Goal: Task Accomplishment & Management: Complete application form

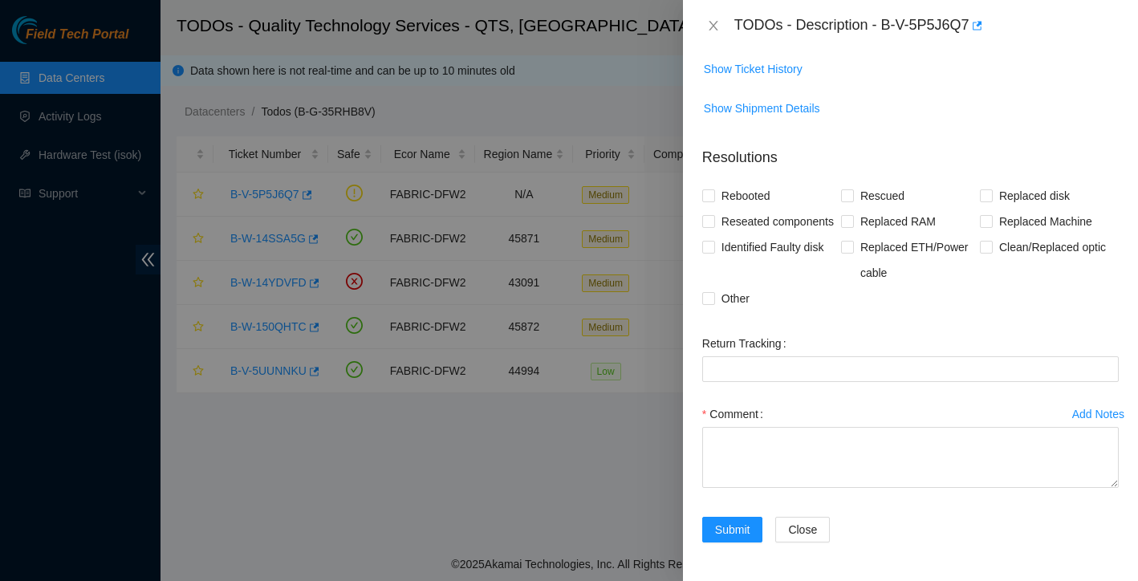
scroll to position [172, 0]
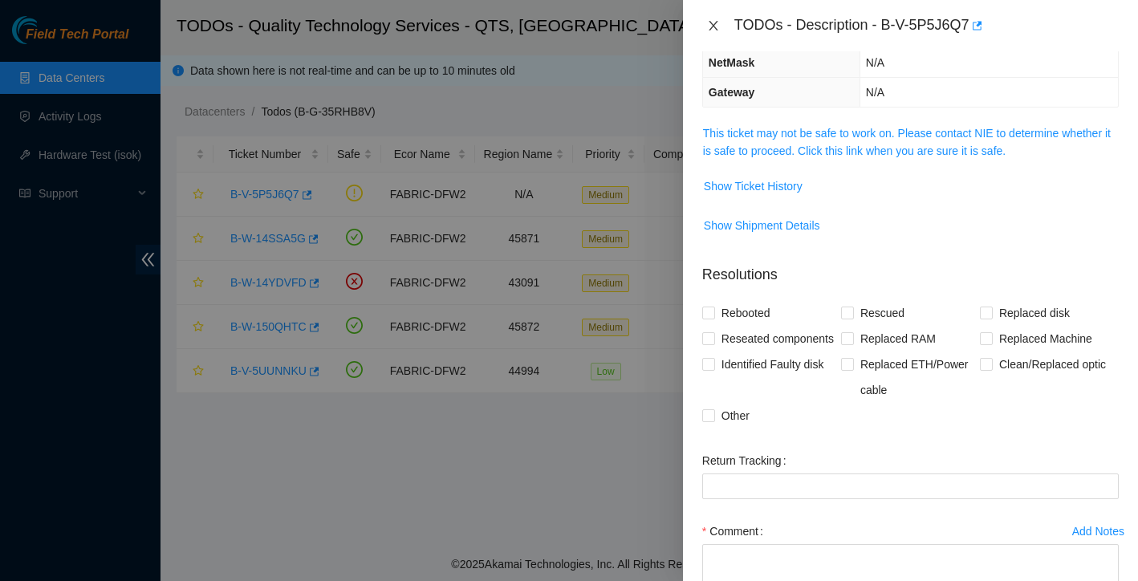
click at [712, 19] on icon "close" at bounding box center [713, 25] width 13 height 13
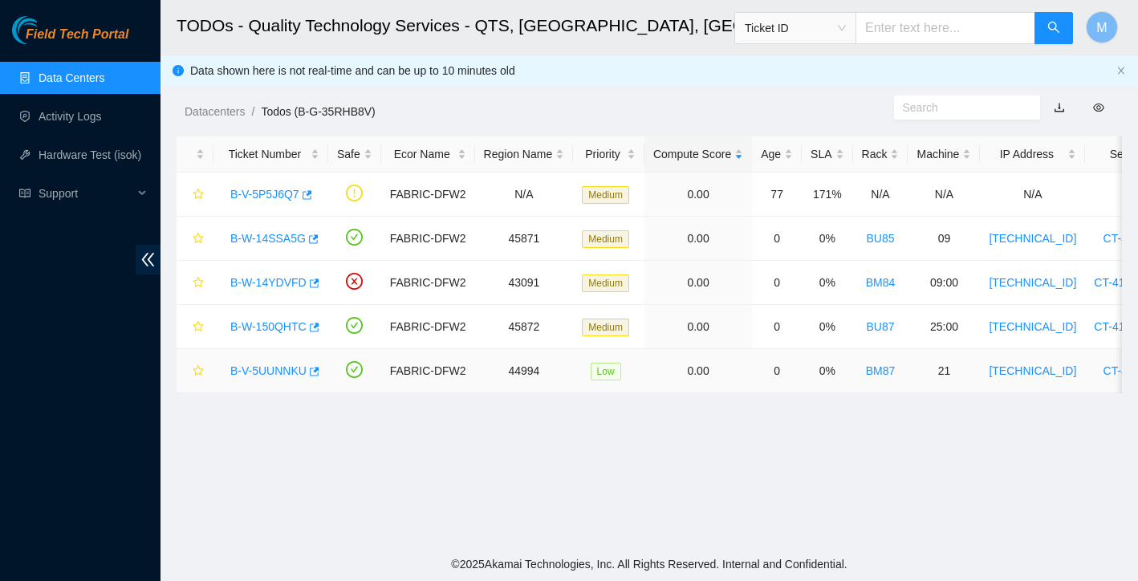
click at [299, 373] on link "B-V-5UUNNKU" at bounding box center [268, 370] width 76 height 13
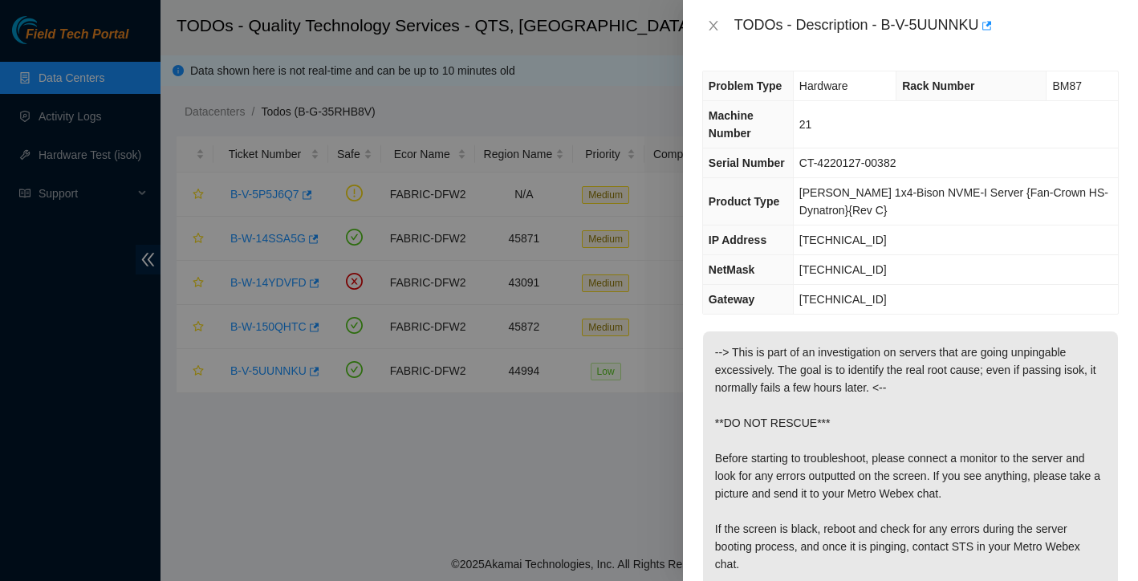
scroll to position [0, 0]
drag, startPoint x: 886, startPoint y: 23, endPoint x: 987, endPoint y: 21, distance: 100.4
click at [987, 21] on div "TODOs - Description - B-V-5UUNNKU" at bounding box center [927, 26] width 385 height 26
click at [979, 23] on div "TODOs - Description - B-V-5UUNNKU" at bounding box center [927, 26] width 385 height 26
drag, startPoint x: 886, startPoint y: 26, endPoint x: 984, endPoint y: 17, distance: 98.3
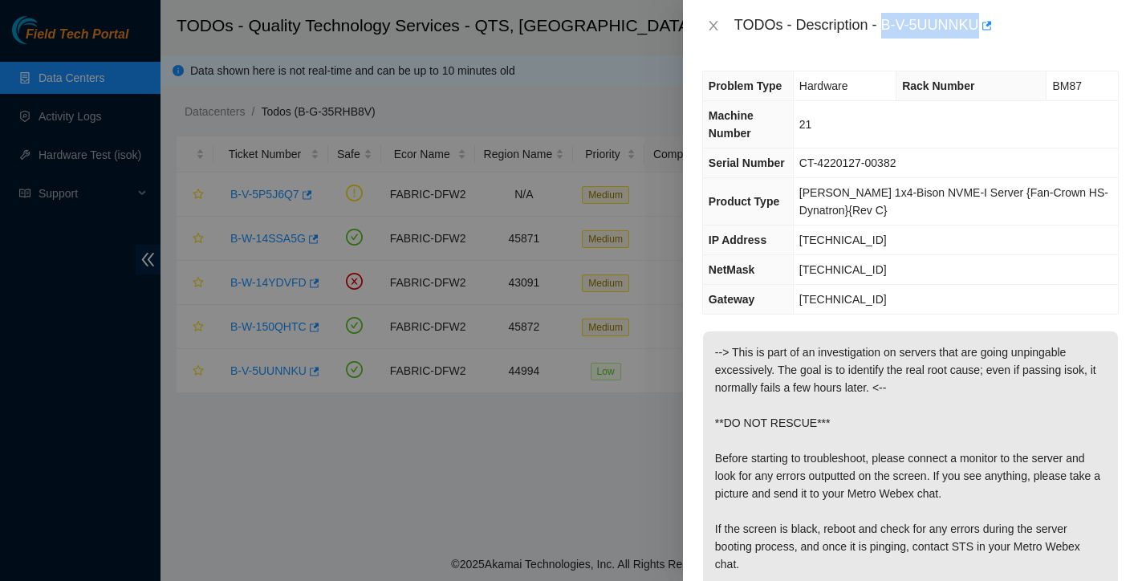
click at [984, 17] on div "TODOs - Description - B-V-5UUNNKU" at bounding box center [927, 26] width 385 height 26
copy div "B-V-5UUNNKU"
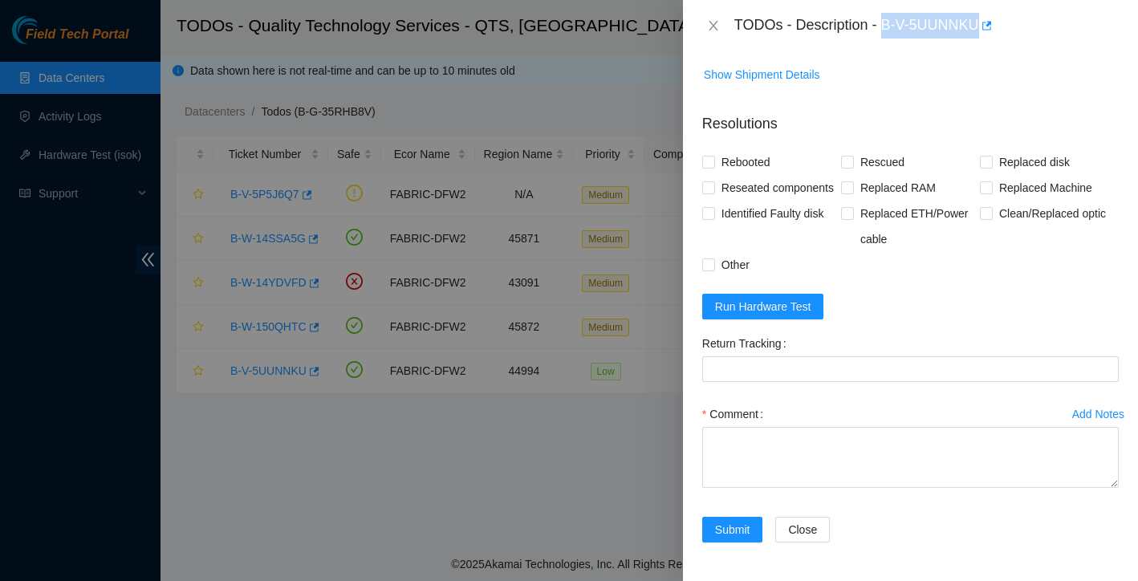
scroll to position [666, 0]
click at [806, 304] on span "Run Hardware Test" at bounding box center [763, 307] width 96 height 18
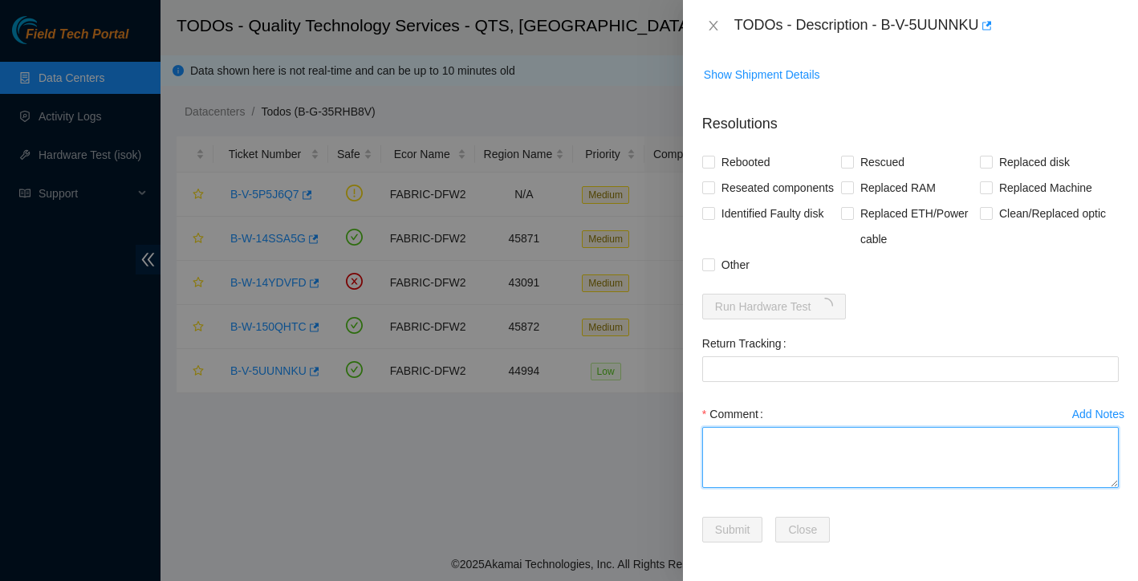
click at [748, 443] on textarea "Comment" at bounding box center [910, 457] width 417 height 61
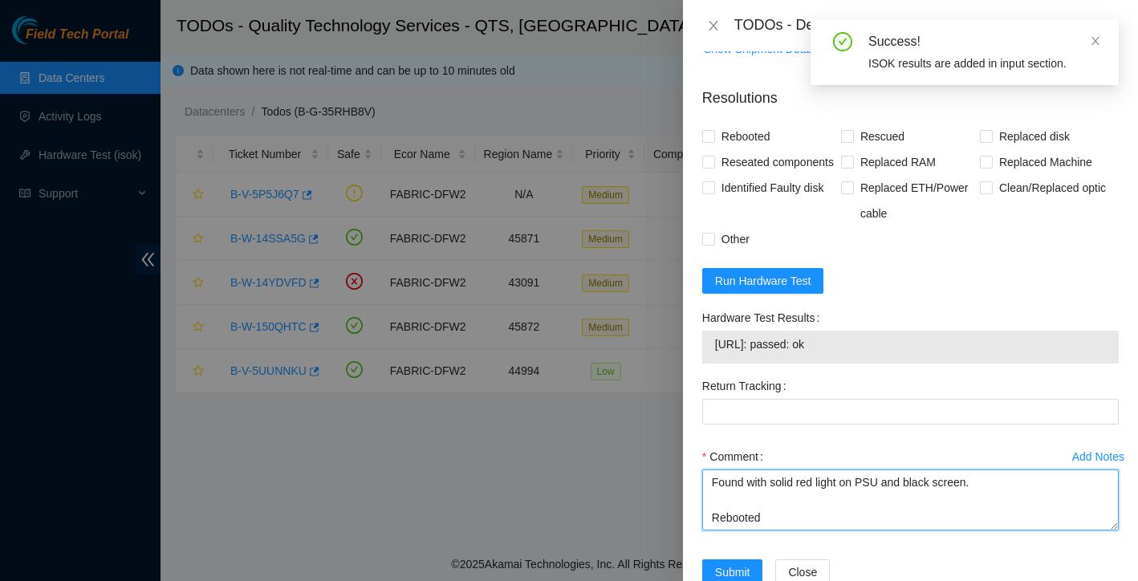
scroll to position [30, 0]
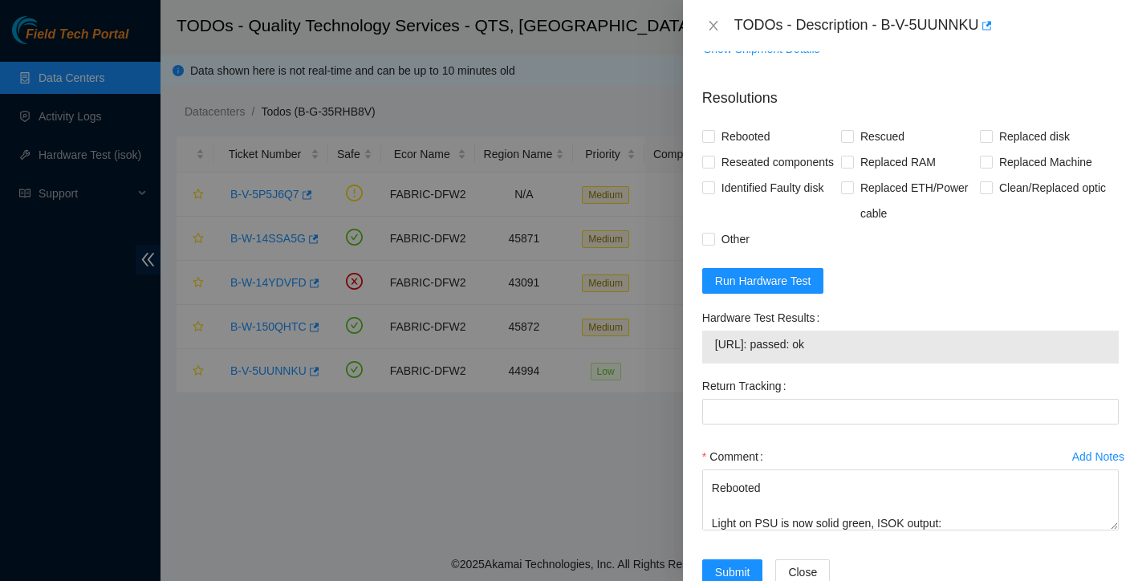
drag, startPoint x: 800, startPoint y: 367, endPoint x: 868, endPoint y: 368, distance: 67.5
click at [868, 353] on span "[URL]: passed: ok" at bounding box center [910, 345] width 391 height 18
click at [824, 360] on td "[URL]: passed: ok" at bounding box center [911, 347] width 393 height 25
drag, startPoint x: 717, startPoint y: 372, endPoint x: 869, endPoint y: 363, distance: 152.0
click at [869, 353] on span "[URL]: passed: ok" at bounding box center [910, 345] width 391 height 18
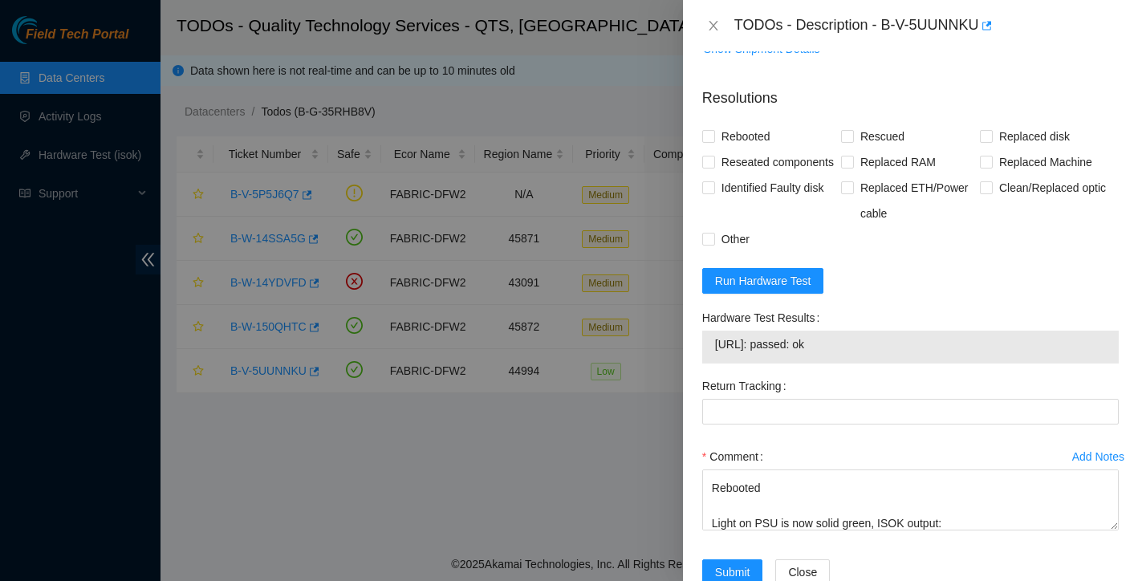
copy span "[URL]: passed: ok"
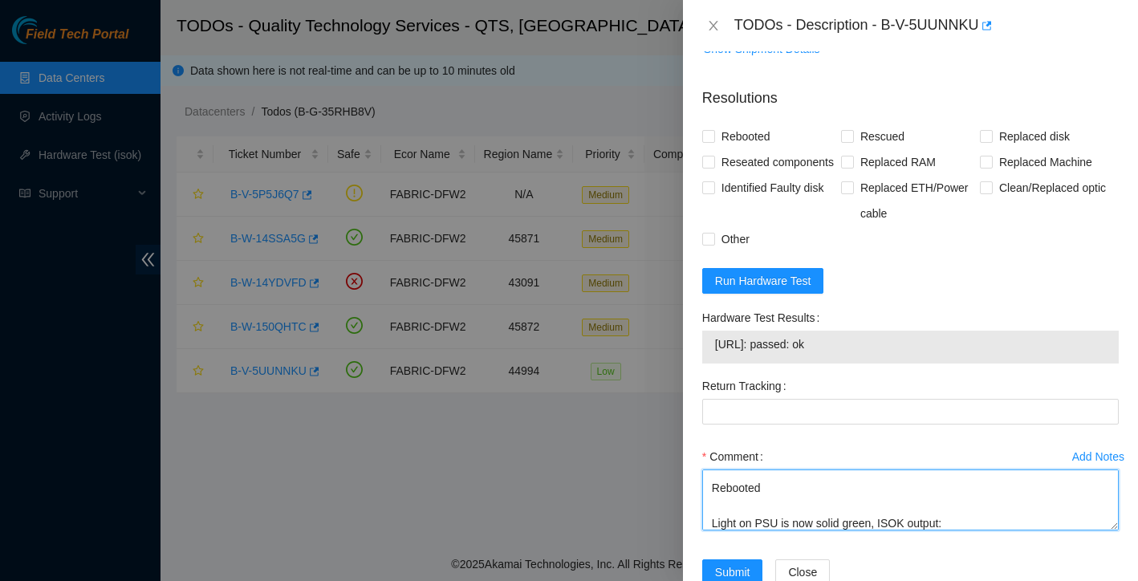
click at [990, 531] on textarea "Found with solid red light on PSU and black screen. Rebooted Light on PSU is no…" at bounding box center [910, 500] width 417 height 61
paste textarea "[URL]: passed: ok"
click at [949, 531] on textarea "Found with solid red light on PSU and black screen. Rebooted Light on PSU is no…" at bounding box center [910, 500] width 417 height 61
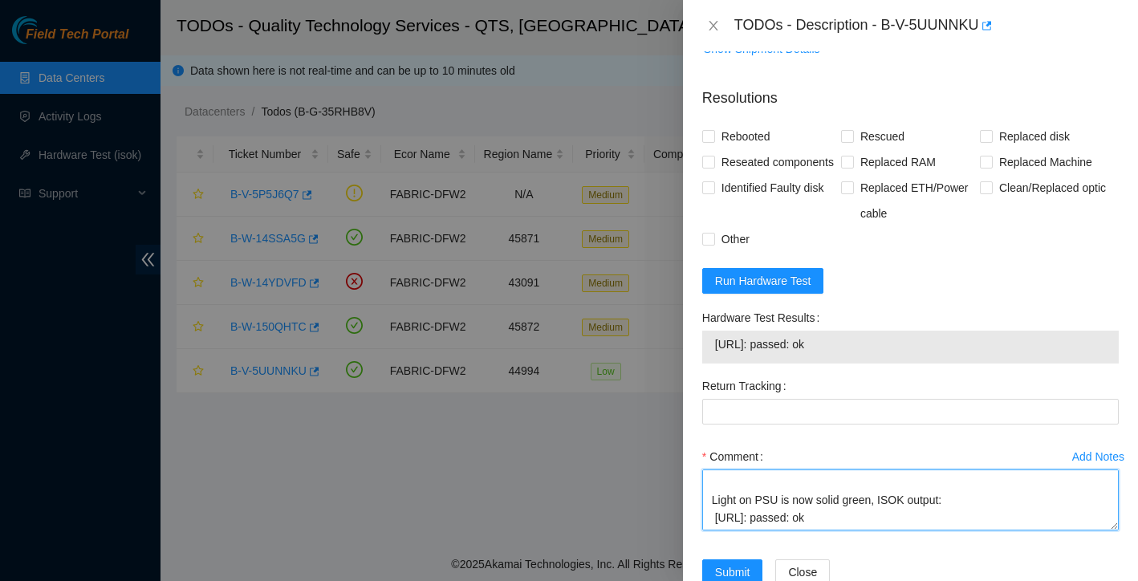
scroll to position [53, 0]
click at [883, 531] on textarea "Found with solid red light on PSU and black screen. Rebooted Light on PSU is no…" at bounding box center [910, 500] width 417 height 61
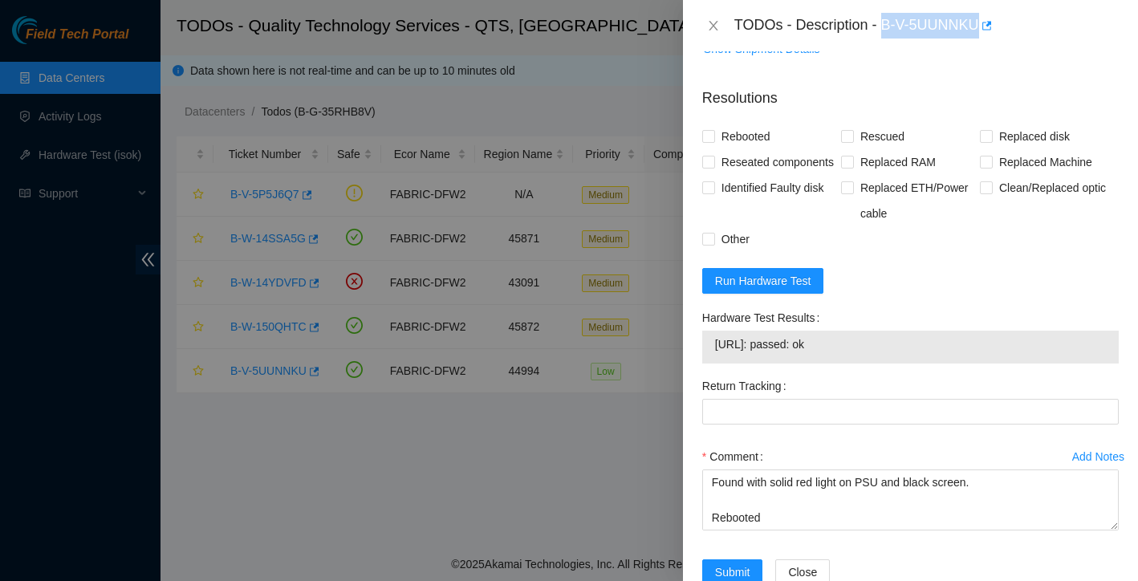
drag, startPoint x: 886, startPoint y: 17, endPoint x: 984, endPoint y: 18, distance: 98.8
click at [984, 18] on div "TODOs - Description - B-V-5UUNNKU" at bounding box center [927, 26] width 385 height 26
copy div "B-V-5UUNNKU"
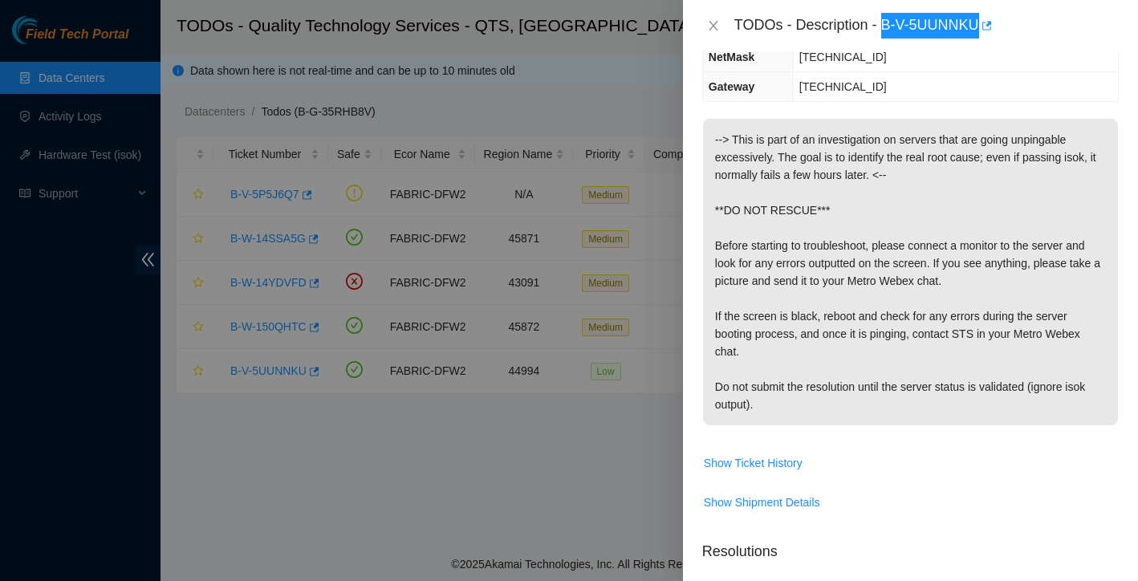
scroll to position [206, 0]
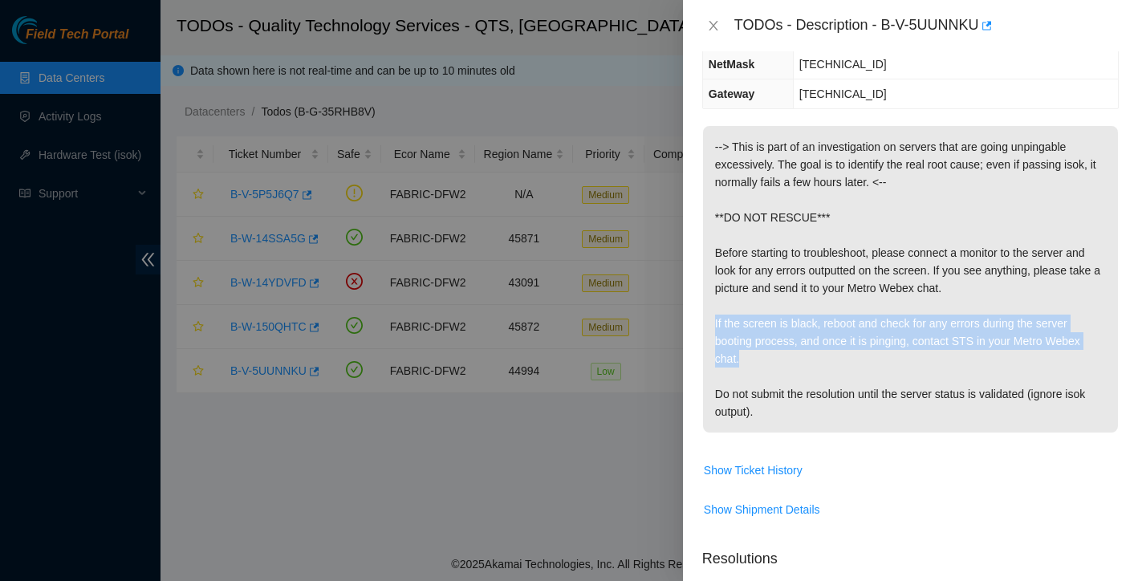
drag, startPoint x: 755, startPoint y: 359, endPoint x: 715, endPoint y: 324, distance: 53.5
click at [715, 324] on p "--> This is part of an investigation on servers that are going unpingable exces…" at bounding box center [910, 279] width 415 height 307
copy p "If the screen is black, reboot and check for any errors during the server booti…"
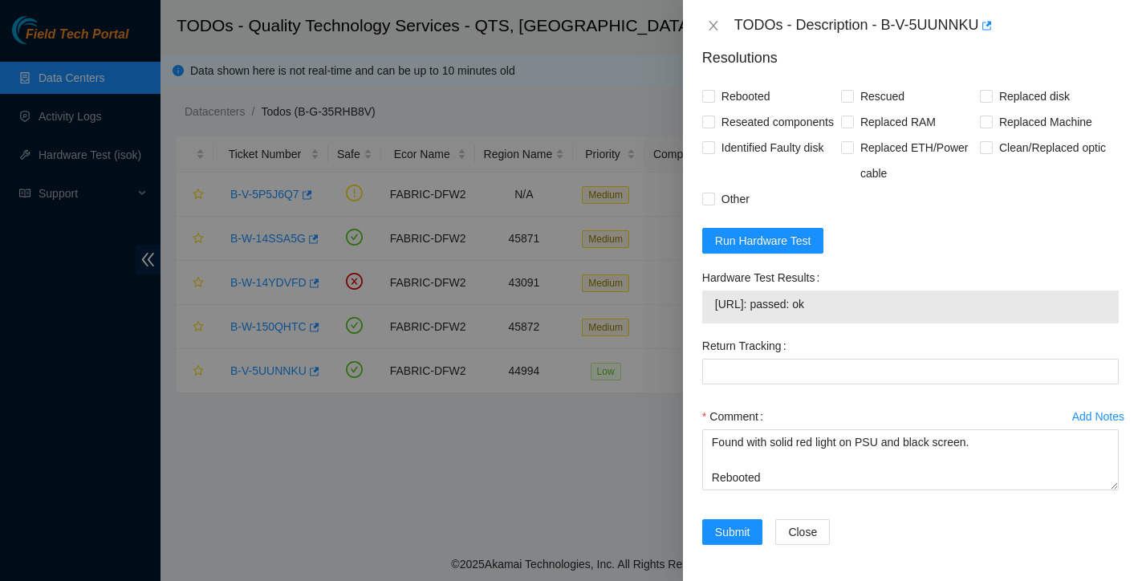
scroll to position [9, 0]
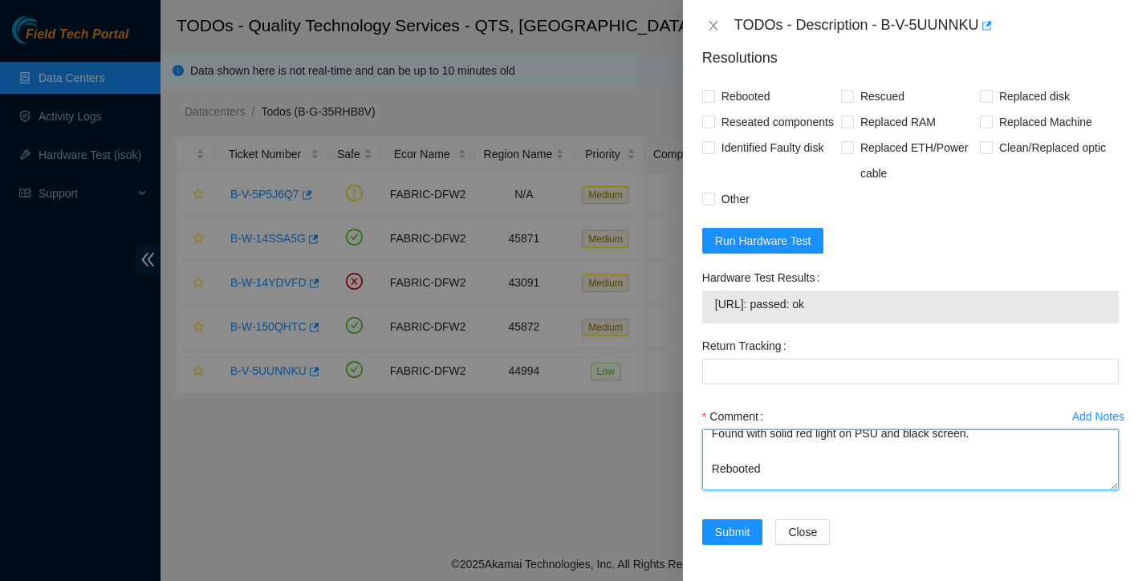
click at [763, 476] on textarea "Found with solid red light on PSU and black screen. Rebooted Light on PSU is no…" at bounding box center [910, 460] width 417 height 61
click at [735, 491] on textarea "Found with solid red light on PSU and black screen. Rebooted Light on PSU is no…" at bounding box center [910, 460] width 417 height 61
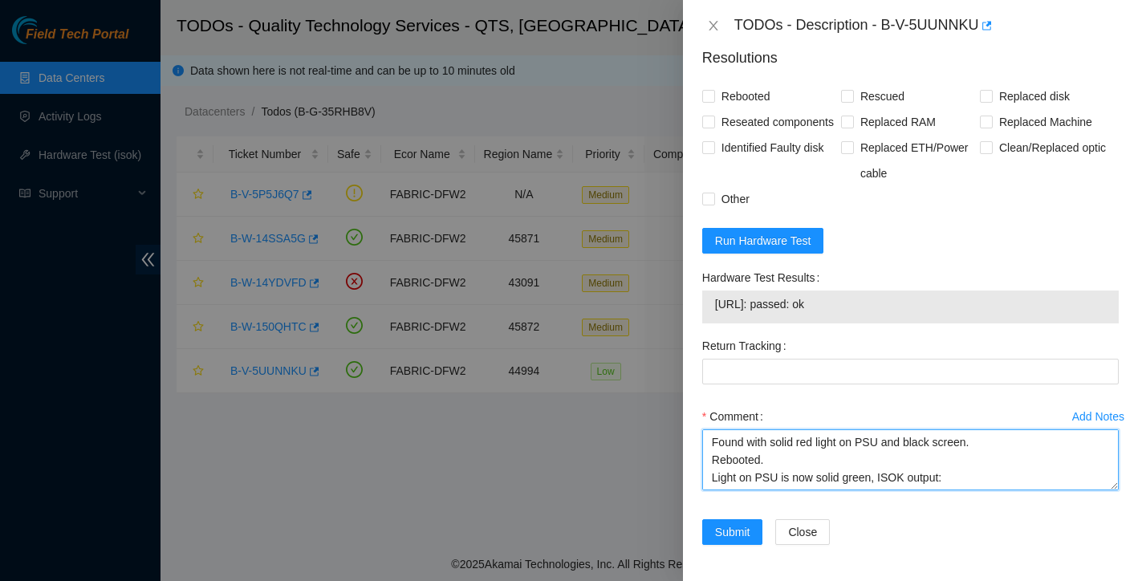
drag, startPoint x: 868, startPoint y: 499, endPoint x: 812, endPoint y: 439, distance: 81.8
click at [812, 439] on div "Comment Found with solid red light on PSU and black screen. Rebooted. Light on …" at bounding box center [910, 452] width 417 height 96
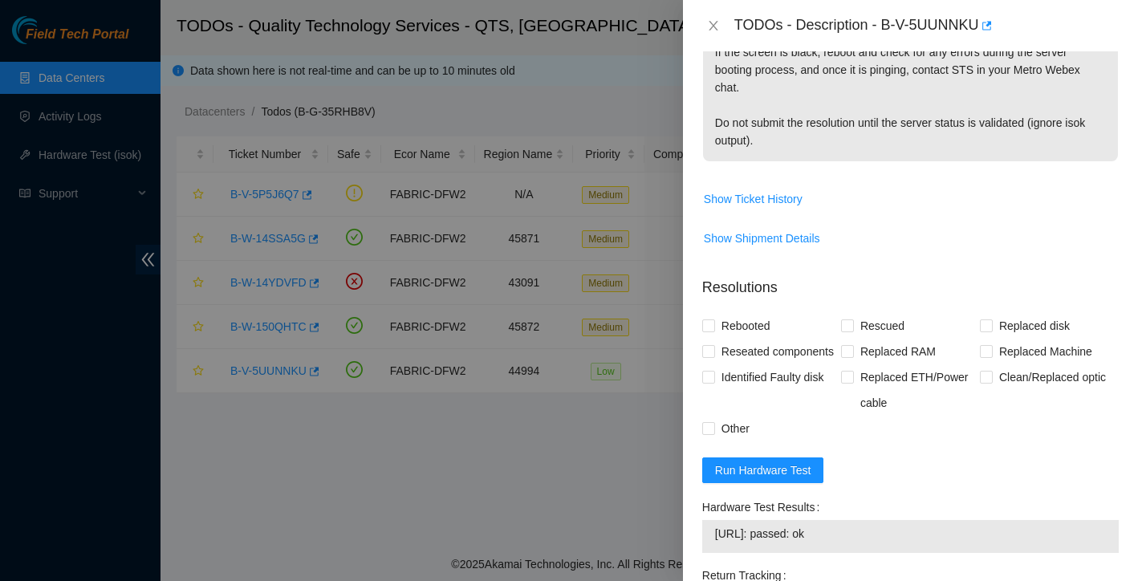
scroll to position [735, 0]
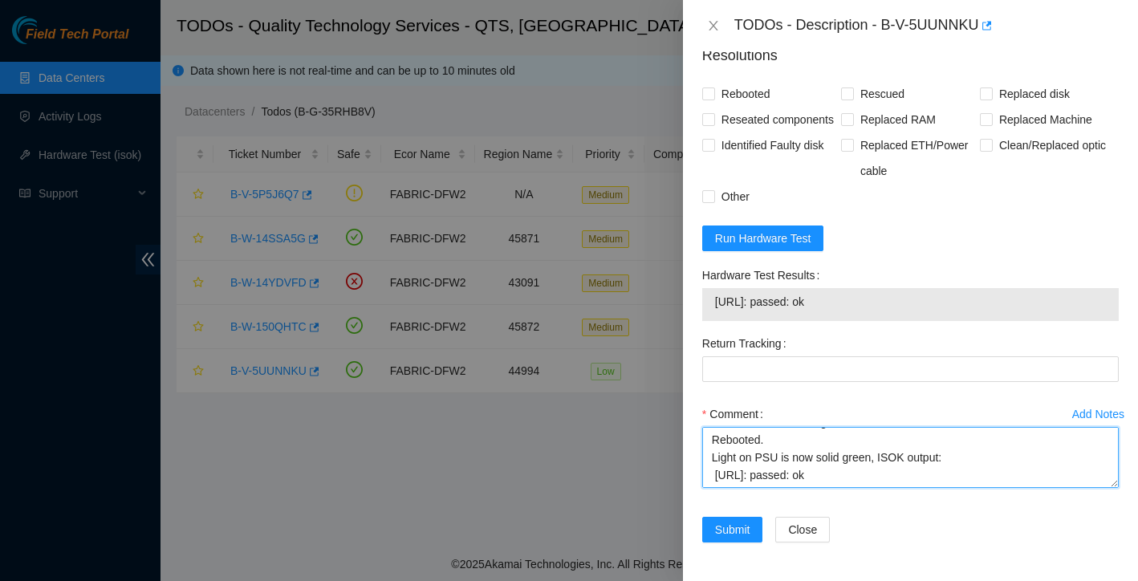
click at [887, 462] on textarea "Found with solid red light on PSU and black screen. Rebooted. Light on PSU is n…" at bounding box center [910, 457] width 417 height 61
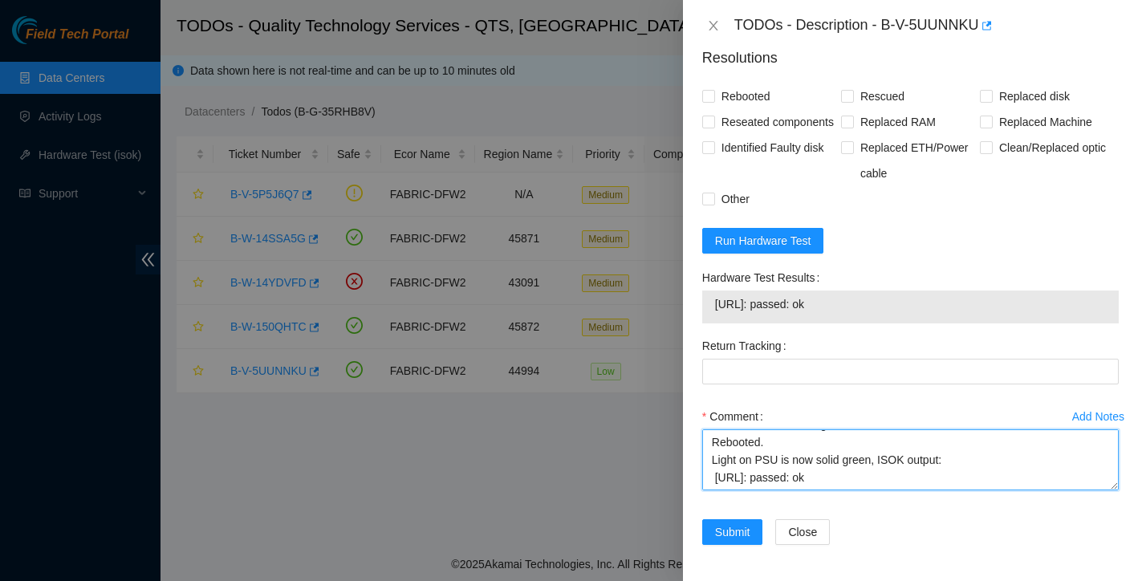
scroll to position [47, 0]
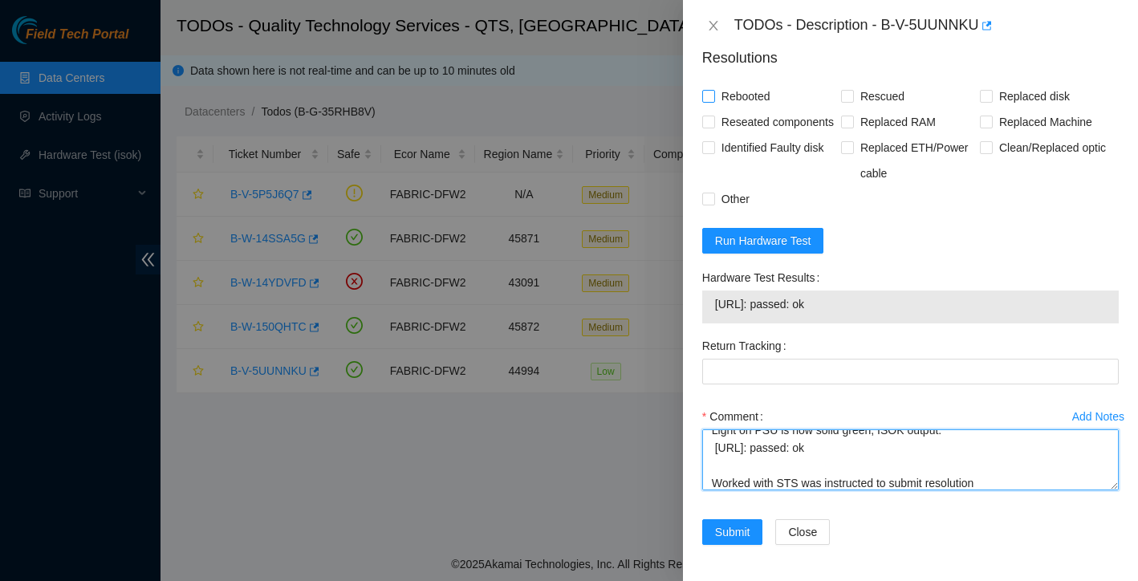
type textarea "Found with solid red light on PSU and black screen. Rebooted. Light on PSU is n…"
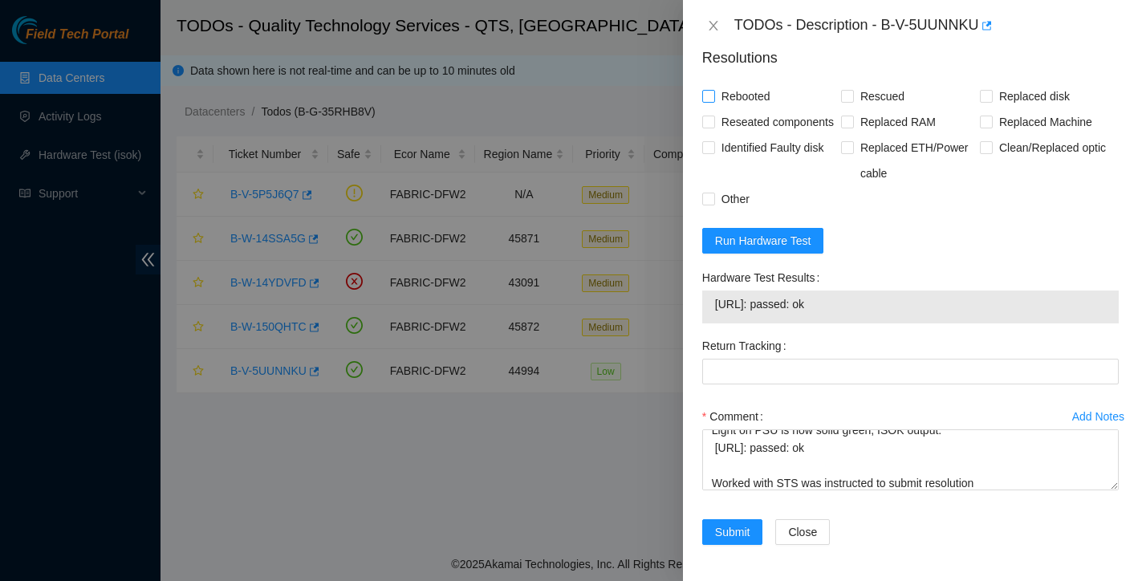
click at [715, 96] on span at bounding box center [708, 96] width 13 height 13
click at [714, 96] on input "Rebooted" at bounding box center [707, 95] width 11 height 11
checkbox input "true"
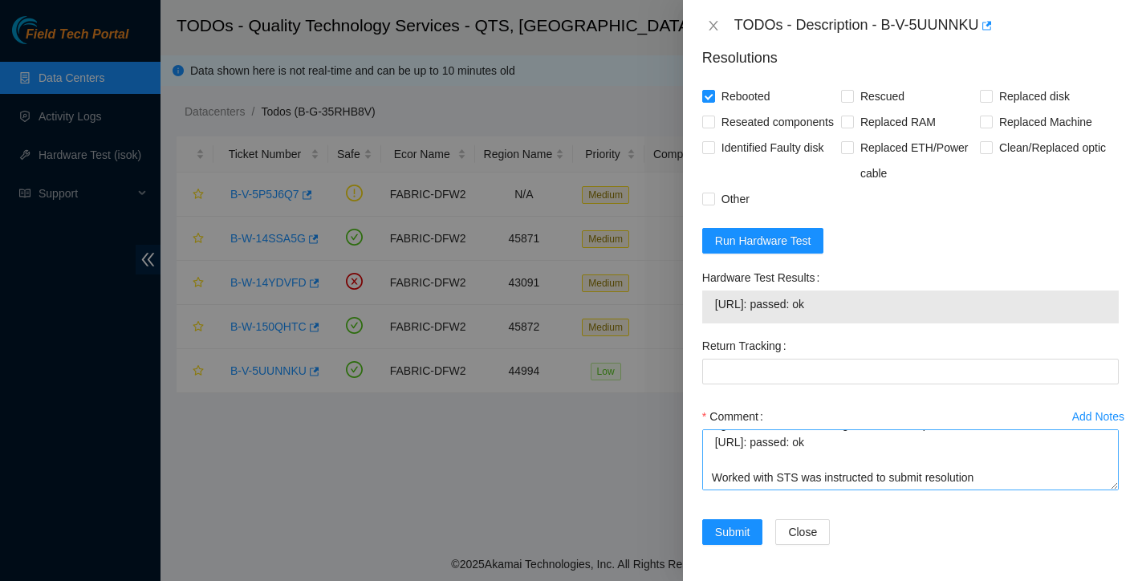
scroll to position [71, 0]
click at [745, 541] on span "Submit" at bounding box center [732, 532] width 35 height 18
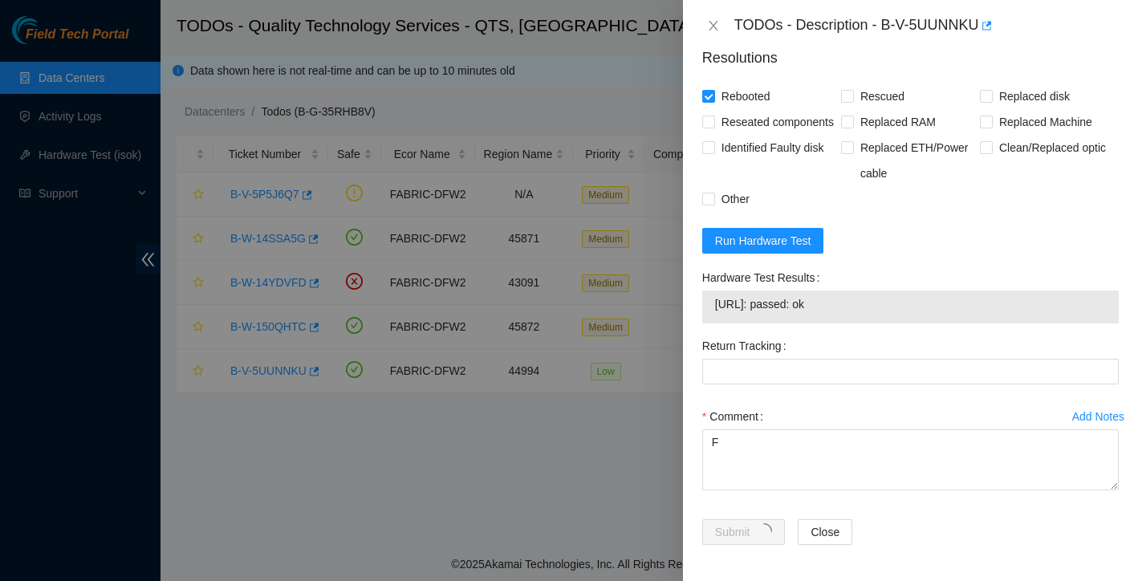
scroll to position [315, 0]
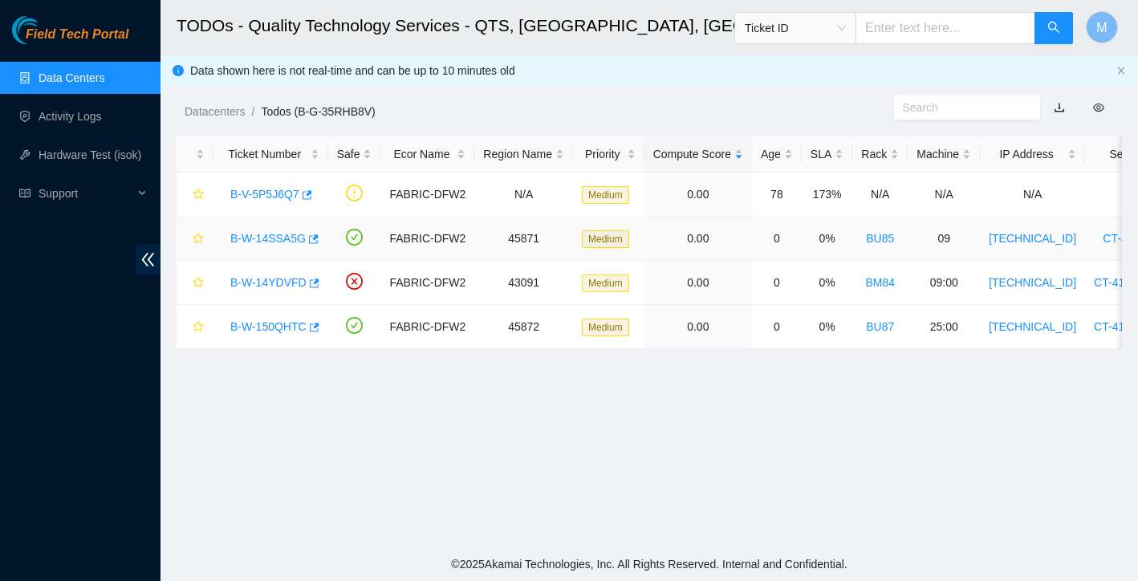
click at [263, 244] on link "B-W-14SSA5G" at bounding box center [267, 238] width 75 height 13
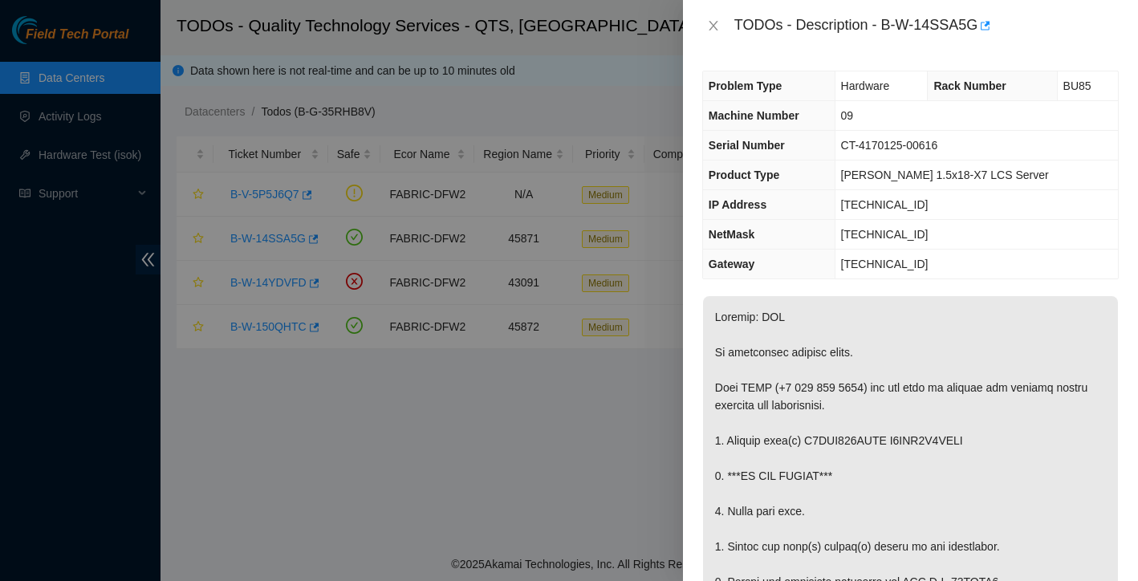
scroll to position [0, 0]
click at [710, 30] on icon "close" at bounding box center [713, 26] width 9 height 10
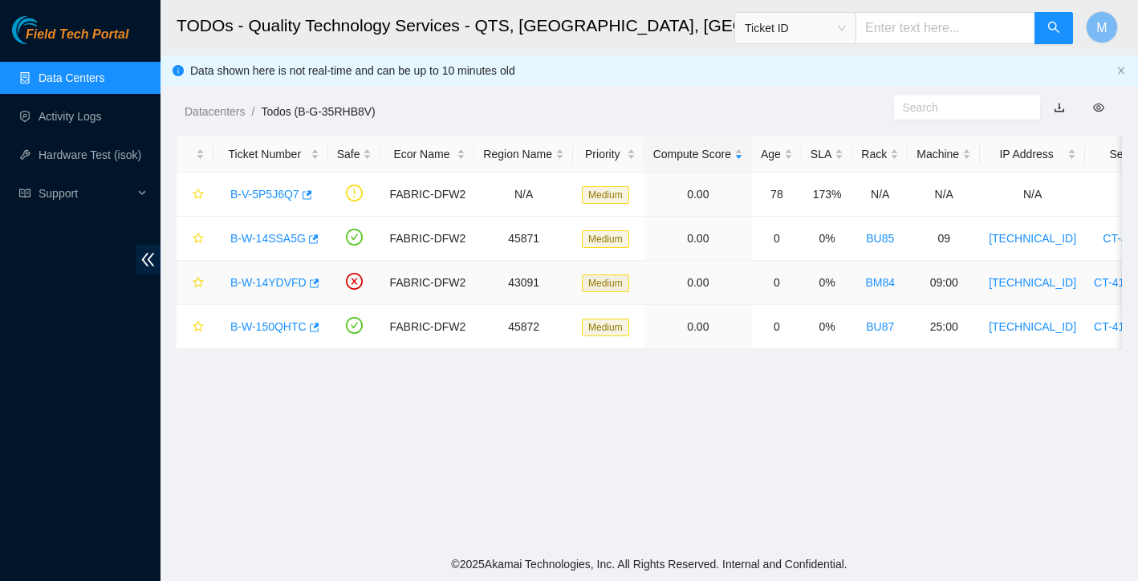
click at [283, 277] on link "B-W-14YDVFD" at bounding box center [268, 282] width 76 height 13
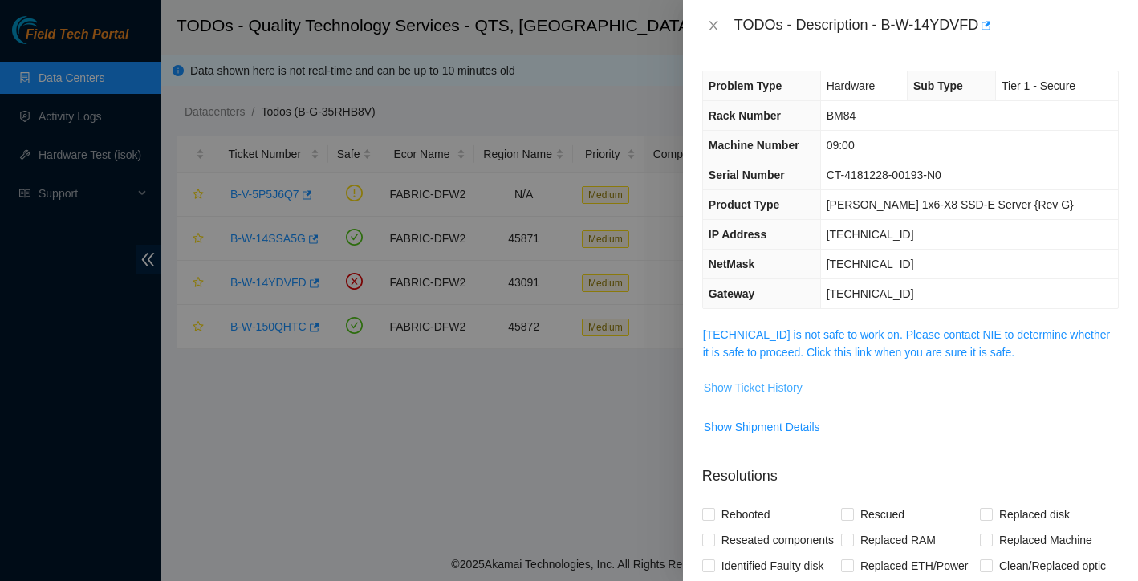
click at [803, 384] on span "Show Ticket History" at bounding box center [753, 388] width 99 height 18
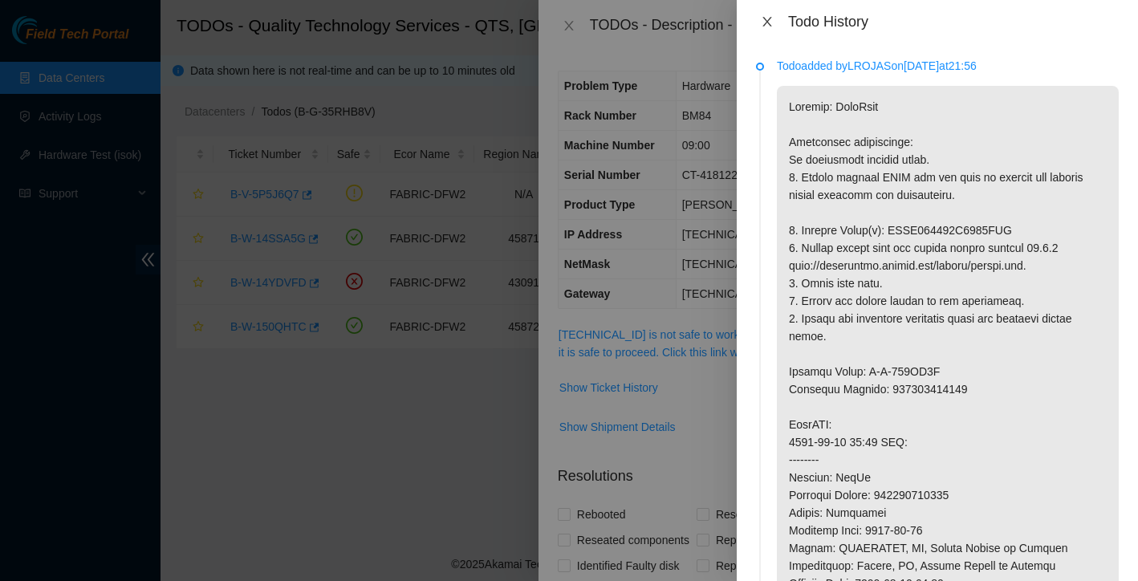
click at [770, 22] on icon "close" at bounding box center [767, 21] width 13 height 13
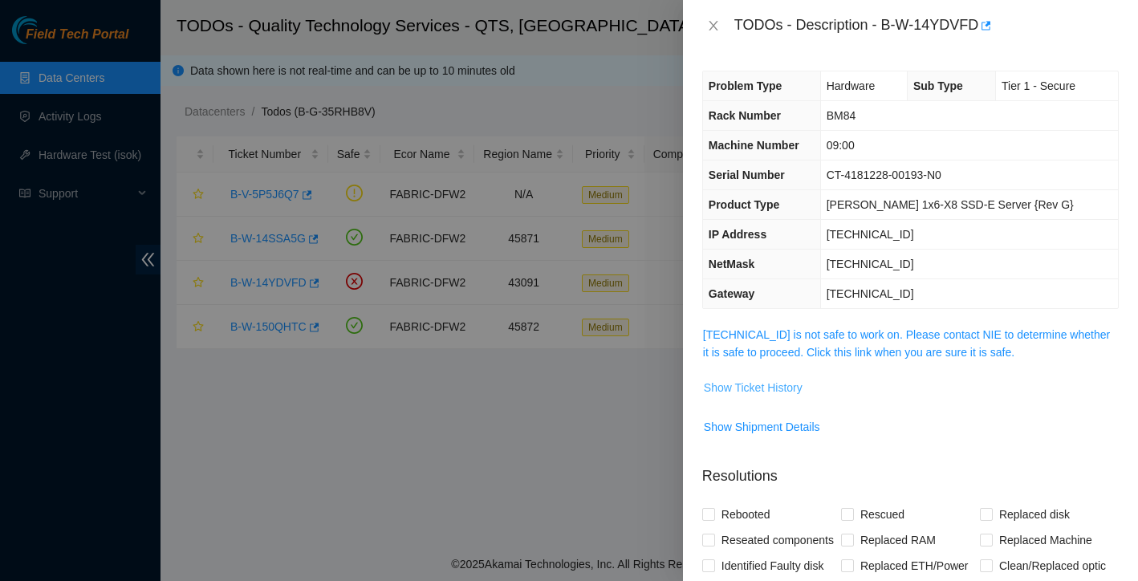
click at [766, 381] on span "Show Ticket History" at bounding box center [753, 388] width 99 height 18
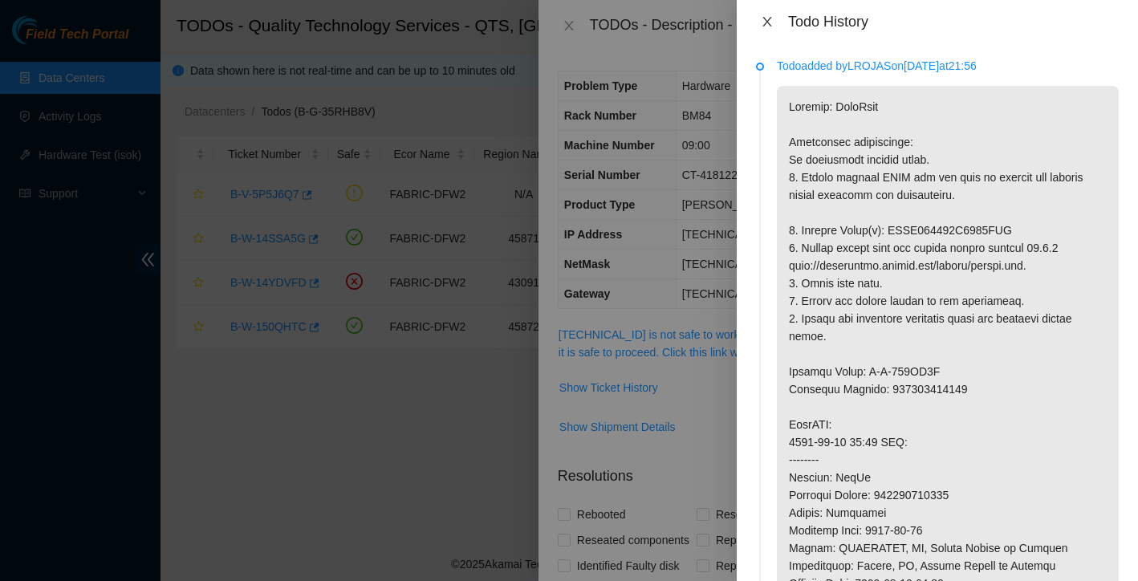
click at [763, 25] on icon "close" at bounding box center [767, 21] width 13 height 13
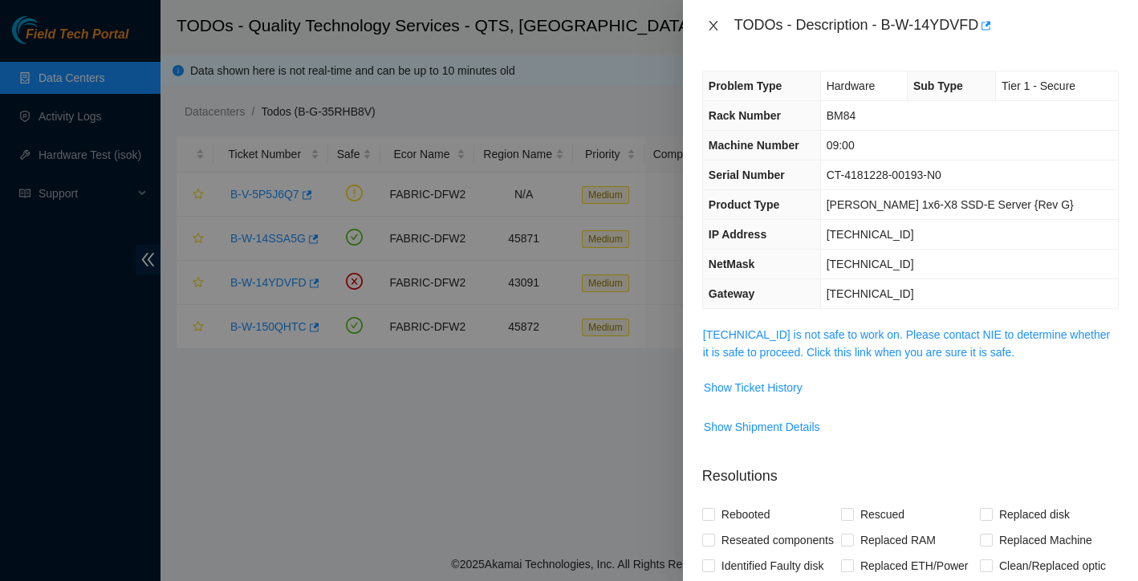
click at [717, 22] on icon "close" at bounding box center [713, 25] width 13 height 13
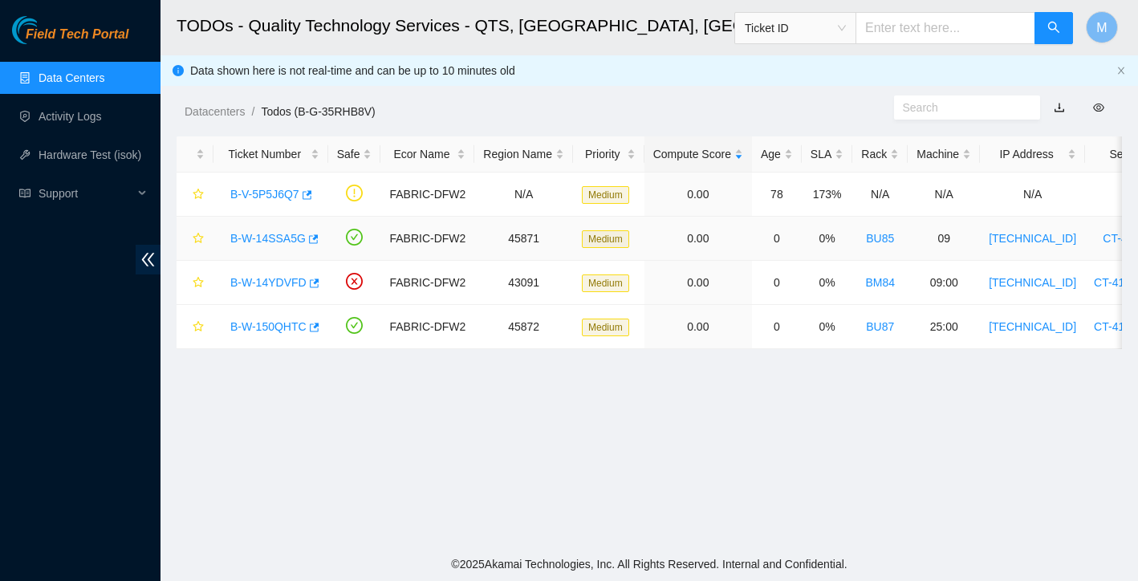
click at [272, 240] on link "B-W-14SSA5G" at bounding box center [267, 238] width 75 height 13
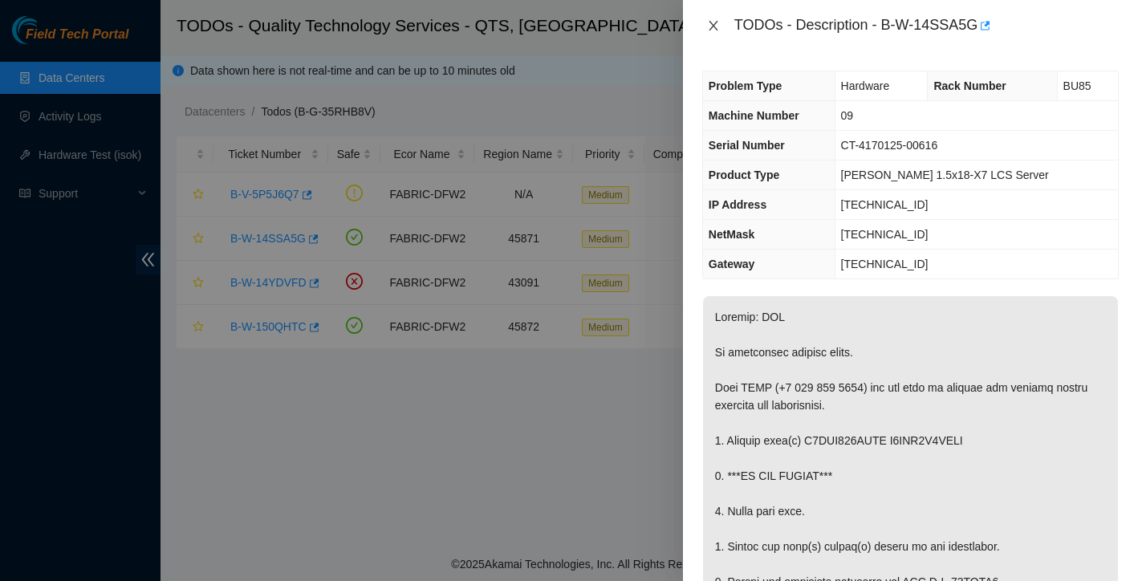
click at [719, 24] on icon "close" at bounding box center [713, 25] width 13 height 13
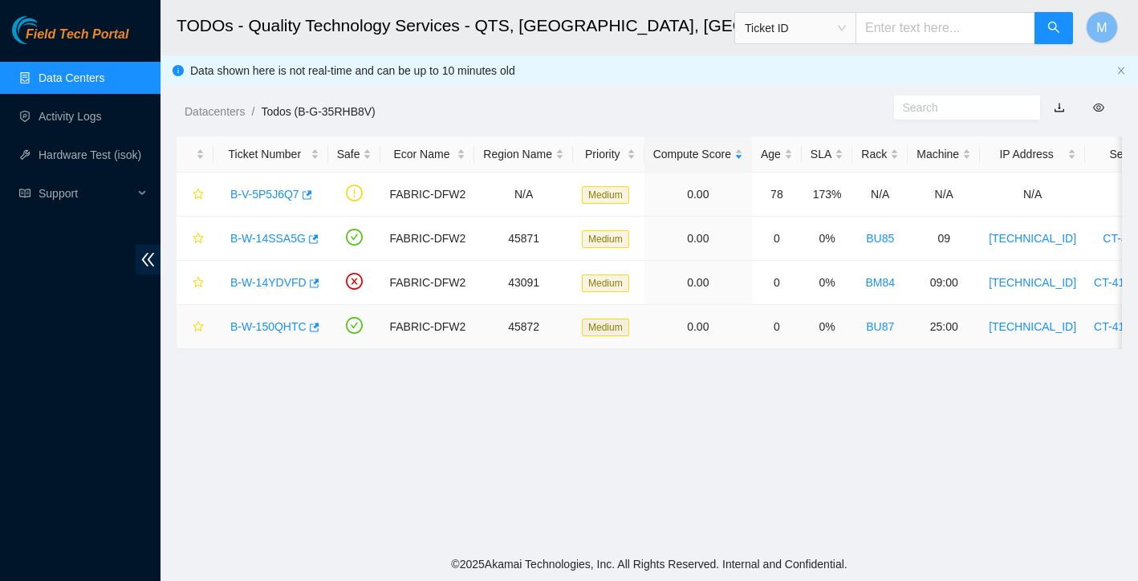
click at [279, 327] on link "B-W-150QHTC" at bounding box center [268, 326] width 76 height 13
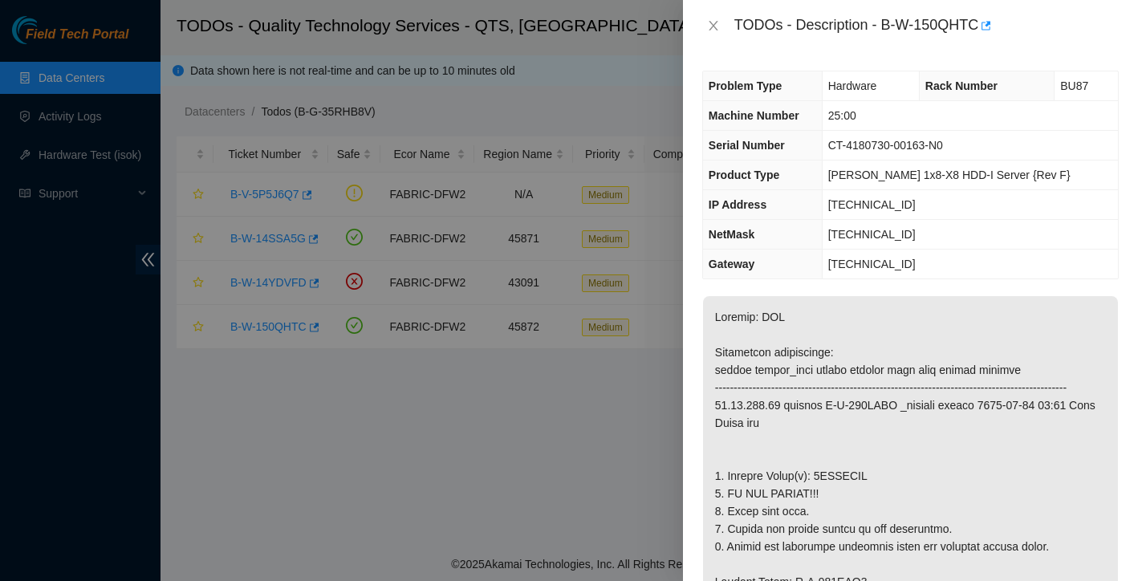
scroll to position [132, 0]
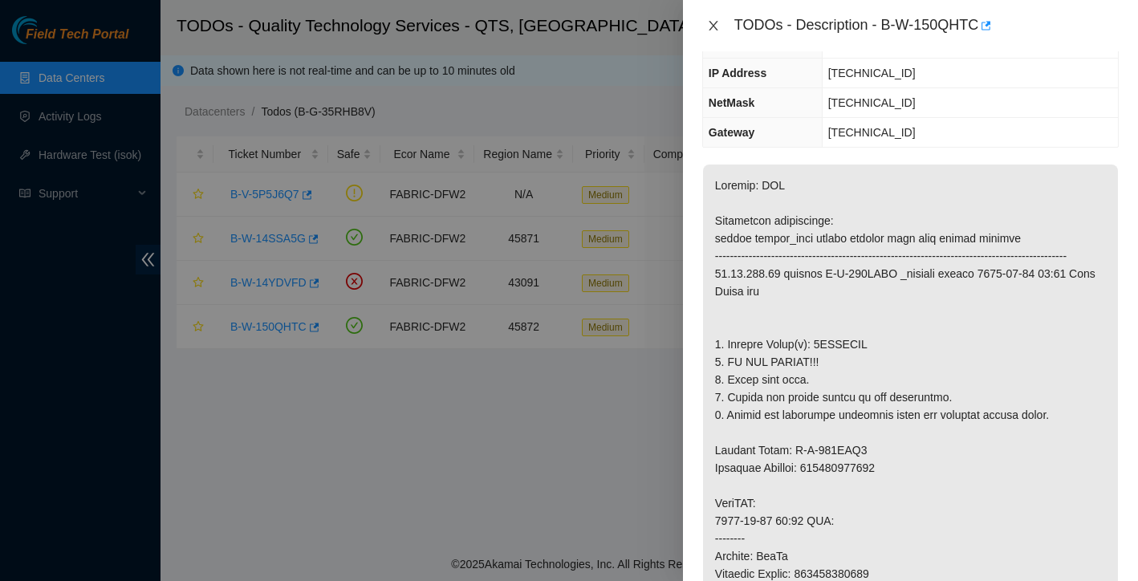
click at [716, 25] on icon "close" at bounding box center [713, 25] width 13 height 13
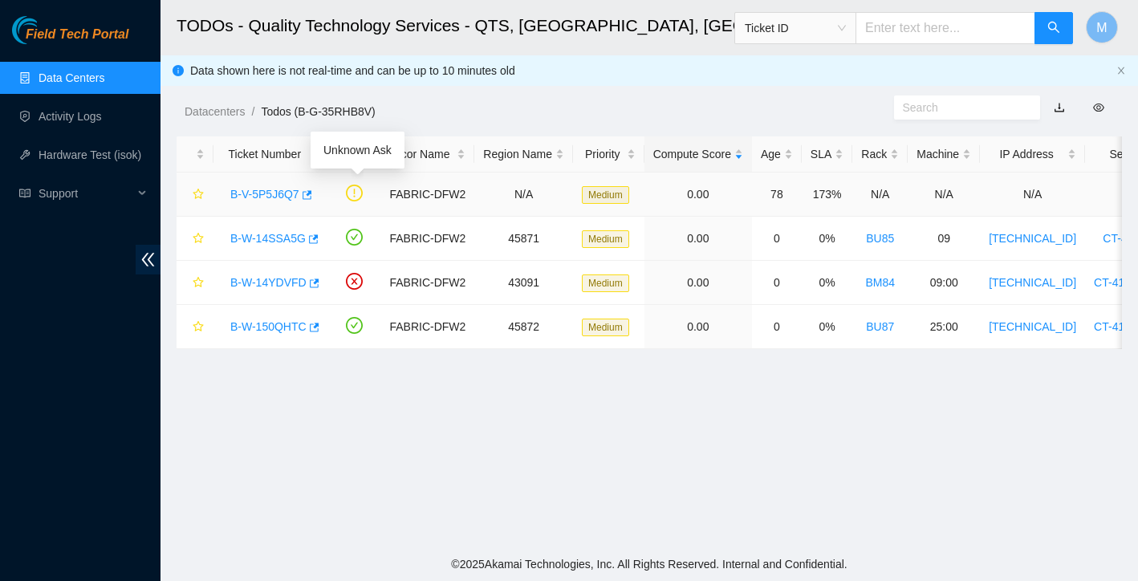
click at [279, 188] on link "B-V-5P5J6Q7" at bounding box center [264, 194] width 69 height 13
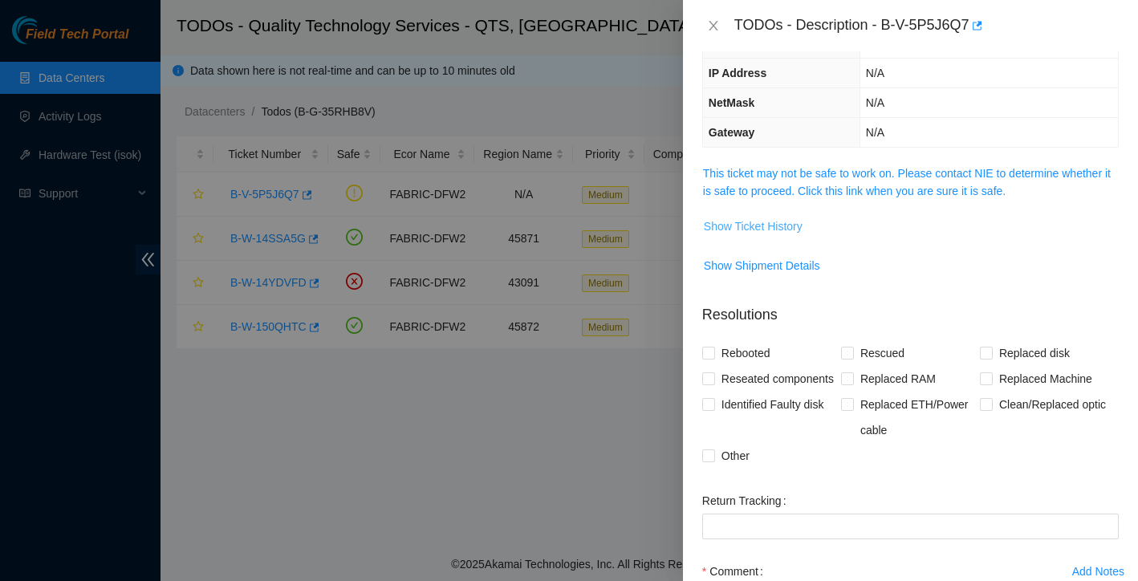
click at [772, 229] on span "Show Ticket History" at bounding box center [753, 227] width 99 height 18
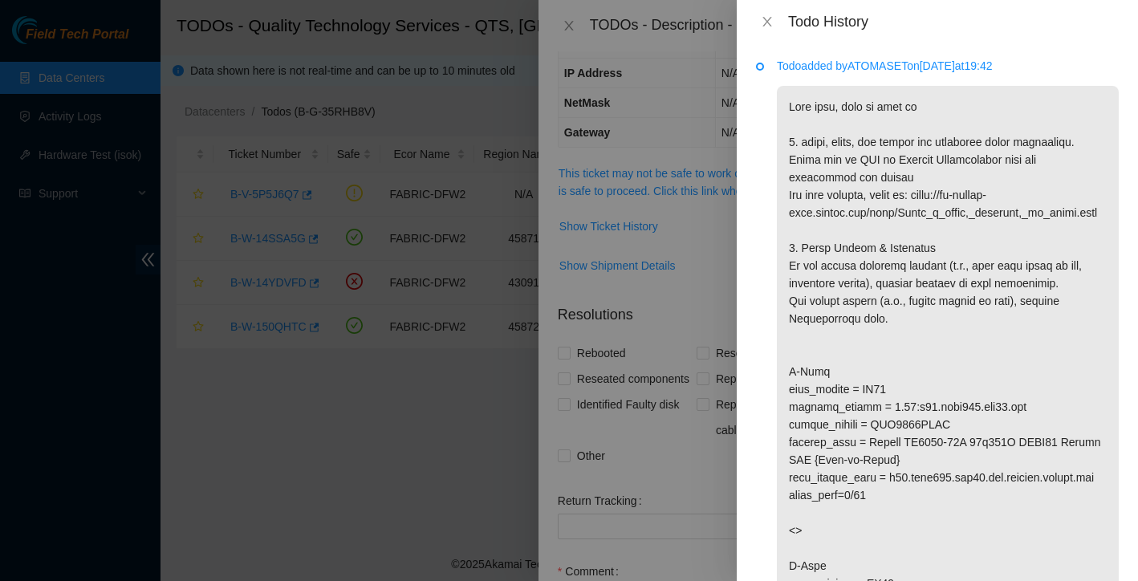
scroll to position [0, 0]
click at [769, 18] on icon "close" at bounding box center [767, 22] width 9 height 10
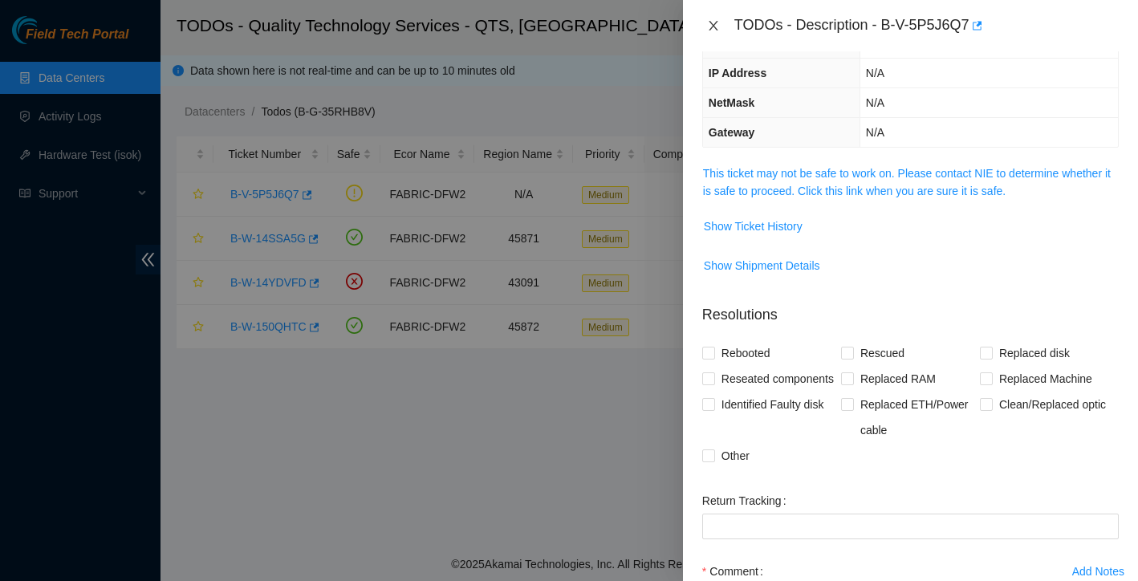
click at [715, 26] on icon "close" at bounding box center [713, 25] width 13 height 13
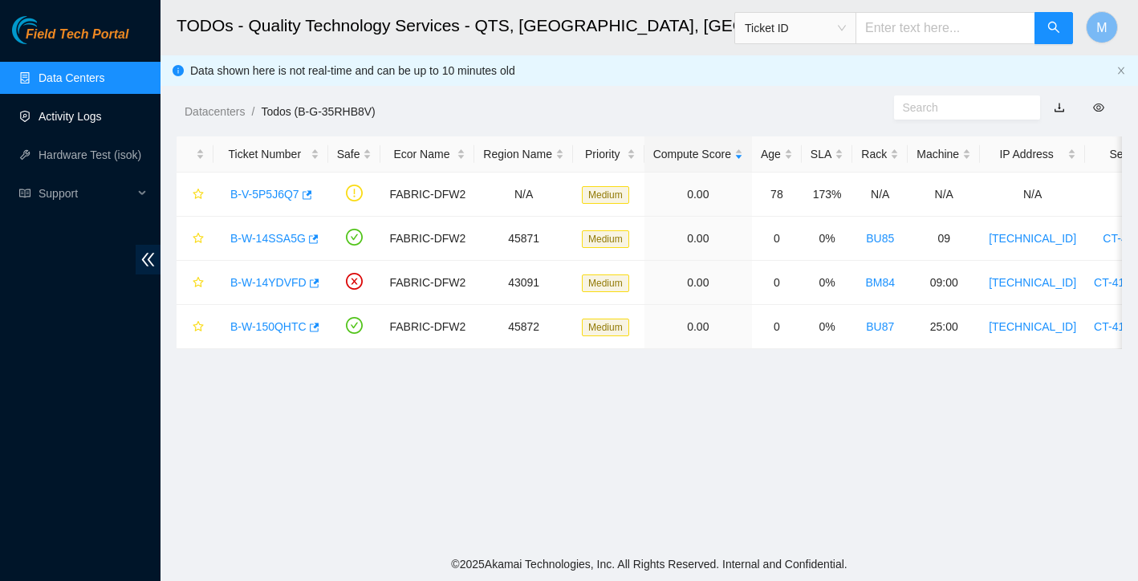
click at [75, 113] on link "Activity Logs" at bounding box center [70, 116] width 63 height 13
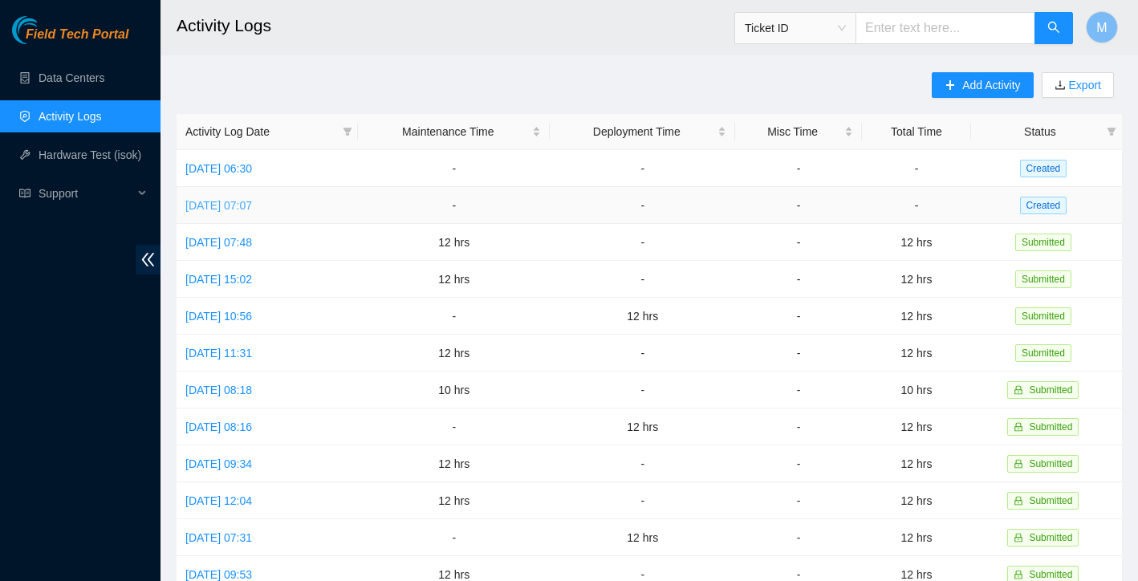
click at [252, 206] on link "[DATE] 07:07" at bounding box center [218, 205] width 67 height 13
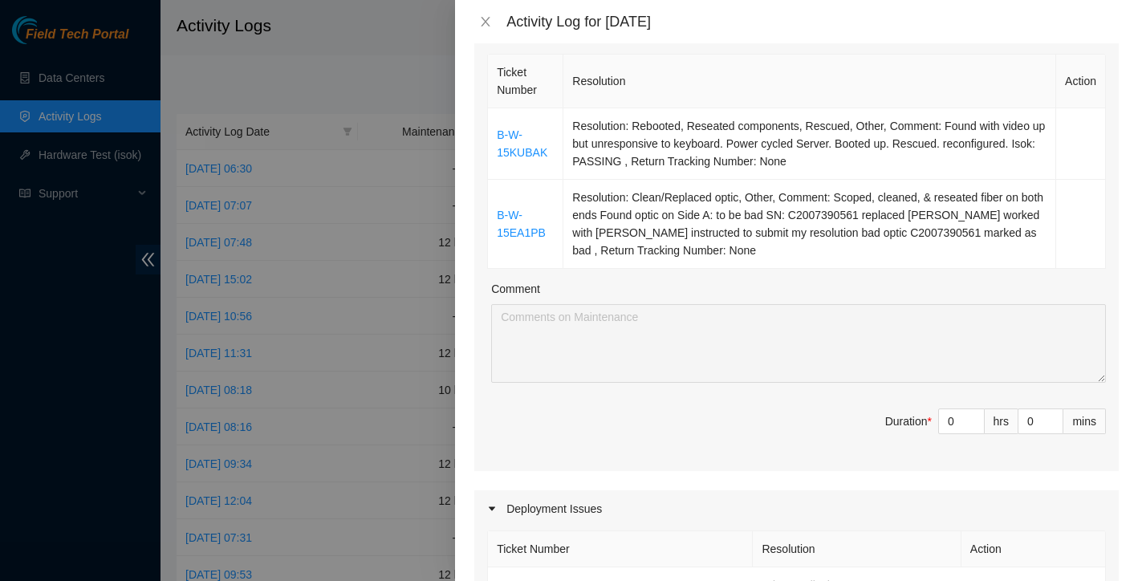
scroll to position [46, 0]
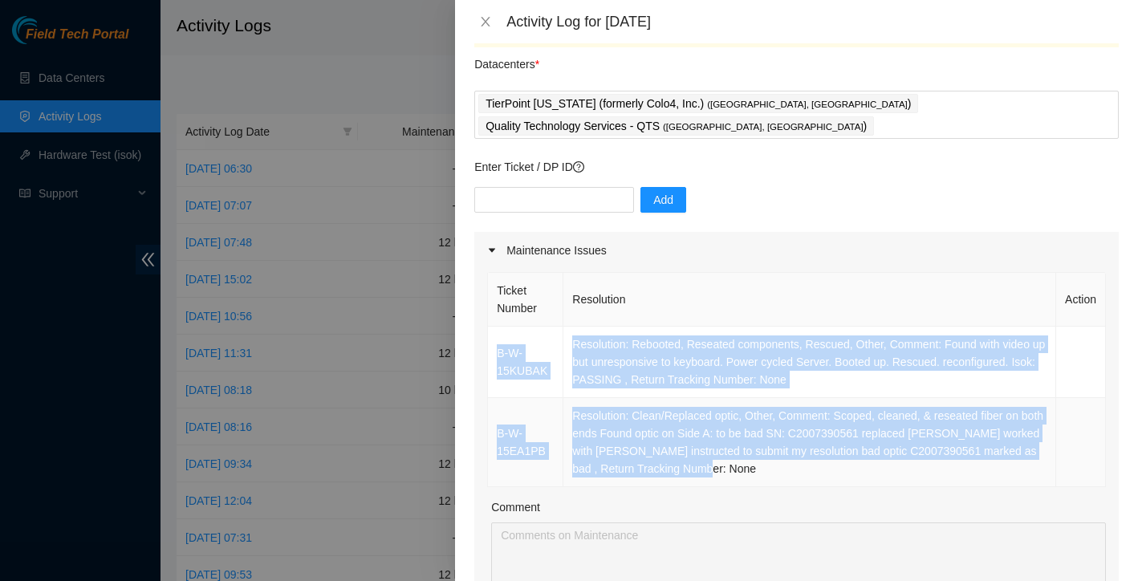
drag, startPoint x: 495, startPoint y: 308, endPoint x: 759, endPoint y: 457, distance: 303.0
click at [758, 456] on tbody "B-W-15KUBAK Resolution: Rebooted, Reseated components, Rescued, Other, Comment:…" at bounding box center [797, 407] width 618 height 161
copy tbody "B-W-15KUBAK Resolution: Rebooted, Reseated components, Rescued, Other, Comment:…"
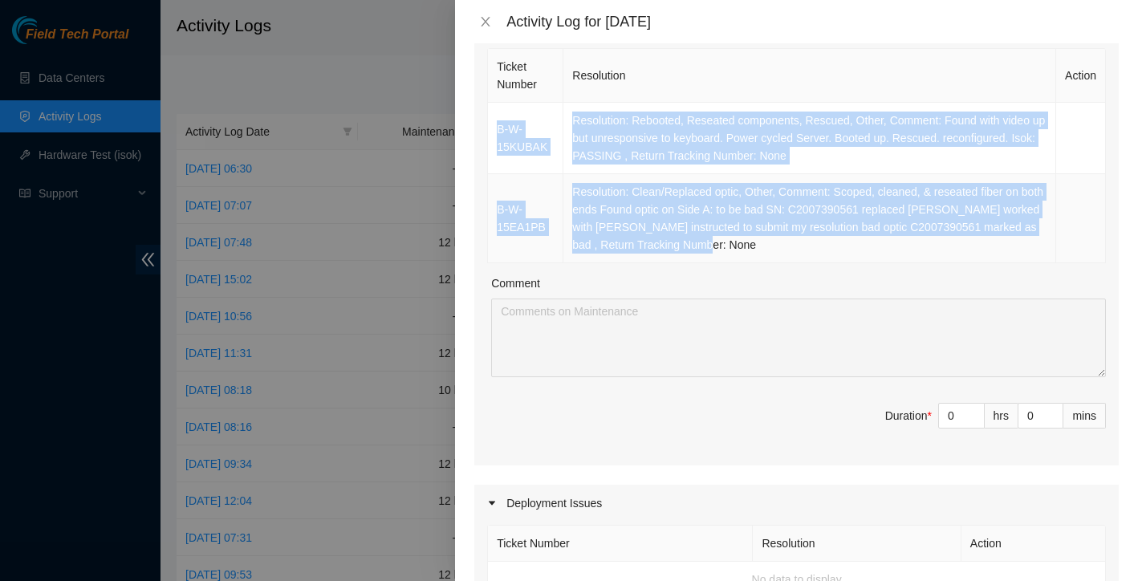
scroll to position [343, 0]
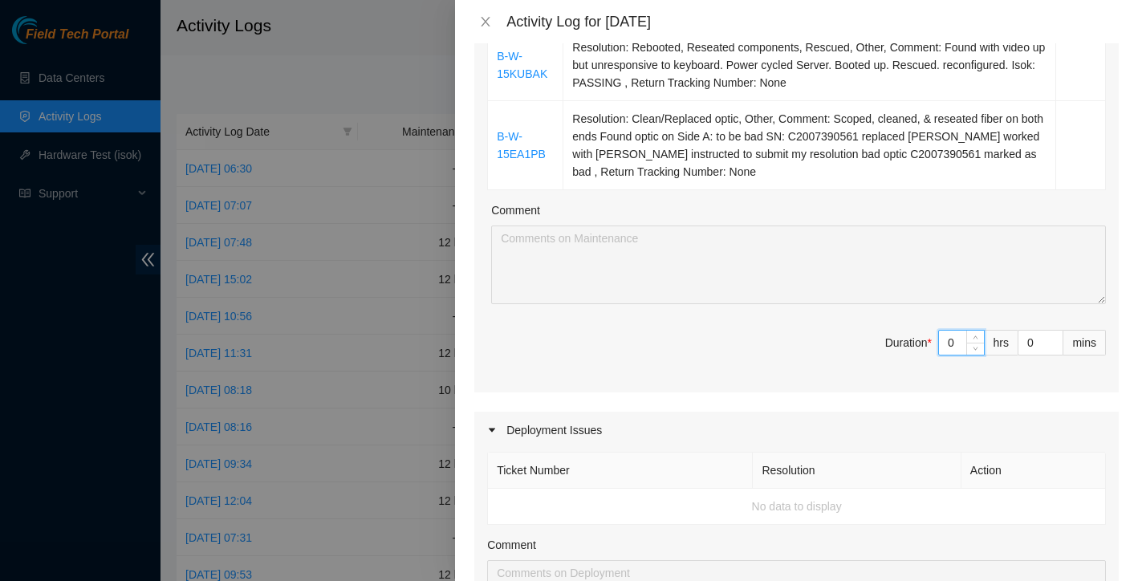
click at [959, 331] on input "0" at bounding box center [961, 343] width 45 height 24
type input "1"
click at [979, 334] on span "up" at bounding box center [976, 339] width 10 height 10
type input "2"
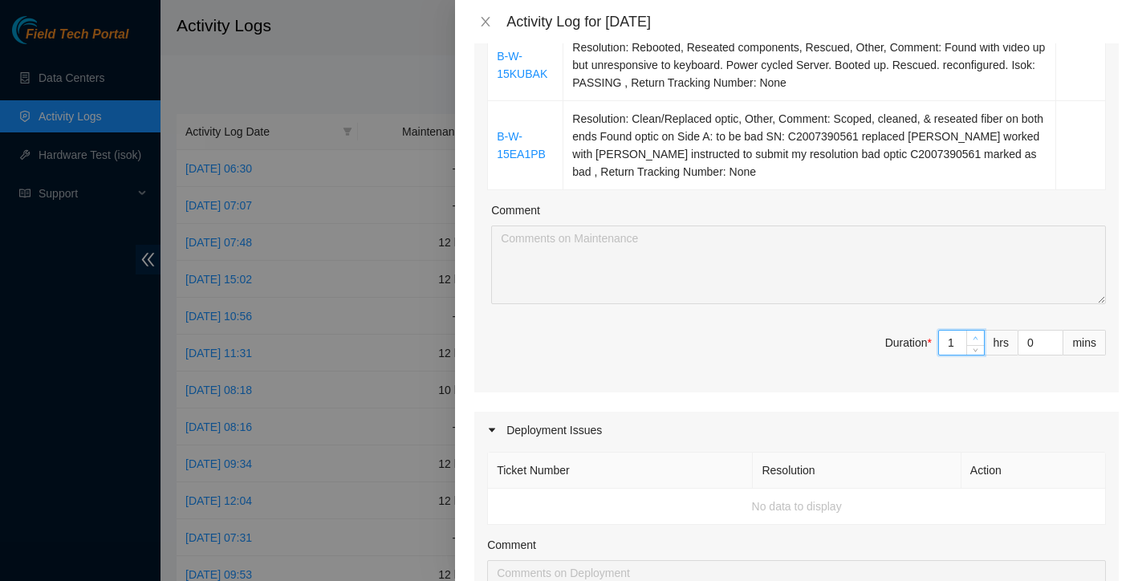
type input "2"
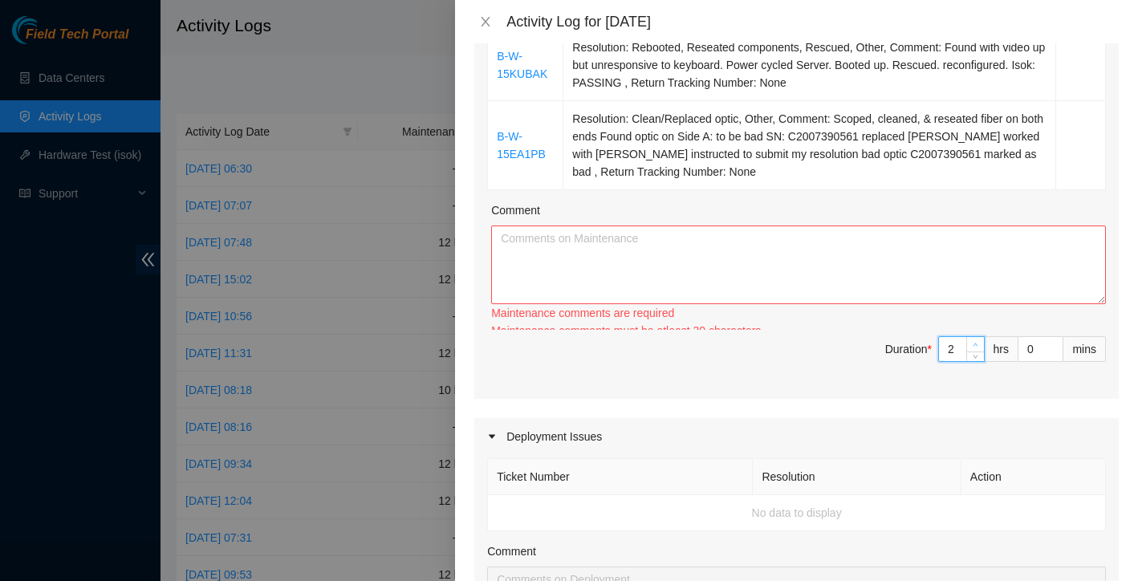
click at [979, 337] on span "Increase Value" at bounding box center [976, 344] width 18 height 14
click at [979, 312] on div "Ticket Number Resolution Action B-W-15KUBAK Resolution: Rebooted, Reseated comp…" at bounding box center [796, 185] width 645 height 427
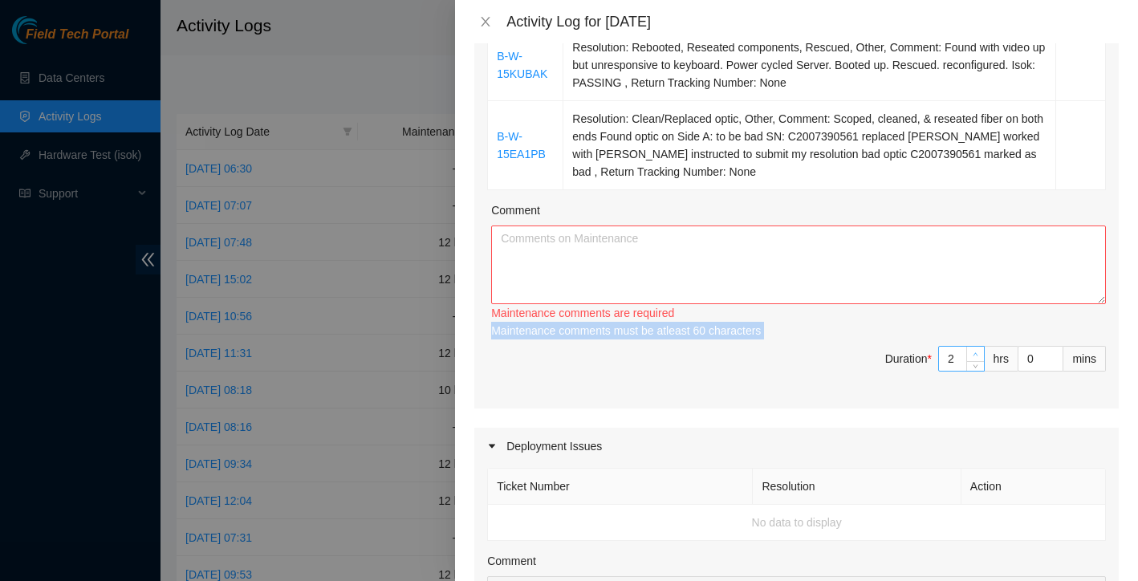
click at [979, 322] on div "Maintenance comments must be atleast 60 characters" at bounding box center [798, 331] width 615 height 18
type input "3"
click at [978, 352] on icon "up" at bounding box center [976, 355] width 6 height 6
type input "4"
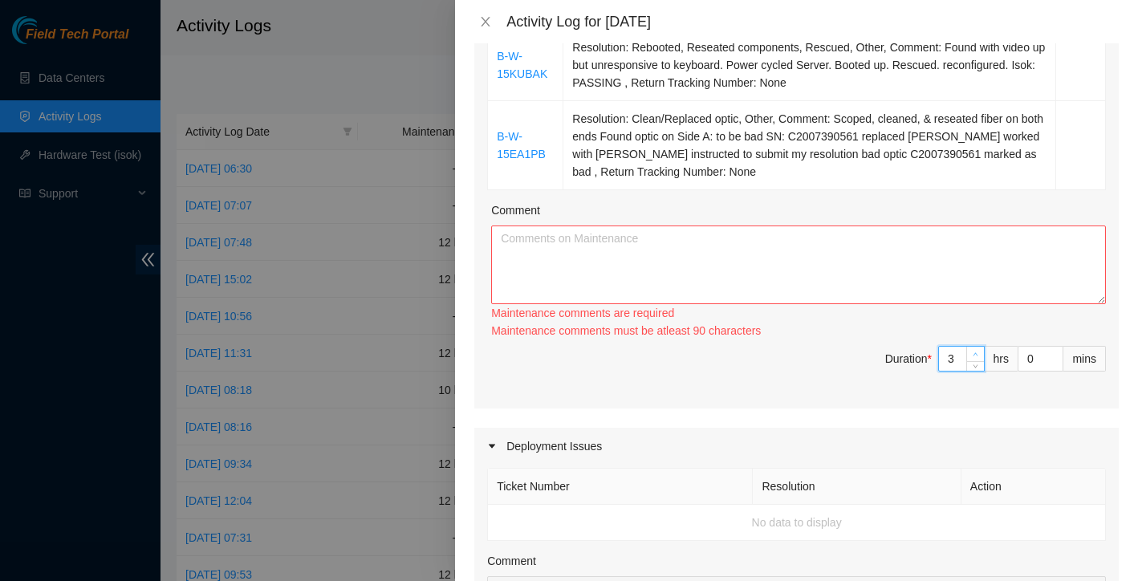
type input "4"
click at [978, 347] on div at bounding box center [976, 359] width 18 height 24
type input "3"
click at [978, 361] on span "down" at bounding box center [976, 366] width 10 height 10
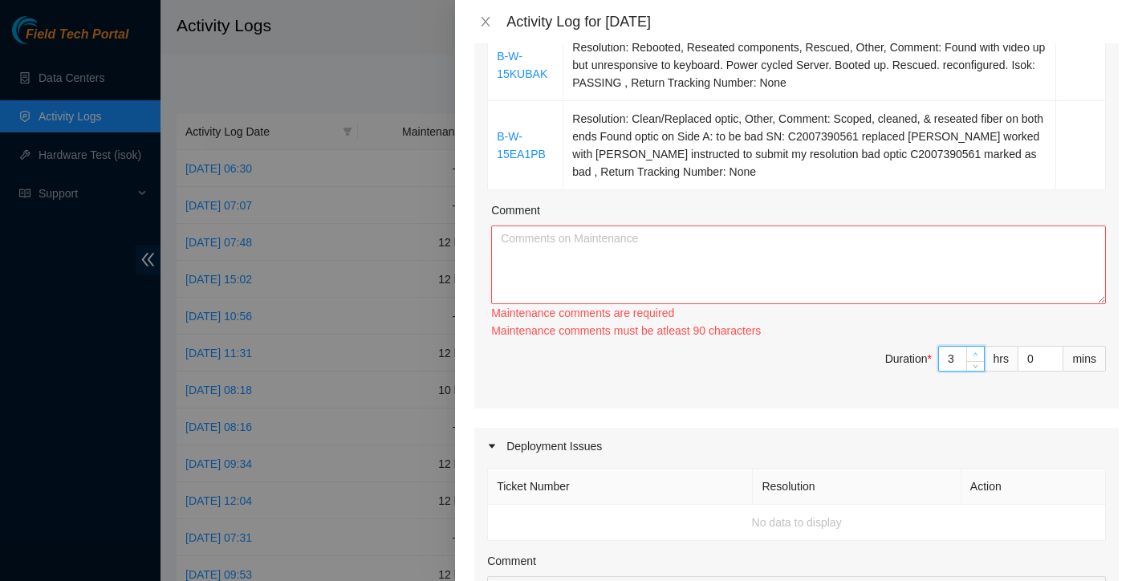
type input "2"
click at [978, 361] on span "Decrease Value" at bounding box center [976, 366] width 18 height 10
type input "3"
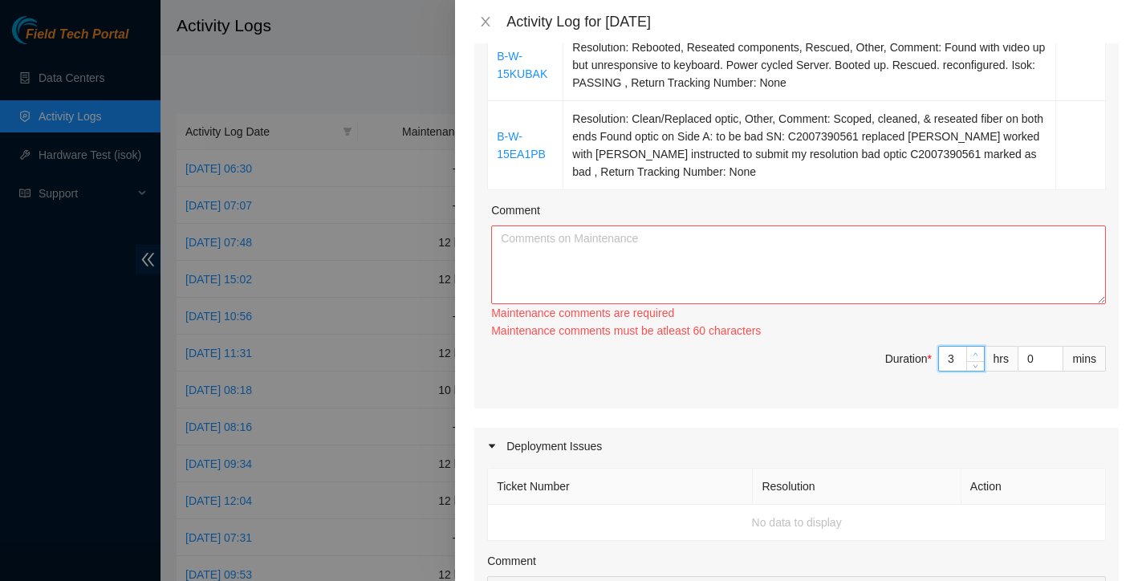
click at [978, 352] on icon "up" at bounding box center [976, 355] width 6 height 6
type input "4"
click at [978, 352] on icon "up" at bounding box center [976, 355] width 6 height 6
type input "5"
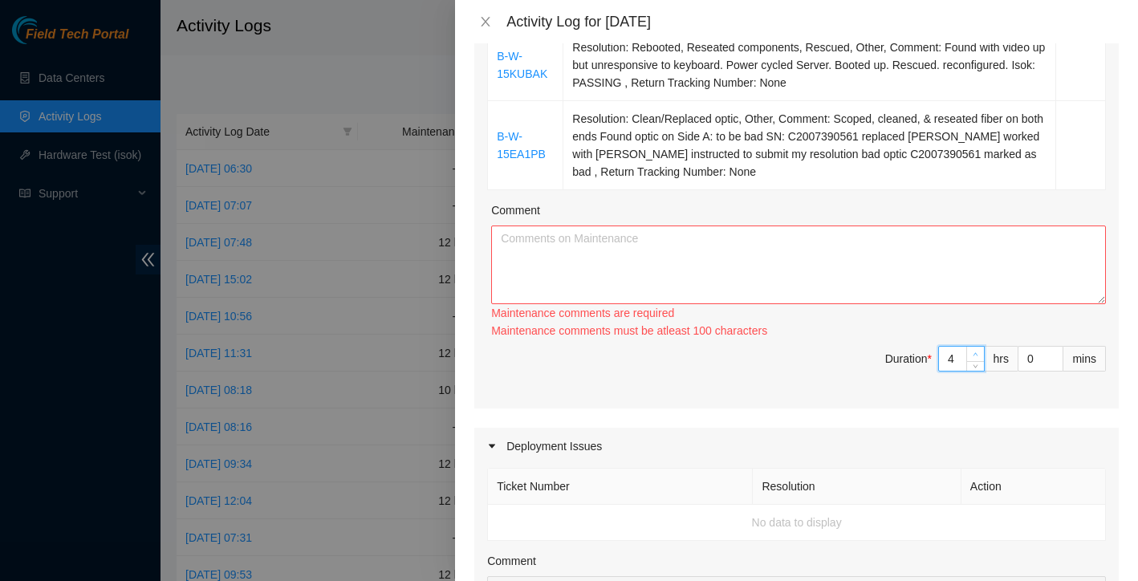
type input "5"
click at [978, 352] on icon "up" at bounding box center [976, 355] width 6 height 6
type input "6"
click at [978, 352] on icon "up" at bounding box center [976, 355] width 6 height 6
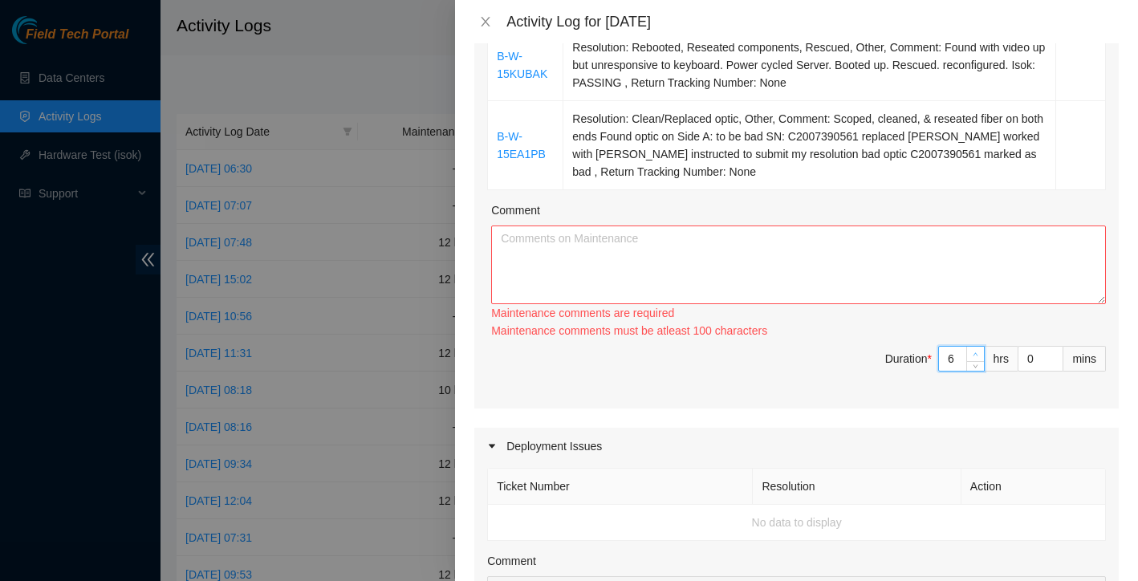
type input "7"
click at [978, 352] on icon "up" at bounding box center [976, 355] width 6 height 6
type input "8"
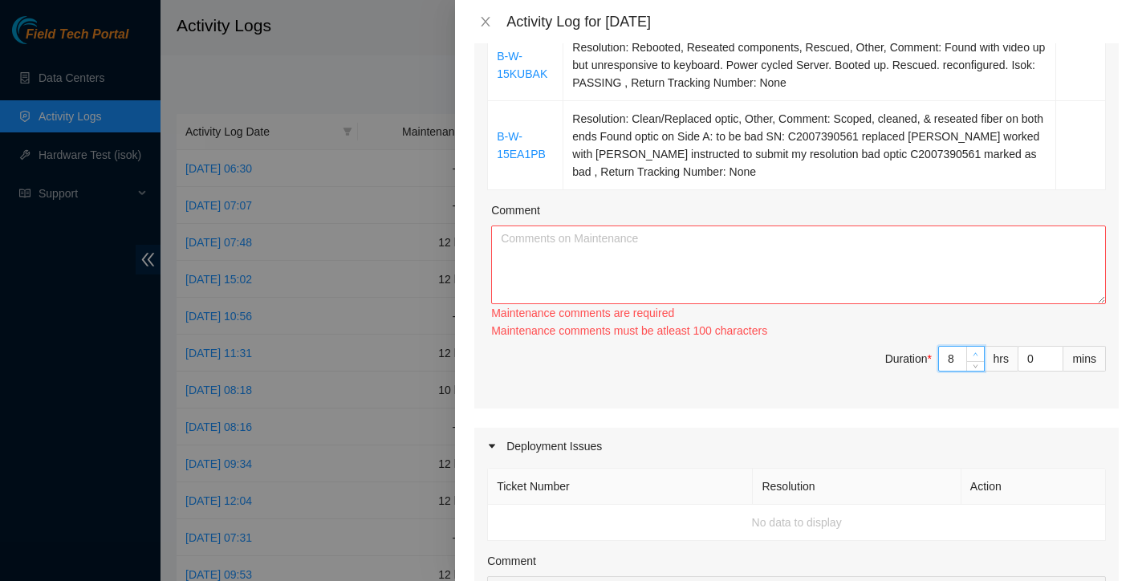
click at [978, 352] on icon "up" at bounding box center [976, 355] width 6 height 6
type input "9"
click at [978, 352] on icon "up" at bounding box center [976, 355] width 6 height 6
type input "10"
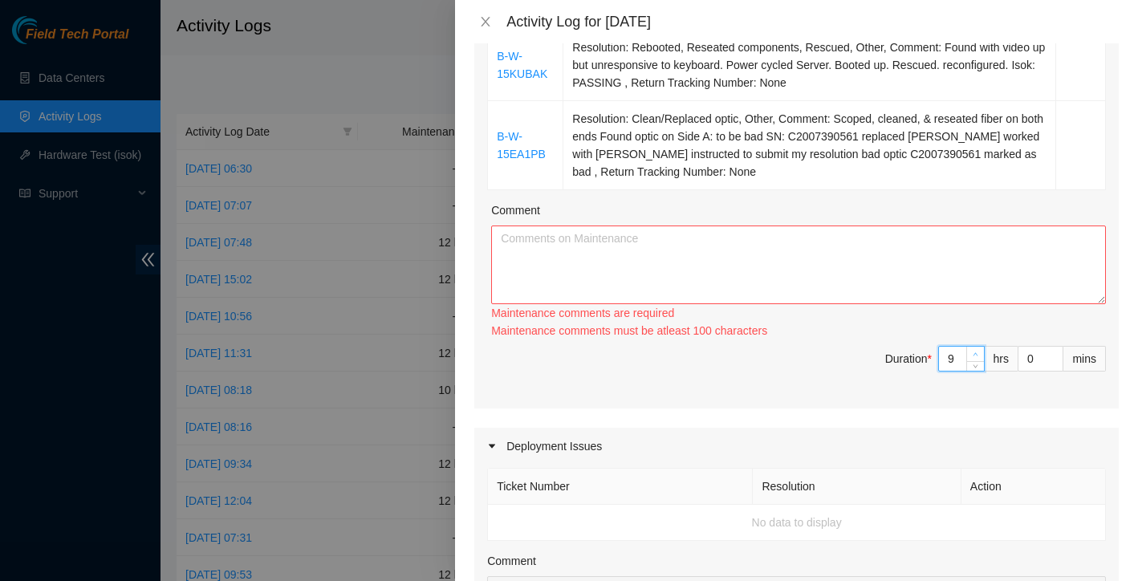
type input "10"
click at [978, 352] on icon "up" at bounding box center [976, 355] width 6 height 6
type input "11"
click at [978, 352] on icon "up" at bounding box center [976, 355] width 6 height 6
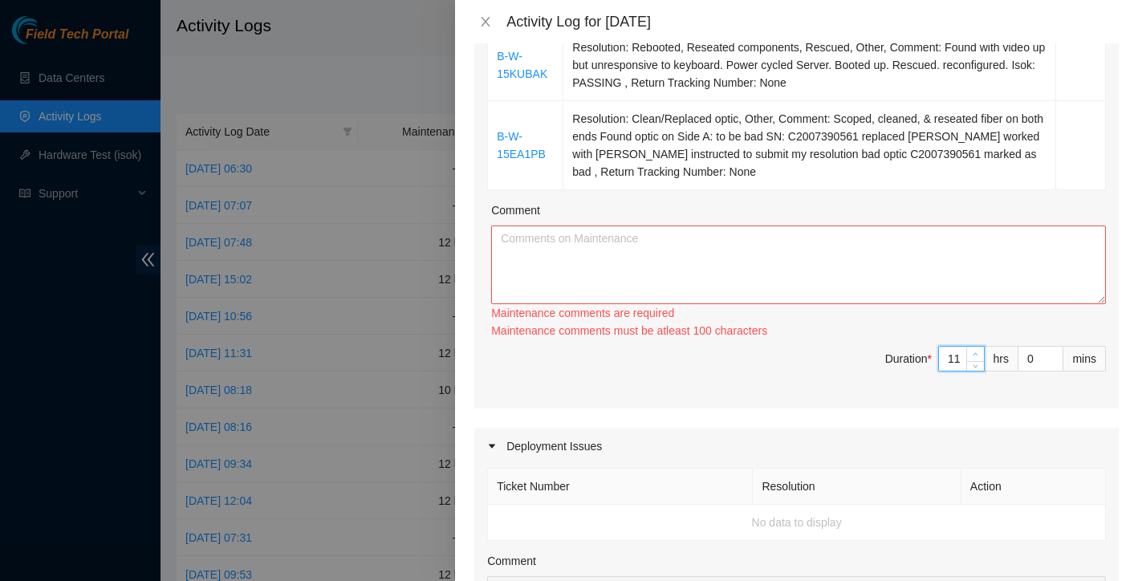
type input "12"
click at [978, 352] on icon "up" at bounding box center [976, 355] width 6 height 6
click at [847, 276] on textarea "Comment" at bounding box center [798, 265] width 615 height 79
paste textarea "B-W-15KUBAK Resolution: Rebooted, Reseated components, Rescued, Other, Comment:…"
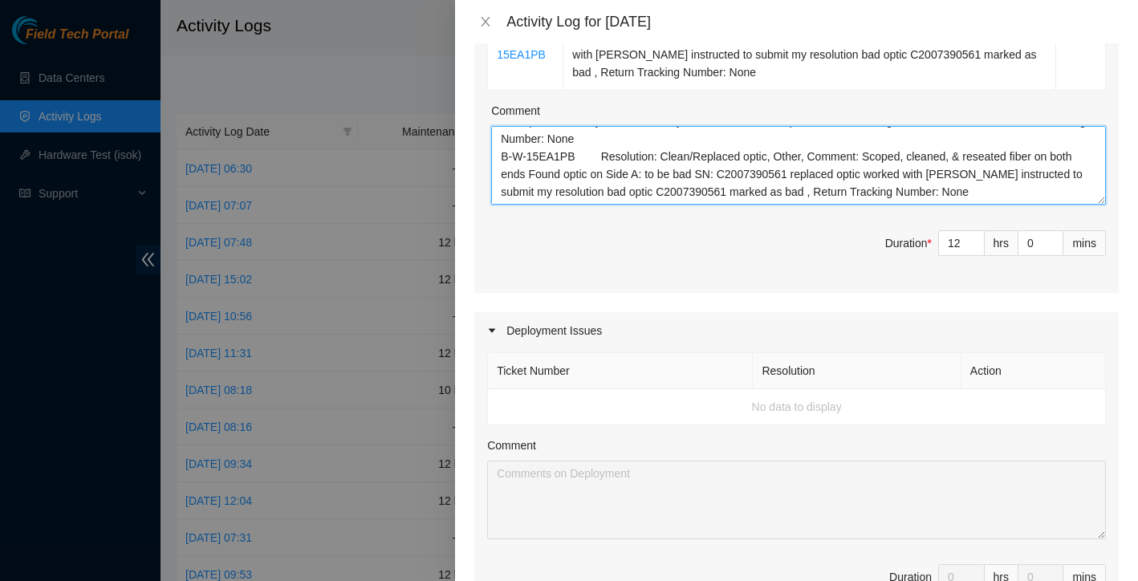
scroll to position [71, 0]
paste textarea "I started the day at the [GEOGRAPHIC_DATA] in [GEOGRAPHIC_DATA], where the focu…"
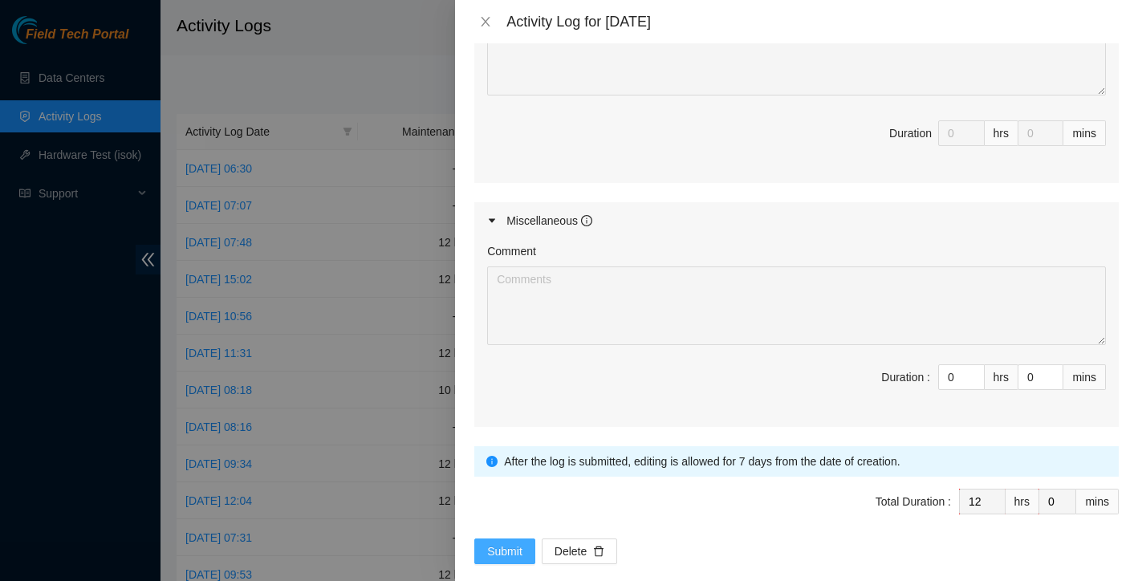
scroll to position [886, 0]
type textarea "B-W-15KUBAK Resolution: Rebooted, Reseated components, Rescued, Other, Comment:…"
click at [507, 544] on span "Submit" at bounding box center [504, 553] width 35 height 18
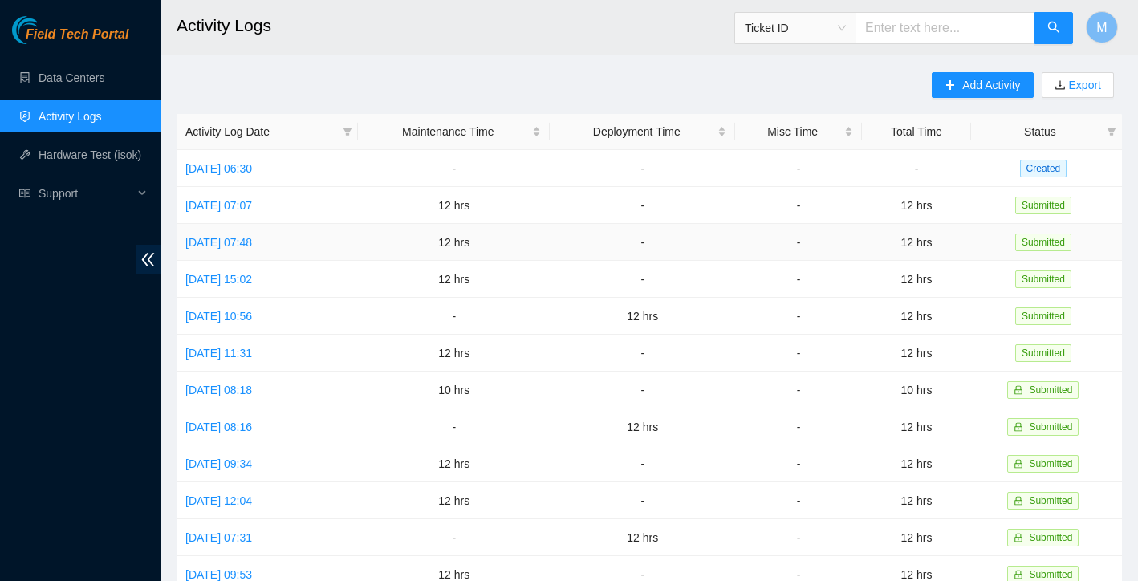
scroll to position [0, 0]
click at [67, 71] on link "Data Centers" at bounding box center [72, 77] width 66 height 13
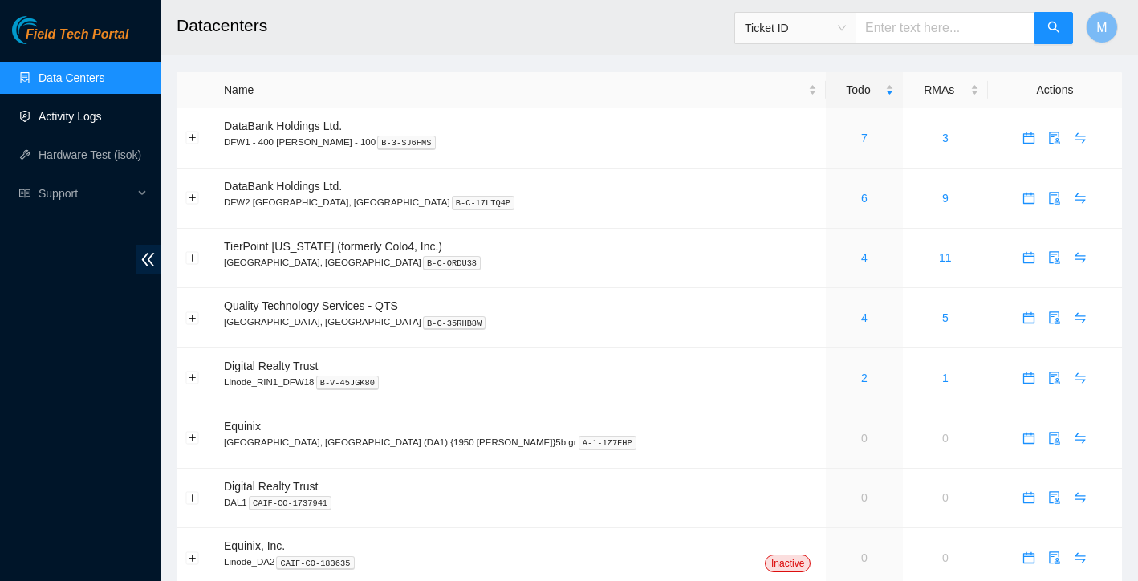
click at [102, 120] on link "Activity Logs" at bounding box center [70, 116] width 63 height 13
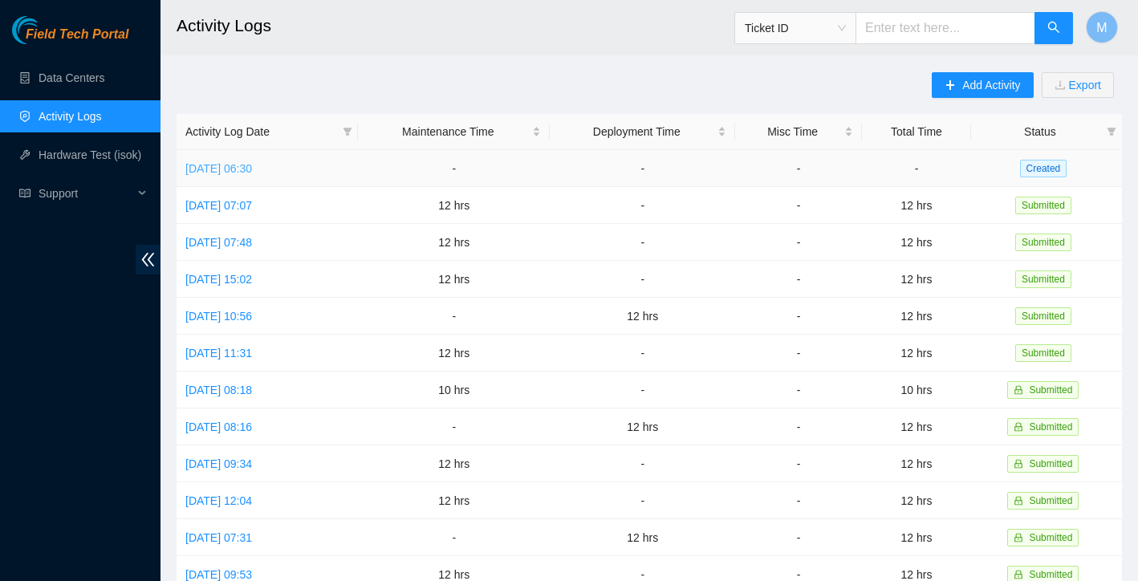
click at [252, 169] on link "[DATE] 06:30" at bounding box center [218, 168] width 67 height 13
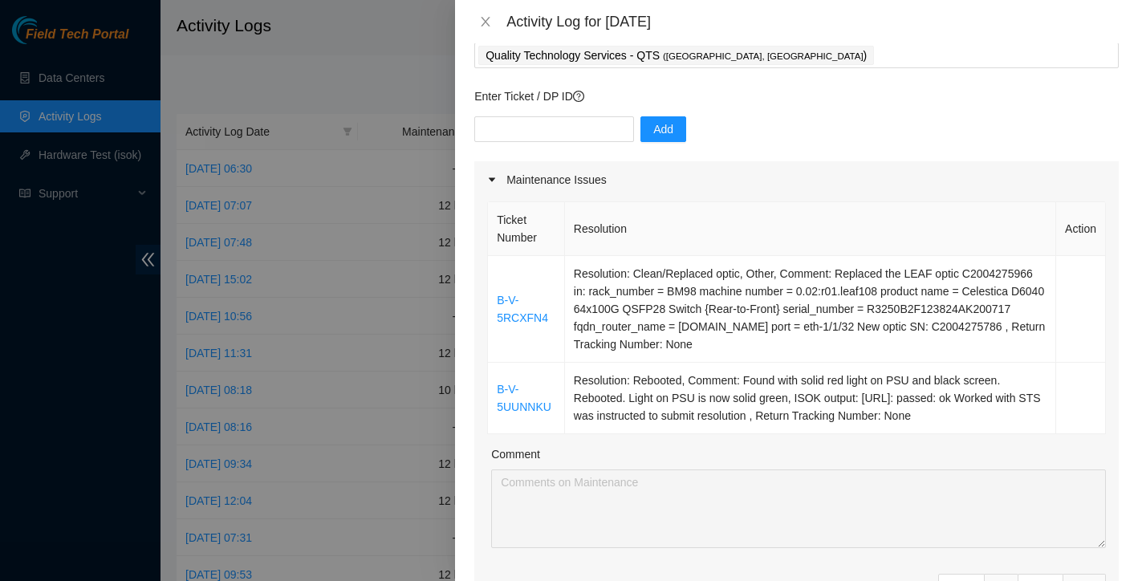
scroll to position [117, 0]
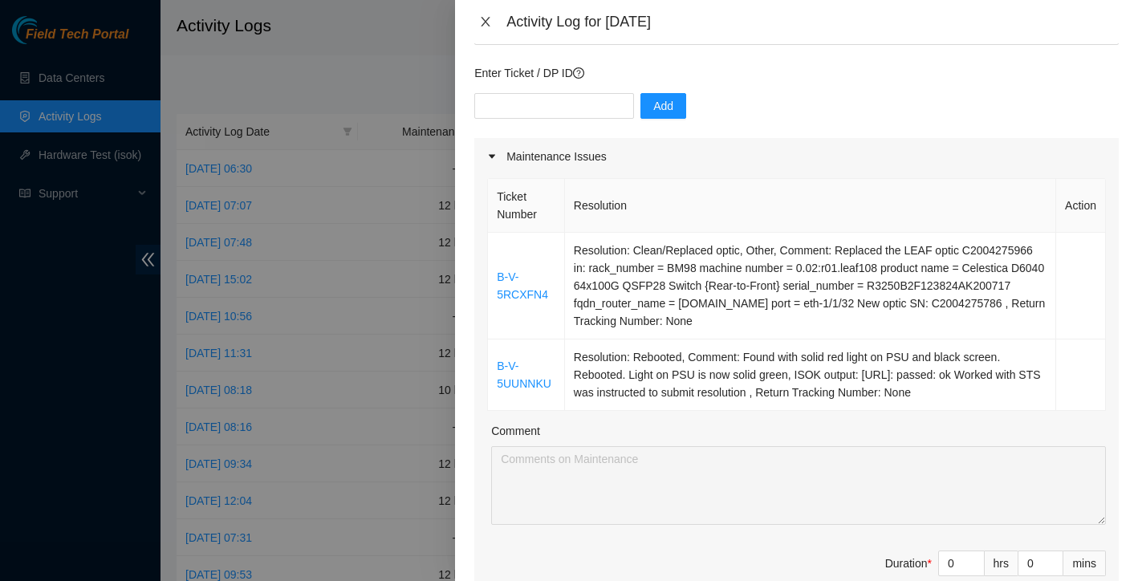
click at [488, 29] on button "Close" at bounding box center [485, 21] width 22 height 15
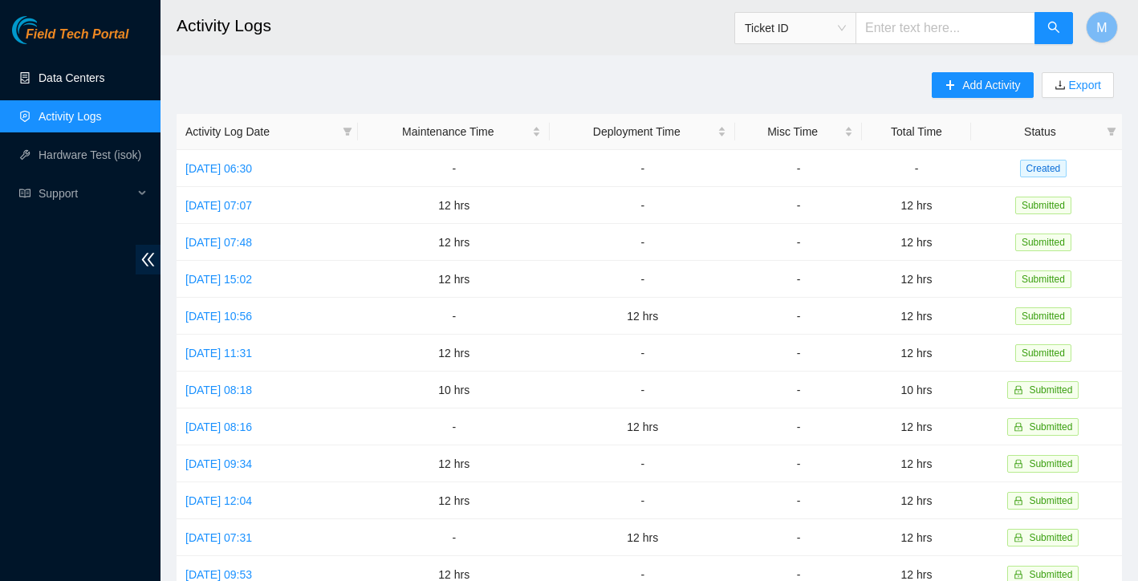
click at [100, 79] on link "Data Centers" at bounding box center [72, 77] width 66 height 13
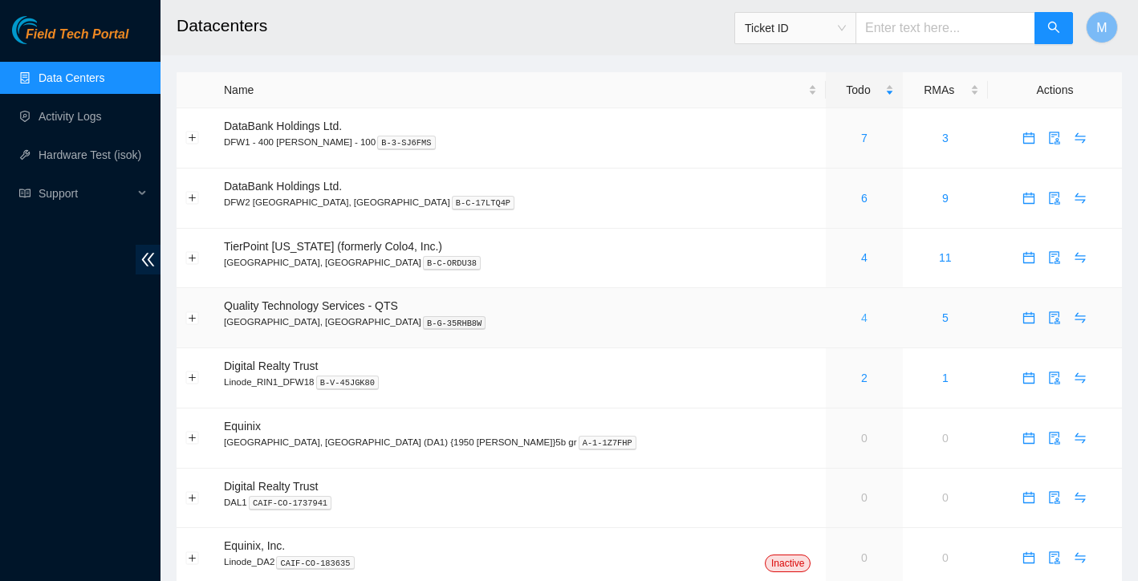
click at [861, 316] on link "4" at bounding box center [864, 317] width 6 height 13
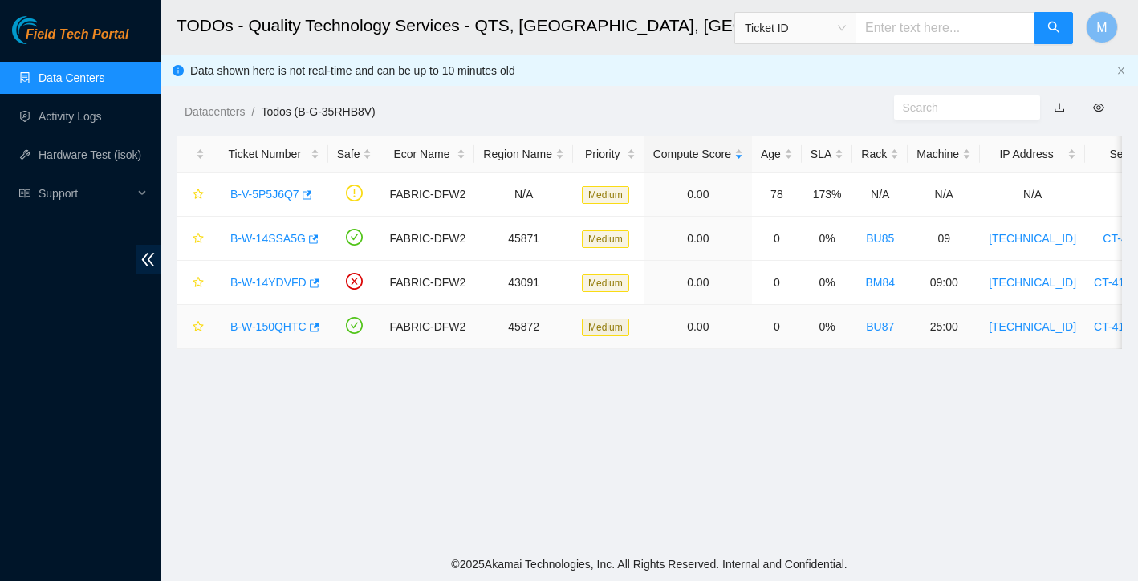
click at [294, 328] on link "B-W-150QHTC" at bounding box center [268, 326] width 76 height 13
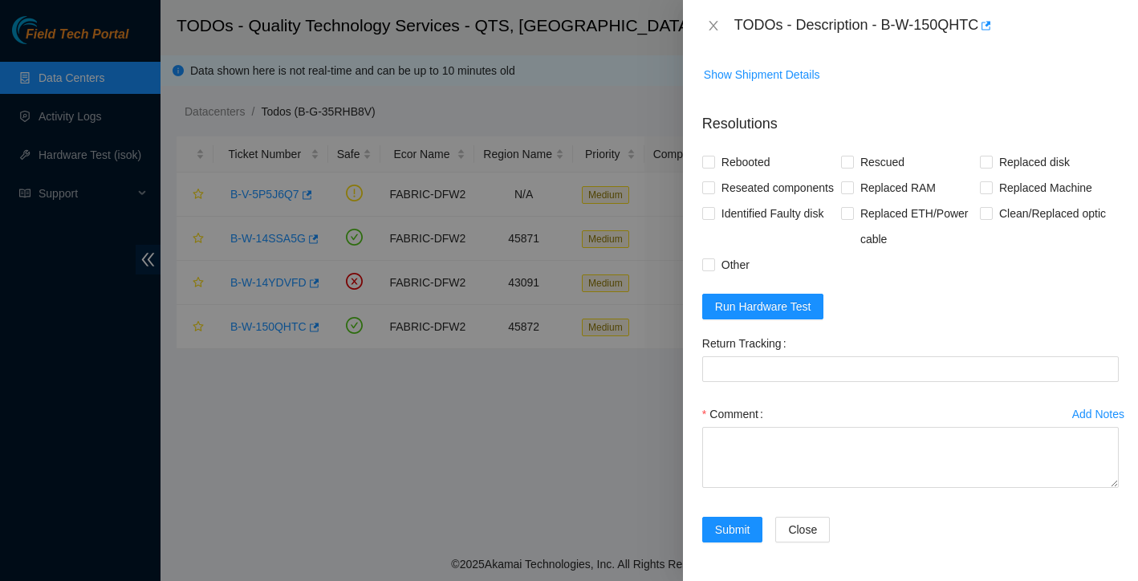
scroll to position [1196, 0]
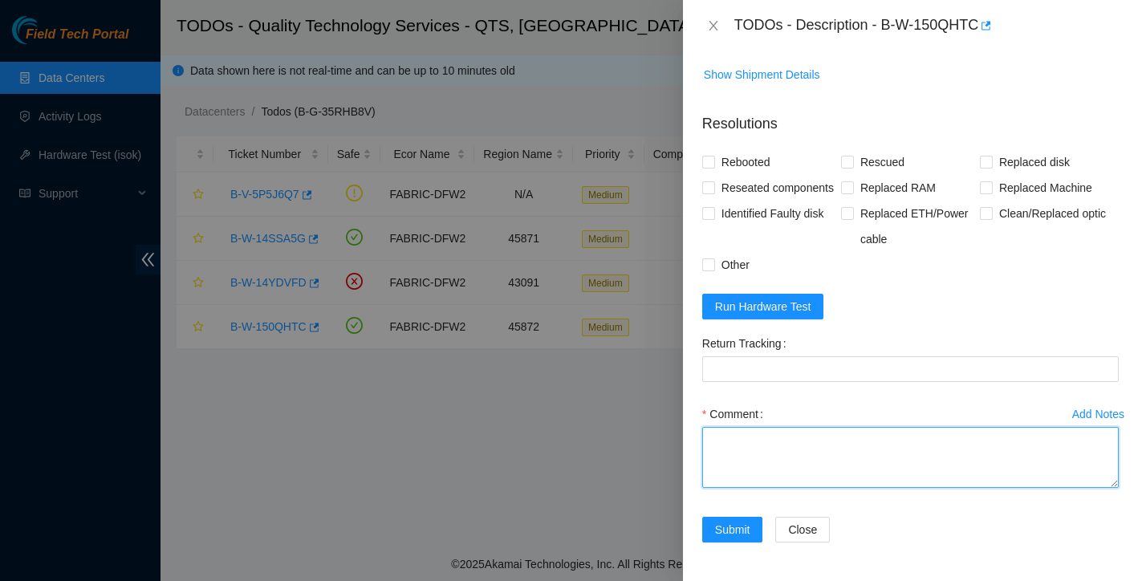
click at [743, 433] on textarea "Comment" at bounding box center [910, 457] width 417 height 61
paste textarea "Ticket: New SN: Bad SN:"
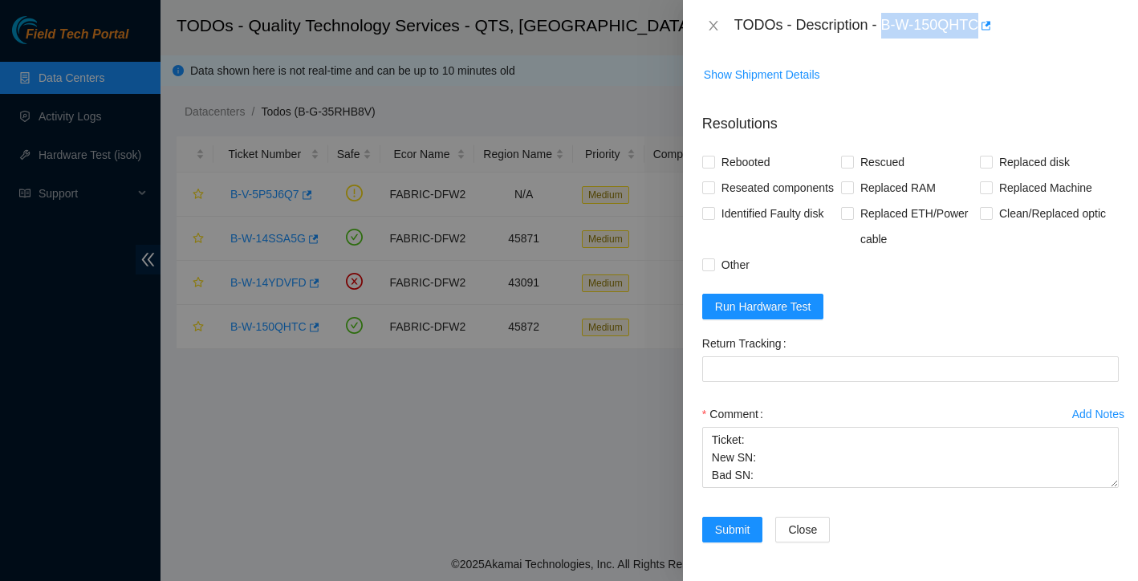
drag, startPoint x: 886, startPoint y: 22, endPoint x: 983, endPoint y: 25, distance: 97.2
click at [983, 25] on div "TODOs - Description - B-W-150QHTC" at bounding box center [927, 26] width 385 height 26
copy div "B-W-150QHTC"
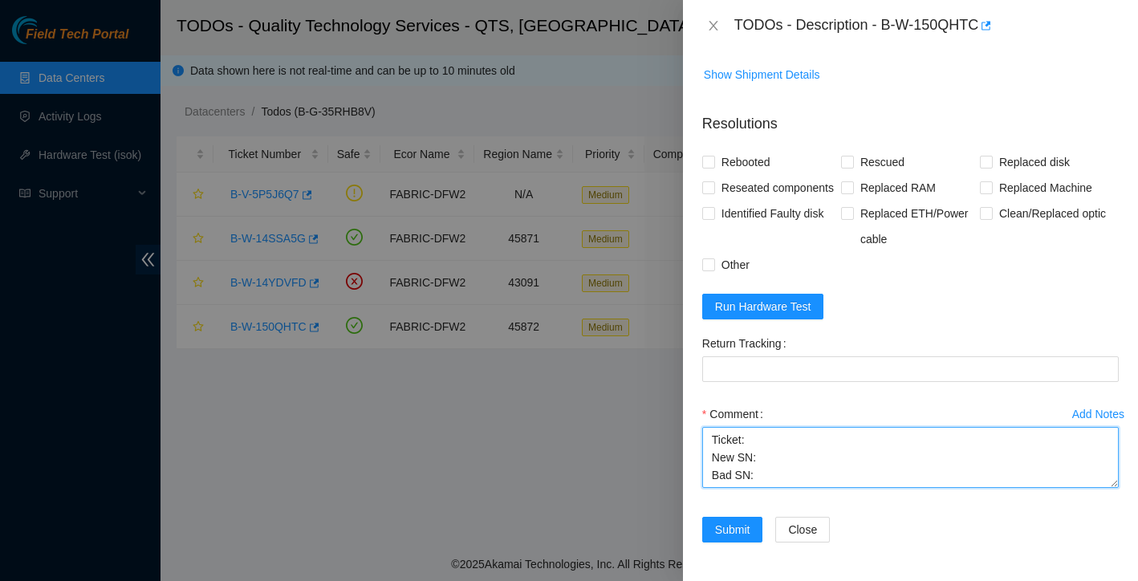
click at [770, 448] on textarea "Ticket: New SN: Bad SN:" at bounding box center [910, 457] width 417 height 61
click at [768, 442] on textarea "Ticket: New SN: Bad SN:" at bounding box center [910, 457] width 417 height 61
paste textarea "B-W-150QHTC"
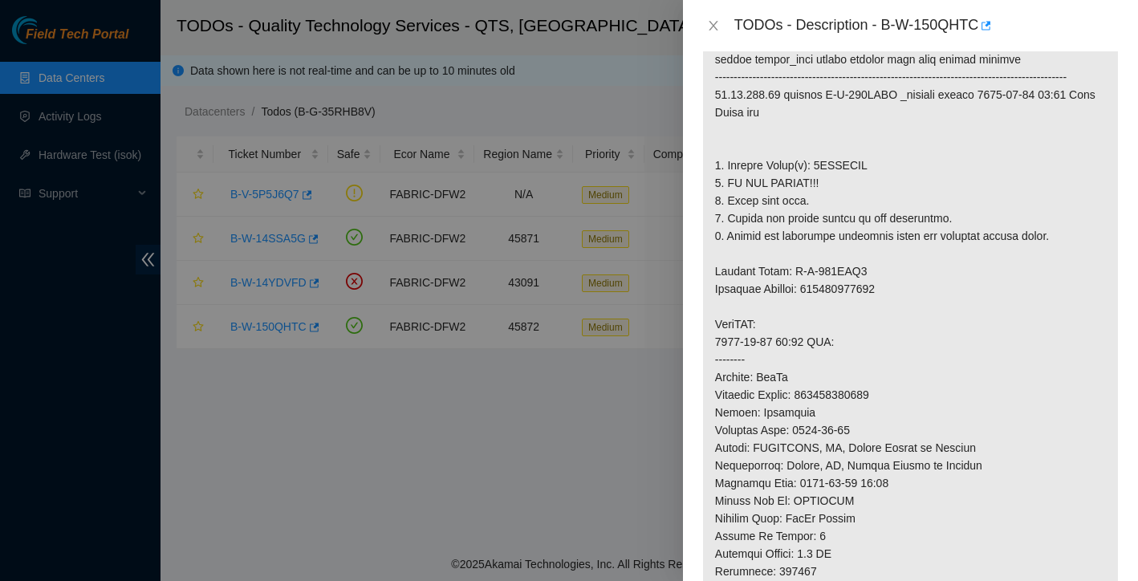
scroll to position [0, 0]
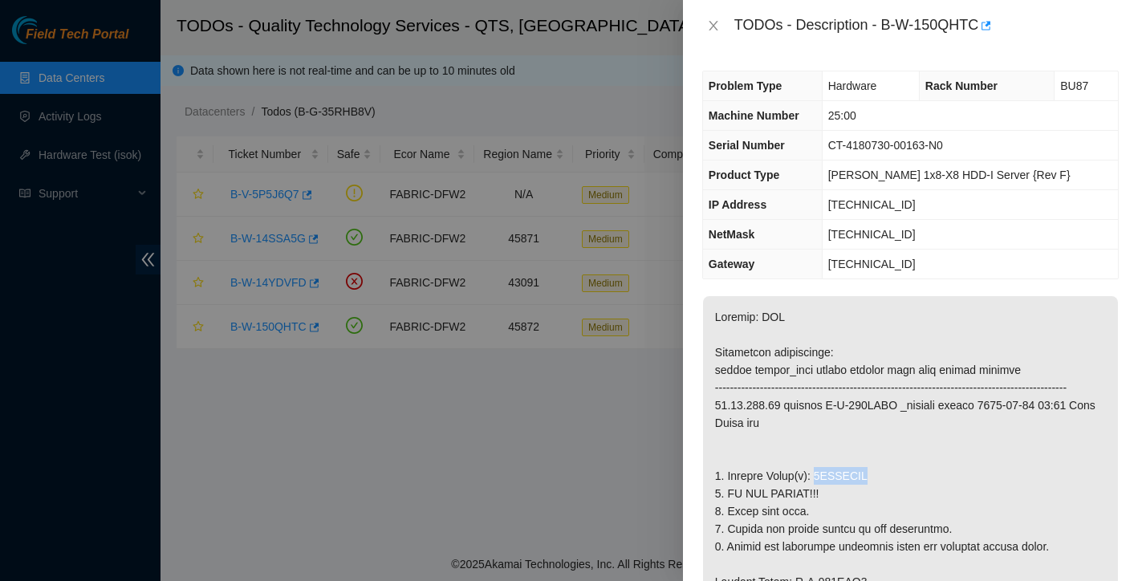
drag, startPoint x: 820, startPoint y: 494, endPoint x: 892, endPoint y: 491, distance: 71.5
copy p "0DGVUPAH"
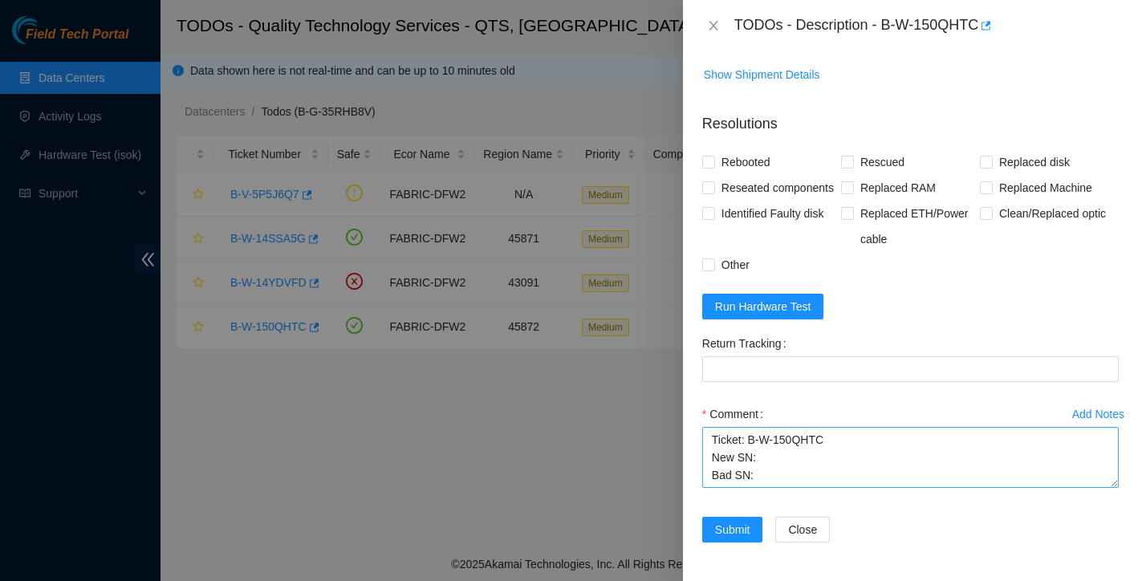
scroll to position [1196, 0]
click at [780, 471] on textarea "Ticket: B-W-150QHTC New SN: Bad SN:" at bounding box center [910, 457] width 417 height 61
paste textarea "0DGVUPAH"
click at [779, 446] on textarea "Ticket: B-W-150QHTC New SN: Bad SN: 0DGVUPAH" at bounding box center [910, 457] width 417 height 61
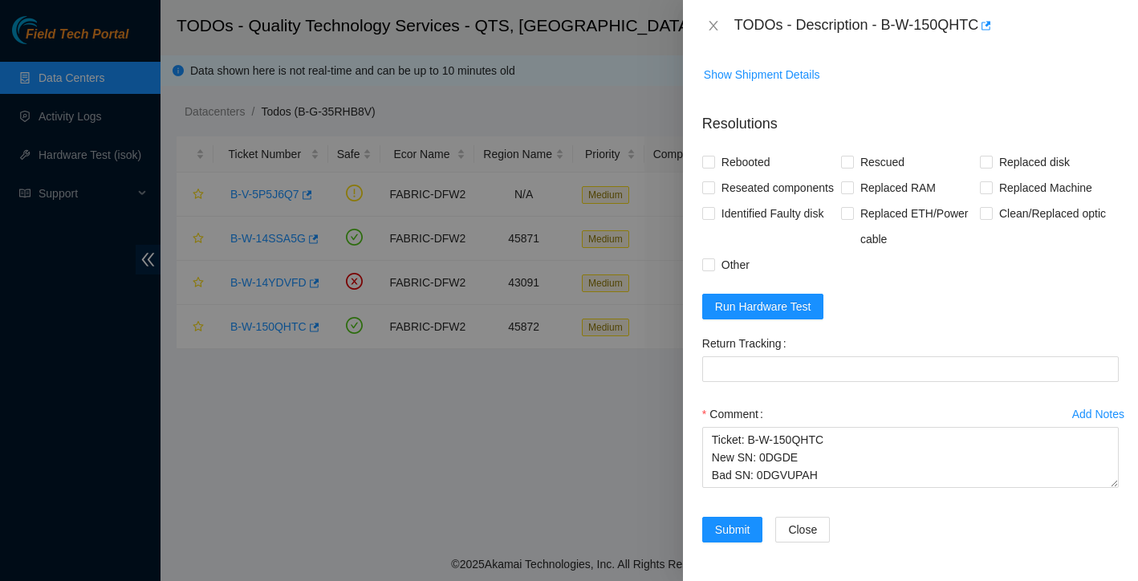
scroll to position [14, 0]
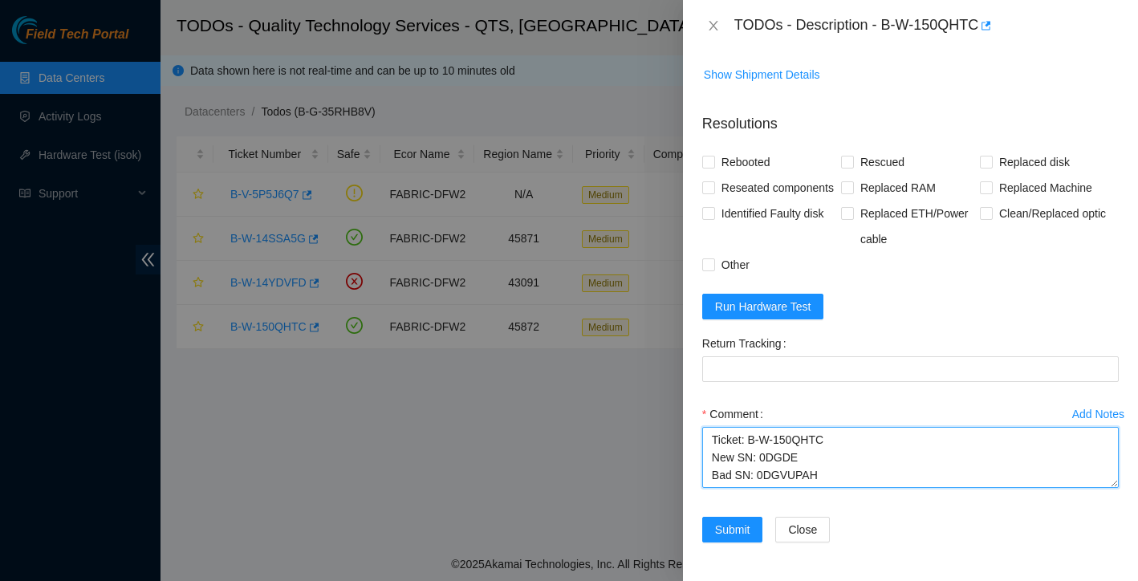
click at [829, 459] on textarea "Ticket: B-W-150QHTC New SN: 0DGDE Bad SN: 0DGVUPAH" at bounding box center [910, 457] width 417 height 61
click at [837, 466] on textarea "Ticket: B-W-150QHTC New SN: 0DGDE Bad SN: 0DGVUPAH" at bounding box center [910, 457] width 417 height 61
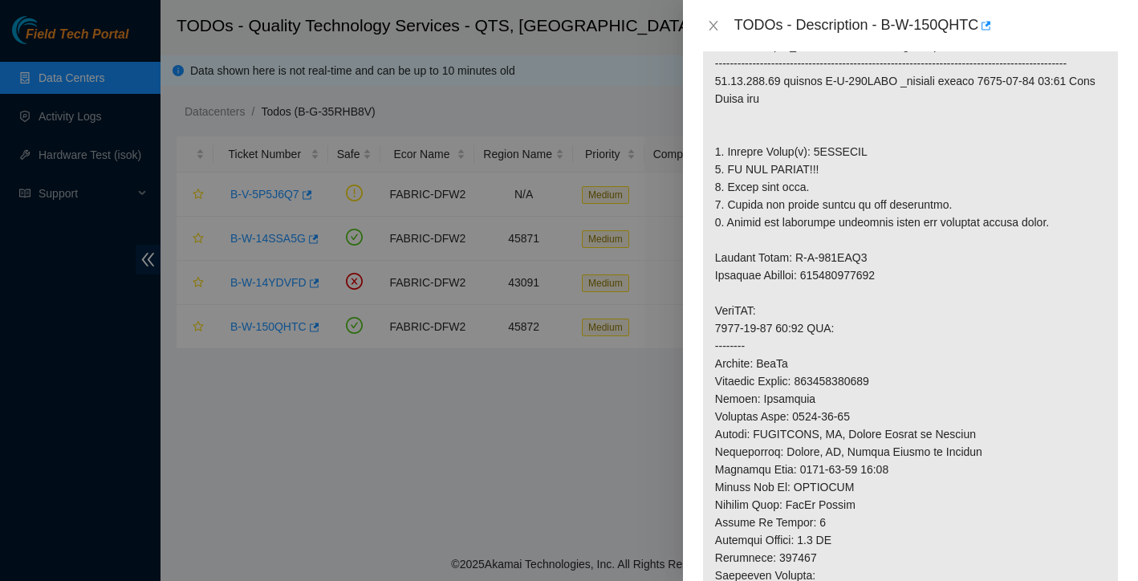
scroll to position [385, 0]
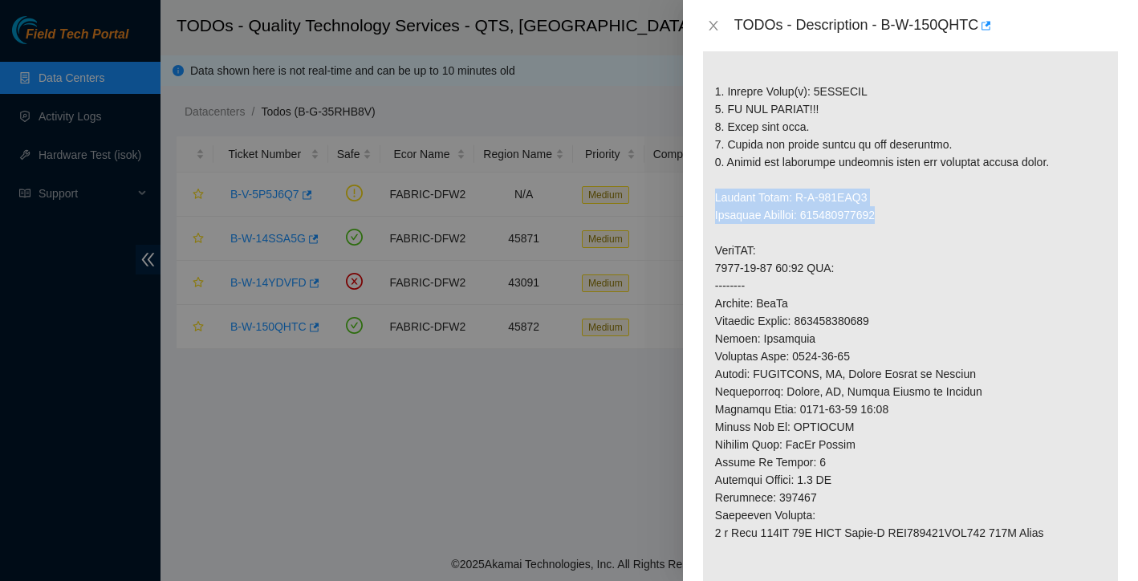
drag, startPoint x: 716, startPoint y: 213, endPoint x: 909, endPoint y: 231, distance: 193.6
click at [909, 231] on p at bounding box center [910, 304] width 415 height 784
copy p "Service Order: B-W-153UNA5 Tracking Numbers: 463470048957"
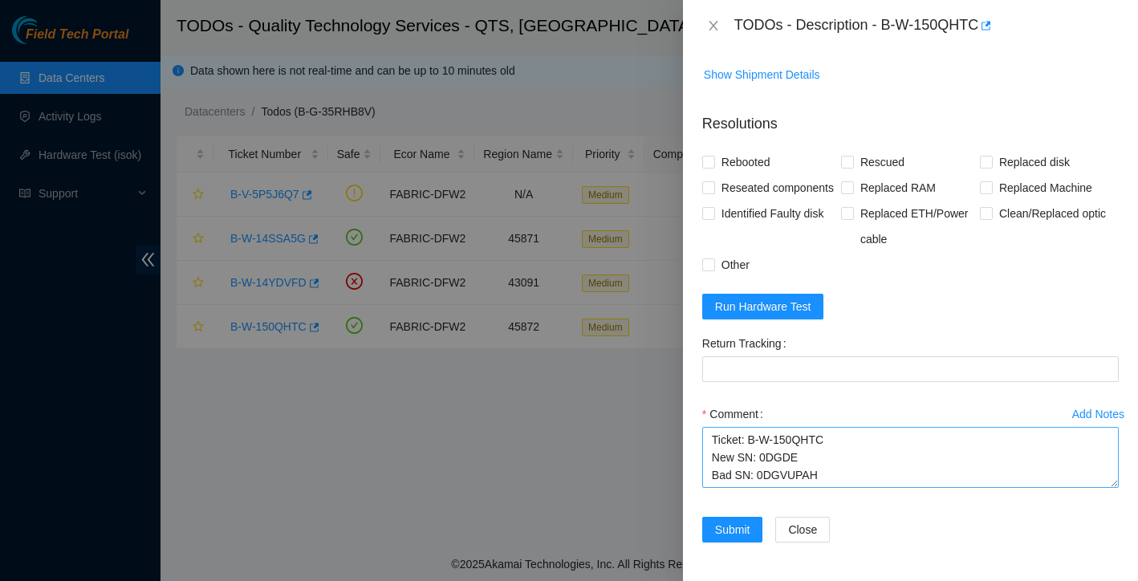
scroll to position [1196, 0]
click at [829, 458] on textarea "Ticket: B-W-150QHTC New SN: 0DGDE Bad SN: 0DGVUPAH" at bounding box center [910, 457] width 417 height 61
paste textarea "Service Order: B-W-153UNA5 Tracking Numbers: 463470048957"
click at [715, 462] on textarea "Ticket: B-W-150QHTC New SN: 0DGDE Bad SN: 0DGVUPAH Service Order: B-W-153UNA5 T…" at bounding box center [910, 457] width 417 height 61
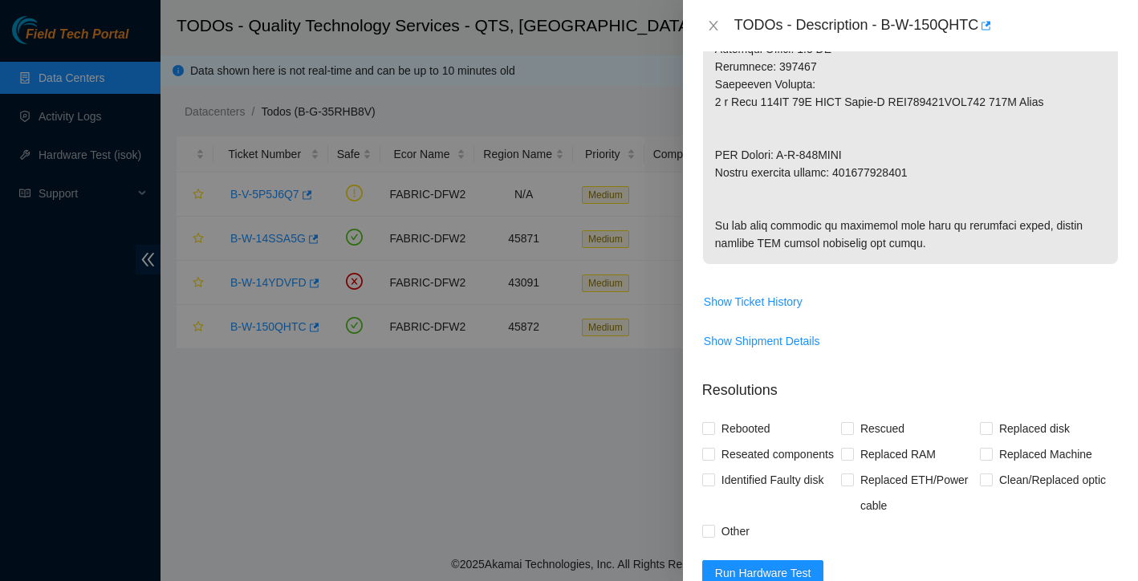
scroll to position [697, 0]
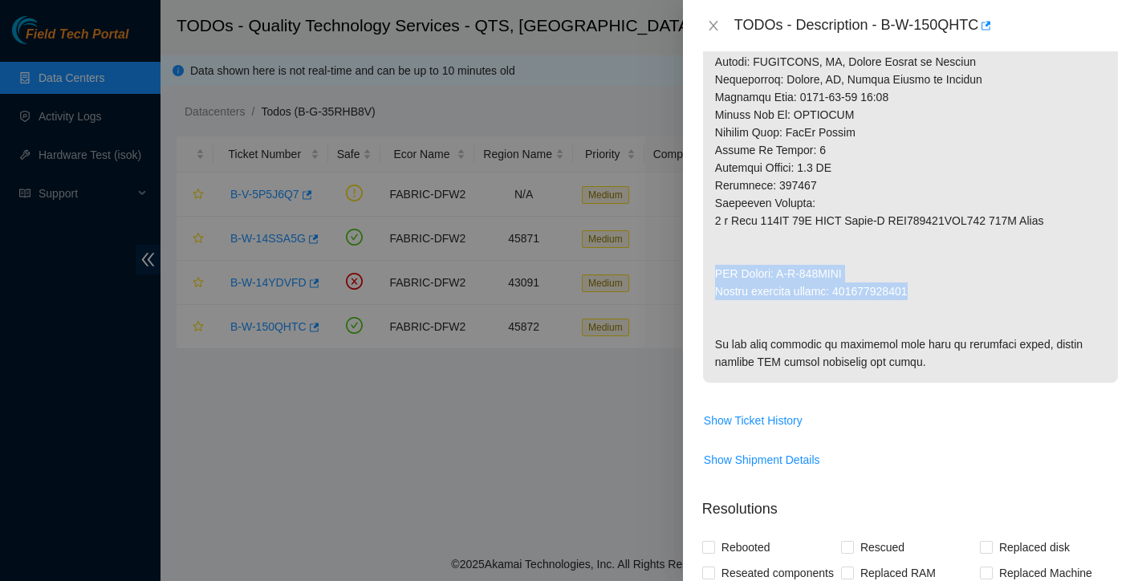
drag, startPoint x: 718, startPoint y: 292, endPoint x: 933, endPoint y: 310, distance: 215.9
copy p "RMA Return: B-W-153UNAE Return tracking number: 463470048968"
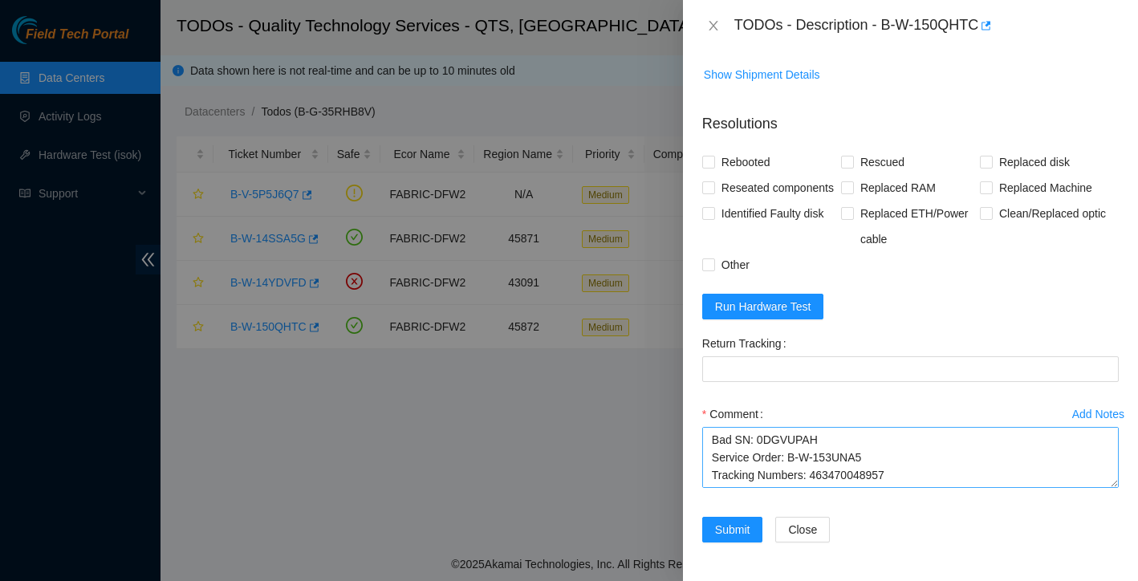
scroll to position [1196, 0]
click at [748, 473] on textarea "Ticket: B-W-150QHTC New SN: 0DGDE Bad SN: 0DGVUPAH Service Order: B-W-153UNA5 T…" at bounding box center [910, 457] width 417 height 61
paste textarea "RMA Return: B-W-153UNAE Return tracking number: 463470048968"
type textarea "Ticket: B-W-150QHTC New SN: 0DGDE Bad SN: 0DGVUPAH Service Order: B-W-153UNA5 T…"
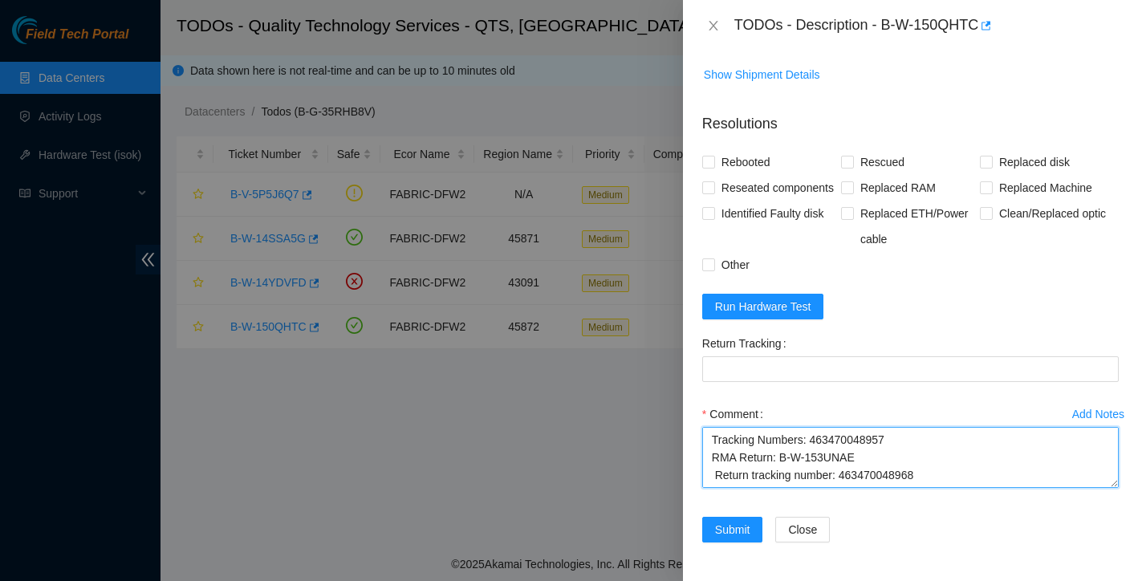
drag, startPoint x: 710, startPoint y: 440, endPoint x: 816, endPoint y: 492, distance: 118.1
click at [816, 492] on div "Comment Ticket: B-W-150QHTC New SN: 0DGDE Bad SN: 0DGVUPAH Service Order: B-W-1…" at bounding box center [910, 449] width 417 height 96
drag, startPoint x: 710, startPoint y: 441, endPoint x: 861, endPoint y: 523, distance: 172.1
click at [861, 523] on form "Resolutions Rebooted Rescued Replaced disk Reseated components Replaced RAM Rep…" at bounding box center [910, 331] width 417 height 462
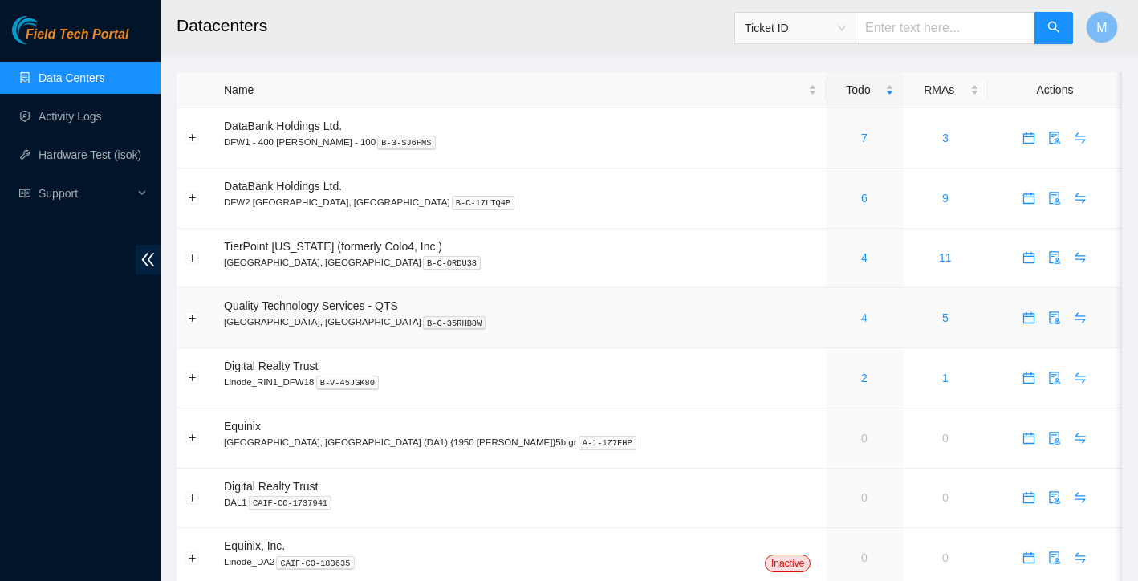
click at [861, 319] on link "4" at bounding box center [864, 317] width 6 height 13
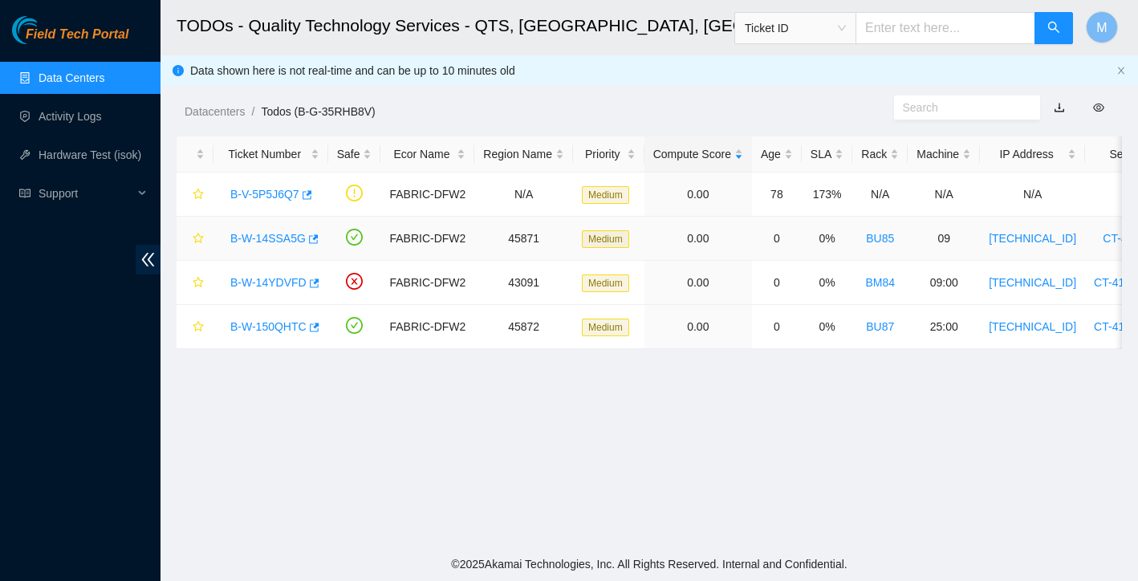
click at [294, 235] on link "B-W-14SSA5G" at bounding box center [267, 238] width 75 height 13
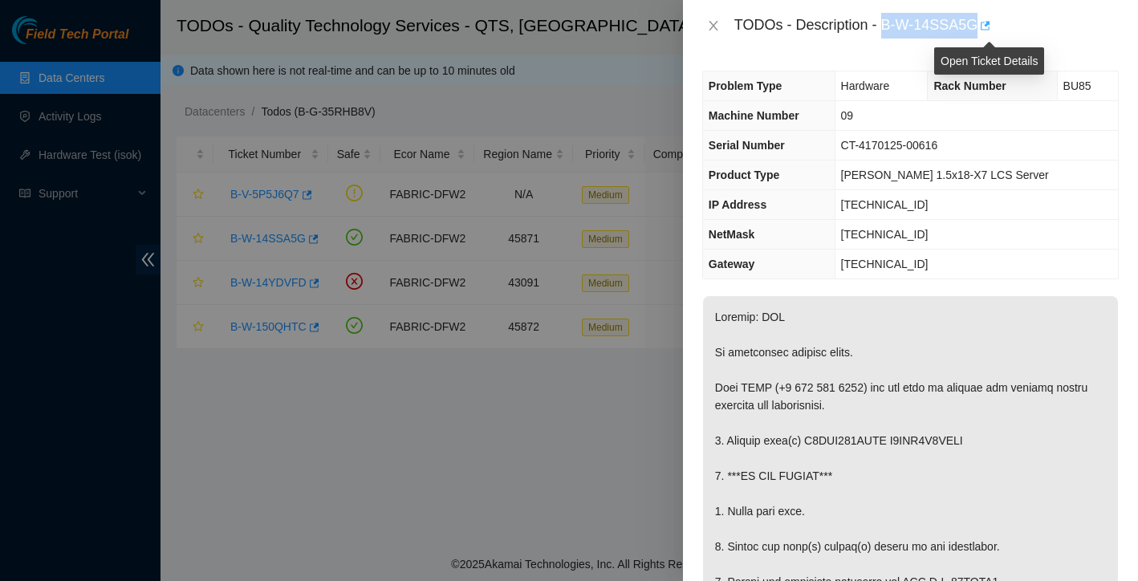
drag, startPoint x: 886, startPoint y: 26, endPoint x: 987, endPoint y: 15, distance: 101.0
click at [987, 15] on div "TODOs - Description - B-W-14SSA5G" at bounding box center [927, 26] width 385 height 26
copy div "B-W-14SSA5G"
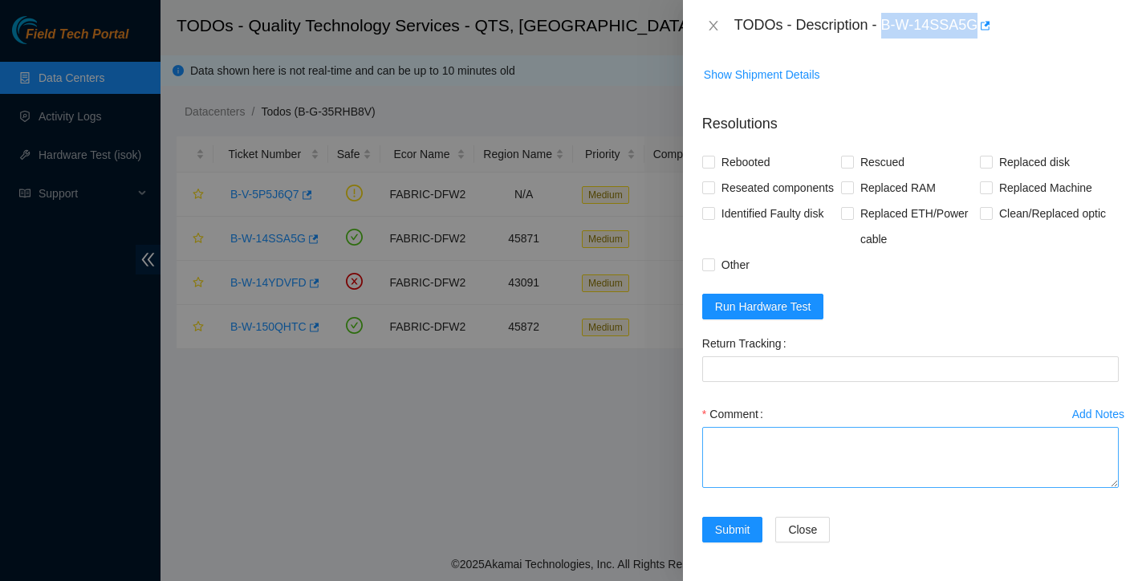
scroll to position [1090, 0]
click at [796, 454] on textarea "Comment" at bounding box center [910, 457] width 417 height 61
paste textarea "Ticket: New SN: Bad SN:"
drag, startPoint x: 883, startPoint y: 24, endPoint x: 985, endPoint y: 22, distance: 102.0
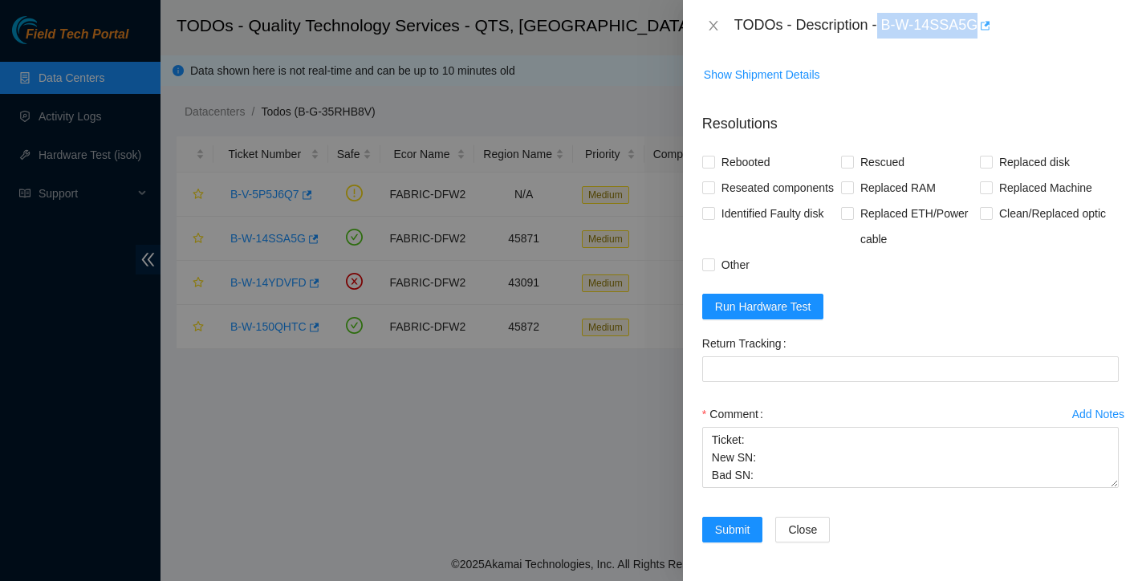
click at [985, 22] on div "TODOs - Description - B-W-14SSA5G" at bounding box center [927, 26] width 385 height 26
copy div "B-W-14SSA5G"
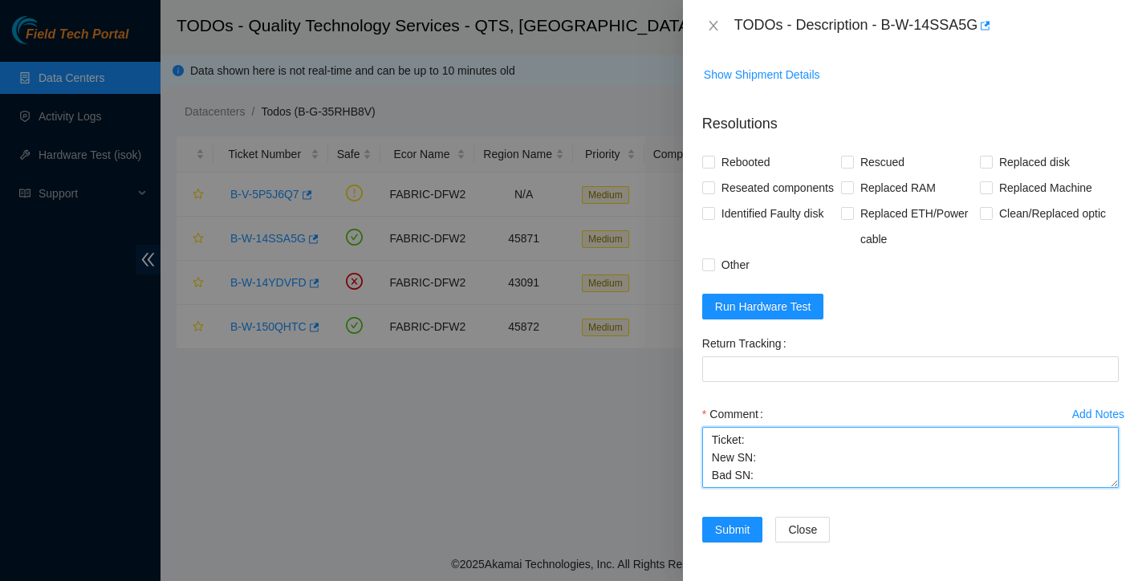
click at [761, 450] on textarea "Ticket: New SN: Bad SN:" at bounding box center [910, 457] width 417 height 61
click at [762, 443] on textarea "Ticket: New SN: Bad SN:" at bounding box center [910, 457] width 417 height 61
paste textarea "B-W-14SSA5G"
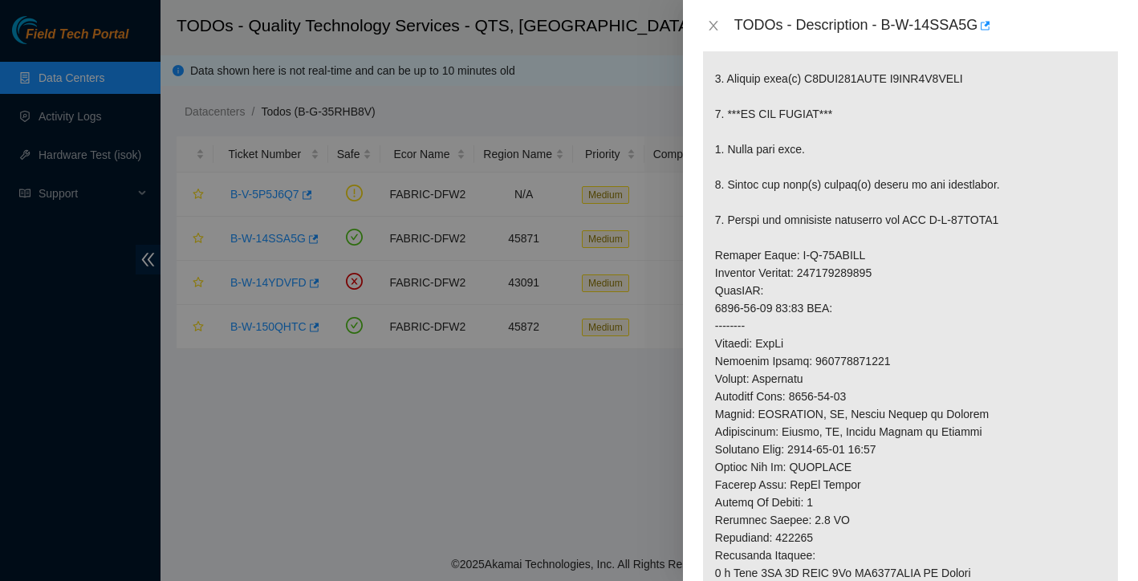
scroll to position [225, 0]
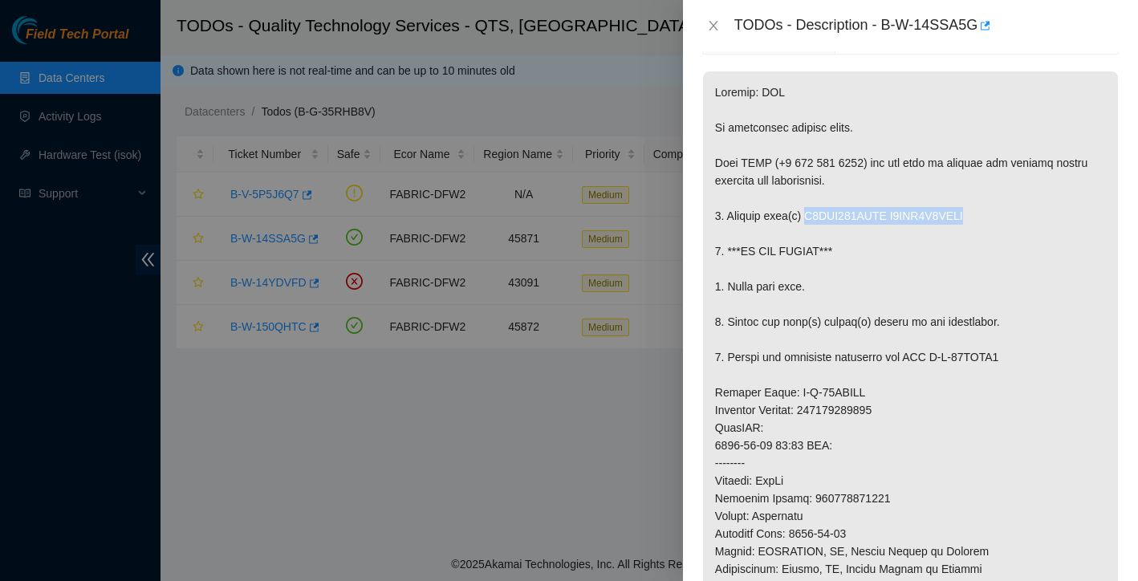
drag, startPoint x: 812, startPoint y: 213, endPoint x: 991, endPoint y: 206, distance: 180.0
click at [991, 206] on p at bounding box center [910, 454] width 415 height 766
copy p "Y6QRK021FSYC Y6BDK0Y8FSYC"
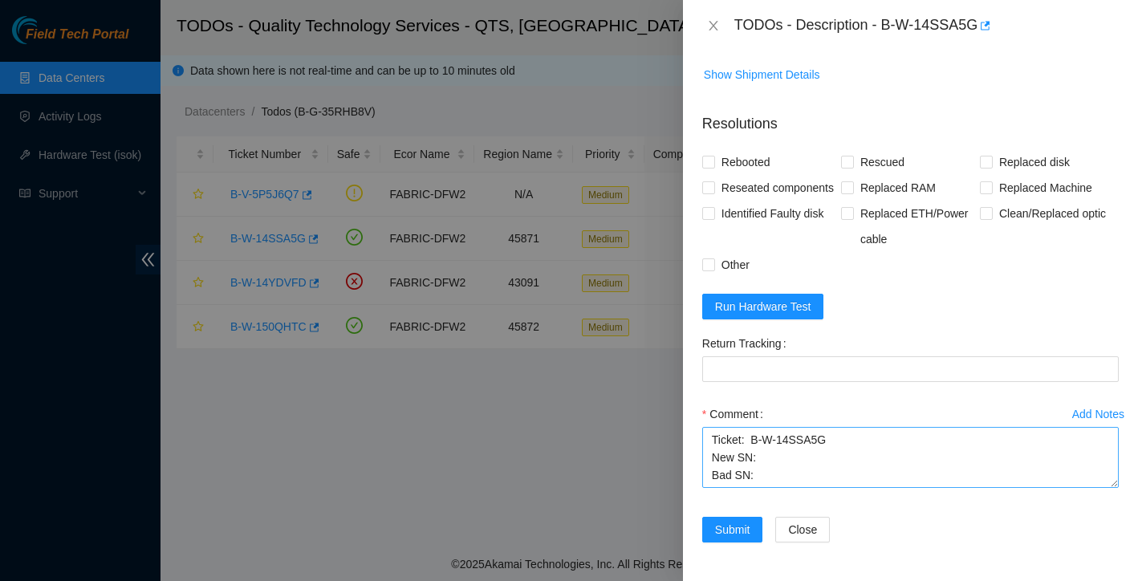
scroll to position [1090, 0]
click at [780, 477] on textarea "Ticket: B-W-14SSA5G New SN: Bad SN:" at bounding box center [910, 457] width 417 height 61
paste textarea "Y6QRK021FSYC Y6BDK0Y8FSYC"
click at [792, 452] on textarea "Ticket: B-W-14SSA5G New SN: Bad SN: Y6QRK021FSYC Y6BDK0Y8FSYC" at bounding box center [910, 457] width 417 height 61
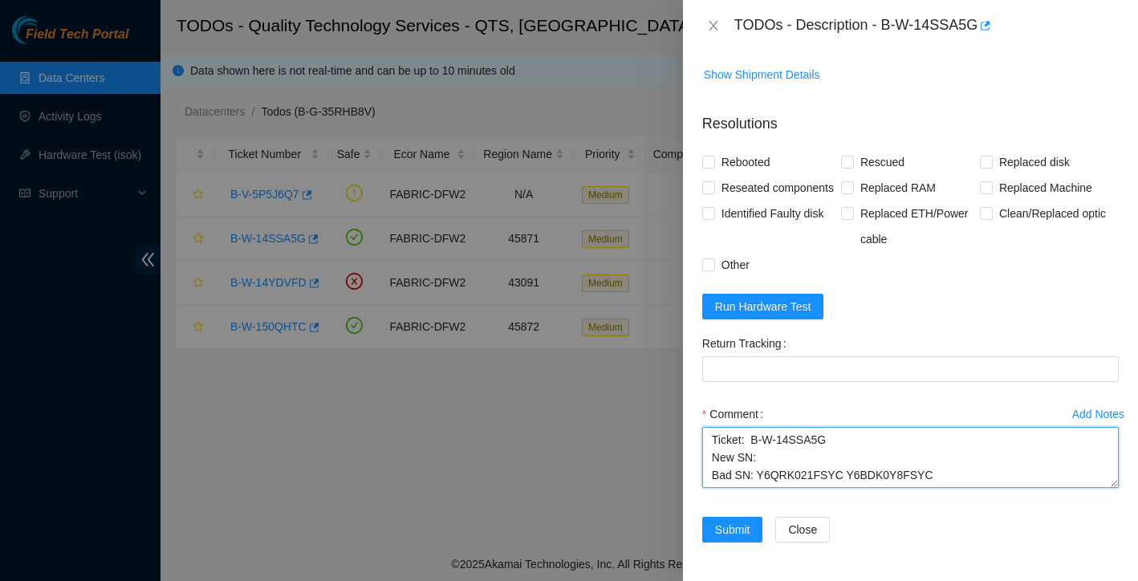
click at [788, 434] on textarea "Ticket: B-W-14SSA5G New SN: Bad SN: Y6QRK021FSYC Y6BDK0Y8FSYC" at bounding box center [910, 457] width 417 height 61
click at [784, 441] on textarea "Ticket: B-W-14SSA5G New SN: Bad SN: Y6QRK021FSYC Y6BDK0Y8FSYC" at bounding box center [910, 457] width 417 height 61
click at [842, 482] on textarea "Ticket: B-W-14SSA5G New SN: WMC130D9F44J - Bad SN: Y6QRK021FSYC Y6BDK0Y8FSYC" at bounding box center [910, 457] width 417 height 61
click at [844, 464] on textarea "Ticket: B-W-14SSA5G New SN: WMC130D9F44J - Bad SN: Y6QRK021FSYC Y6BDK0Y8FSYC" at bounding box center [910, 457] width 417 height 61
click at [877, 443] on textarea "Ticket: B-W-14SSA5G New SN: WMC130D9F44J - Bad SN: Y6QRK021FSYC - Y6BDK0Y8FSYC" at bounding box center [910, 457] width 417 height 61
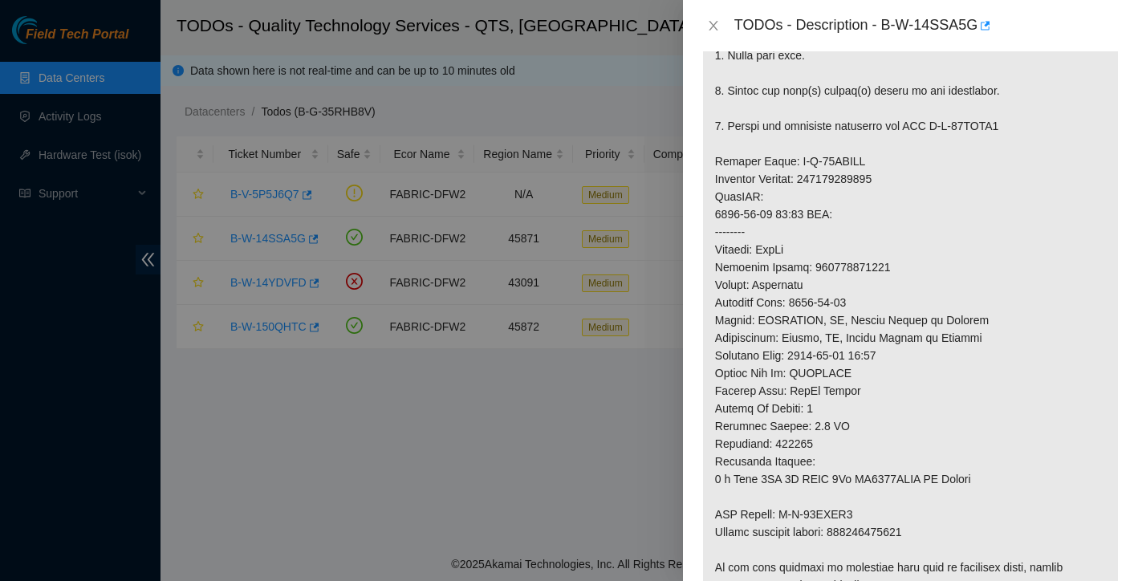
scroll to position [430, 0]
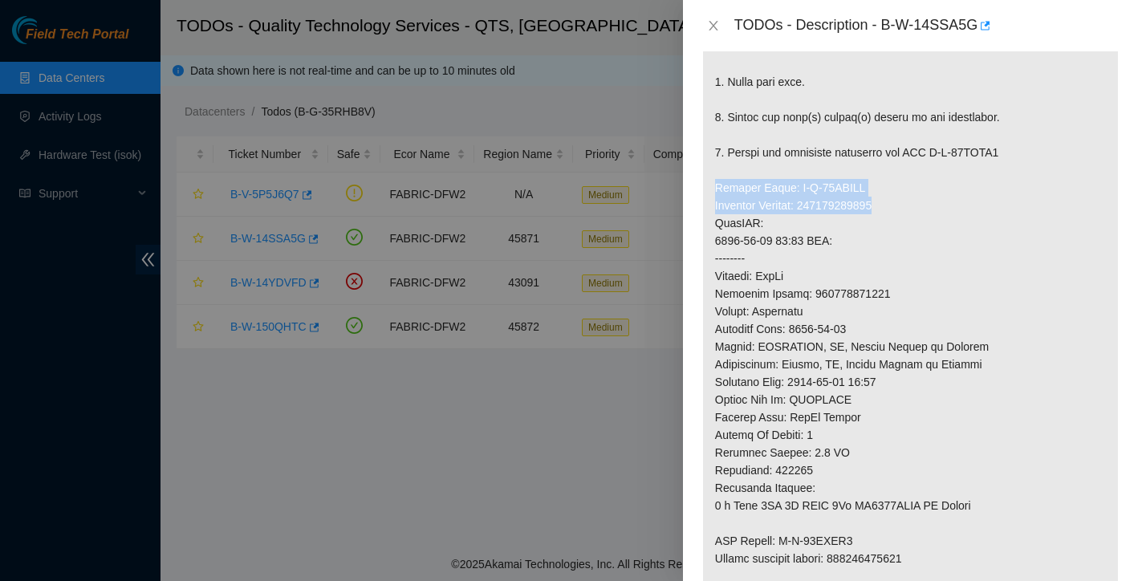
drag, startPoint x: 717, startPoint y: 188, endPoint x: 911, endPoint y: 210, distance: 195.6
click at [911, 210] on p at bounding box center [910, 250] width 415 height 766
copy p "Service Order: B-W-15EQLGX Tracking Numbers: 473665214241"
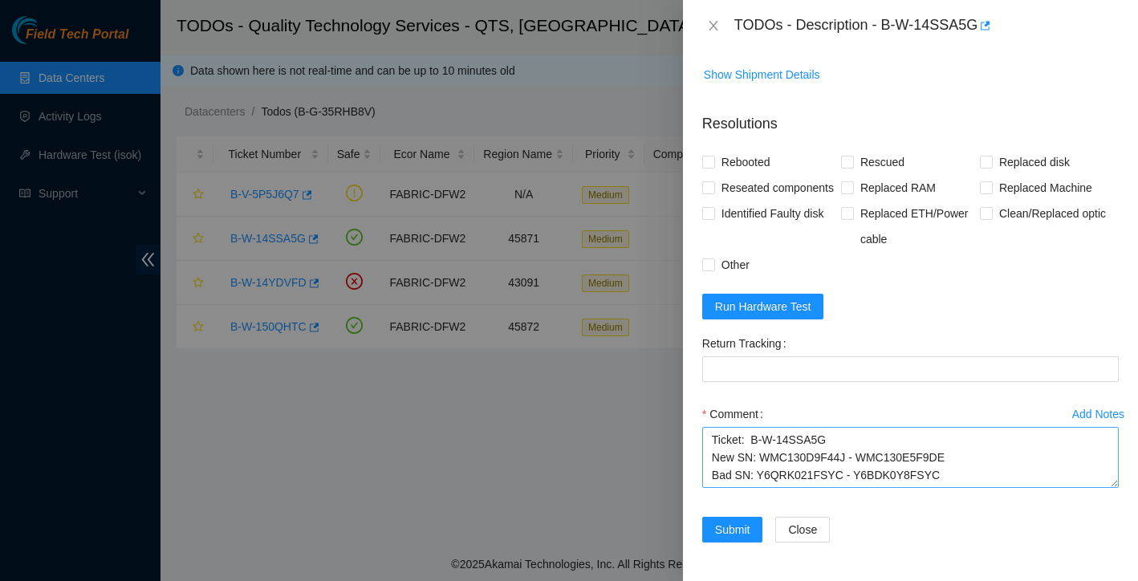
scroll to position [1090, 0]
click at [967, 467] on textarea "Ticket: B-W-14SSA5G New SN: WMC130D9F44J - WMC130E5F9DE Bad SN: Y6QRK021FSYC - …" at bounding box center [910, 457] width 417 height 61
paste textarea "Service Order: B-W-15EQLGX Tracking Numbers: 473665214241"
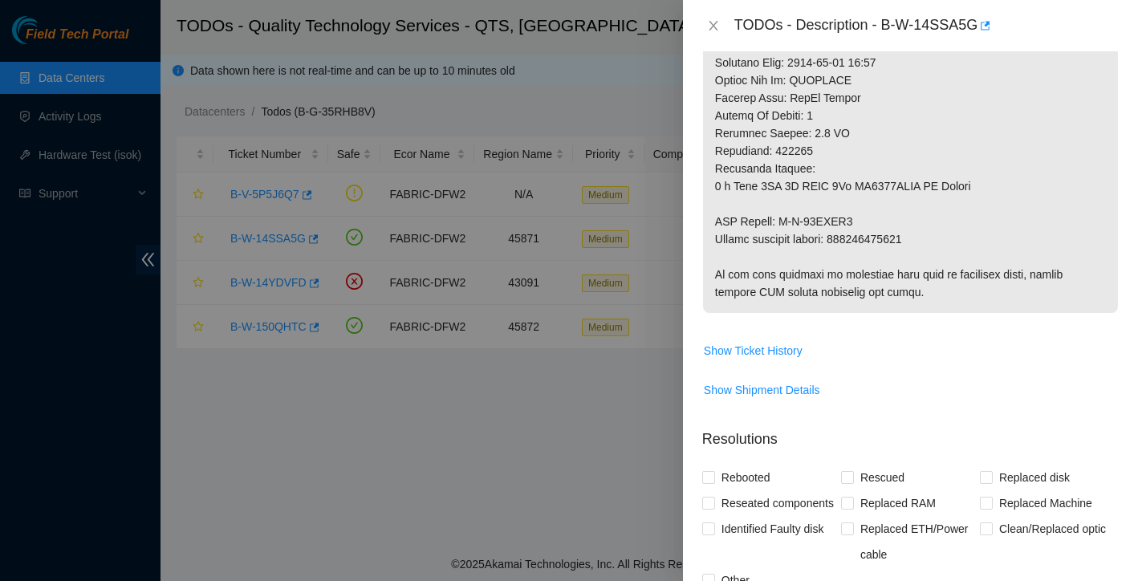
scroll to position [641, 0]
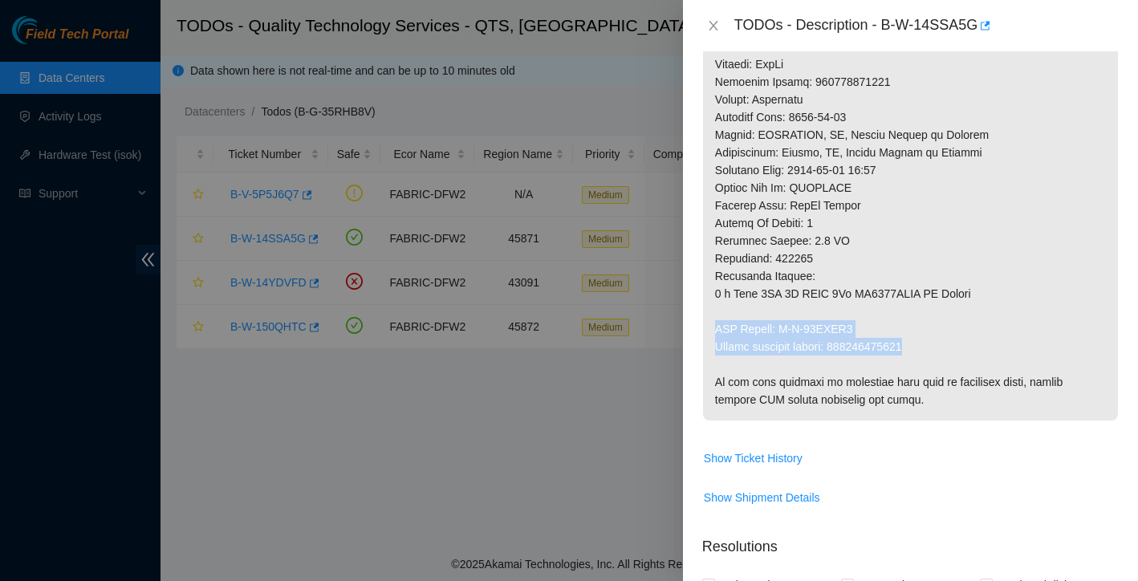
drag, startPoint x: 716, startPoint y: 327, endPoint x: 943, endPoint y: 340, distance: 227.6
click at [943, 340] on p at bounding box center [910, 38] width 415 height 766
copy p "RMA Return: B-W-15EQLH6 Return tracking number: 473665214252"
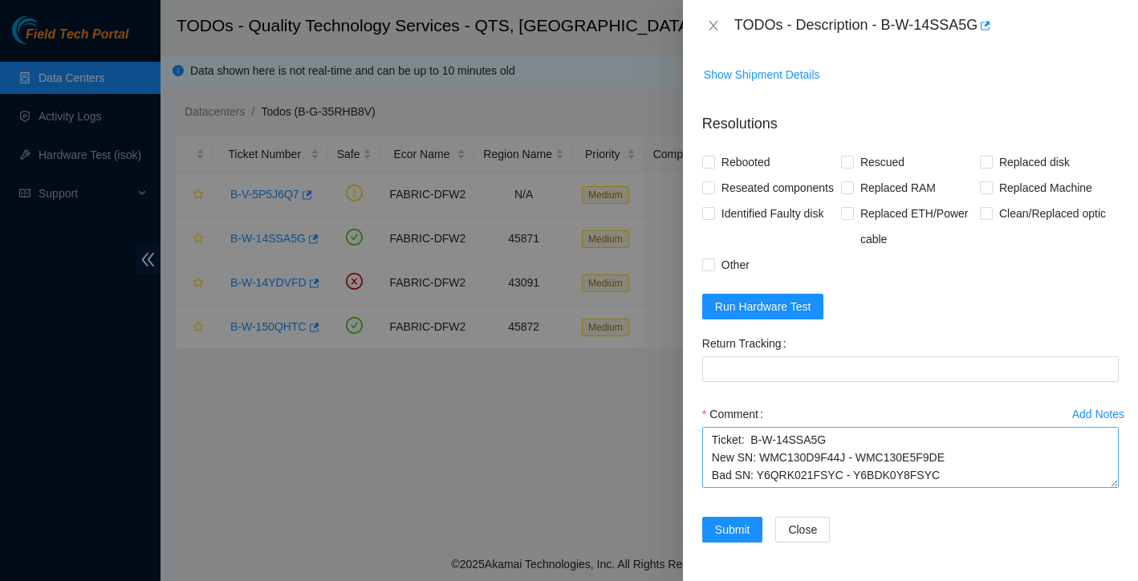
scroll to position [1090, 0]
click at [956, 477] on textarea "Ticket: B-W-14SSA5G New SN: WMC130D9F44J - WMC130E5F9DE Bad SN: Y6QRK021FSYC - …" at bounding box center [910, 457] width 417 height 61
paste textarea "RMA Return: B-W-15EQLH6 Return tracking number: 473665214252"
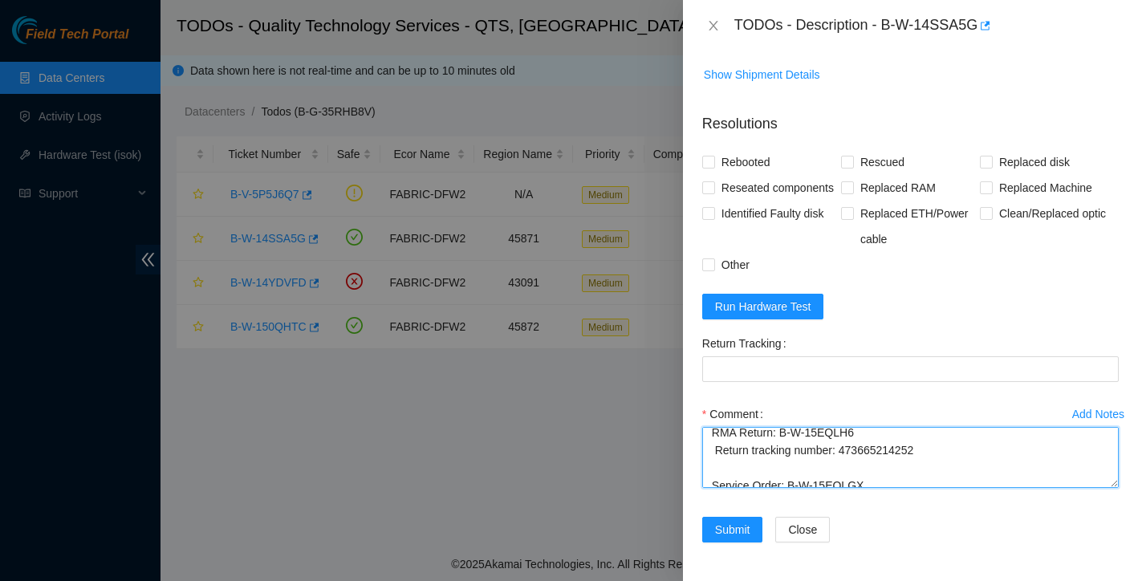
scroll to position [55, 0]
drag, startPoint x: 710, startPoint y: 436, endPoint x: 943, endPoint y: 456, distance: 232.9
click at [943, 456] on textarea "Ticket: B-W-14SSA5G New SN: WMC130D9F44J - WMC130E5F9DE Bad SN: Y6QRK021FSYC - …" at bounding box center [910, 457] width 417 height 61
click at [829, 464] on textarea "Ticket: B-W-14SSA5G New SN: WMC130D9F44J - WMC130E5F9DE Bad SN: Y6QRK021FSYC - …" at bounding box center [910, 457] width 417 height 61
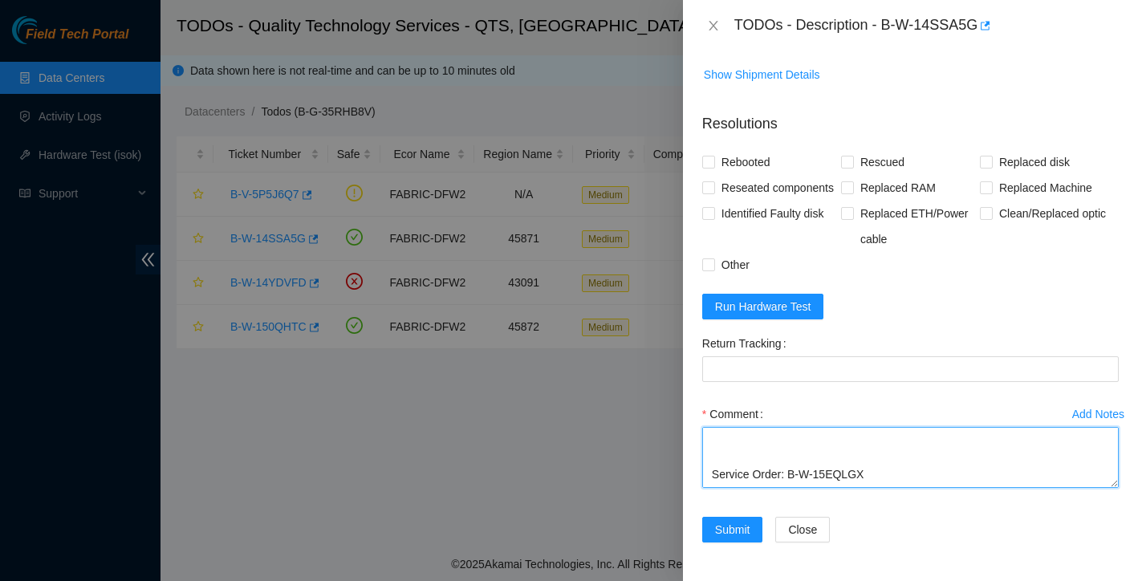
click at [712, 476] on textarea "Ticket: B-W-14SSA5G New SN: WMC130D9F44J - WMC130E5F9DE Bad SN: Y6QRK021FSYC - …" at bounding box center [910, 457] width 417 height 61
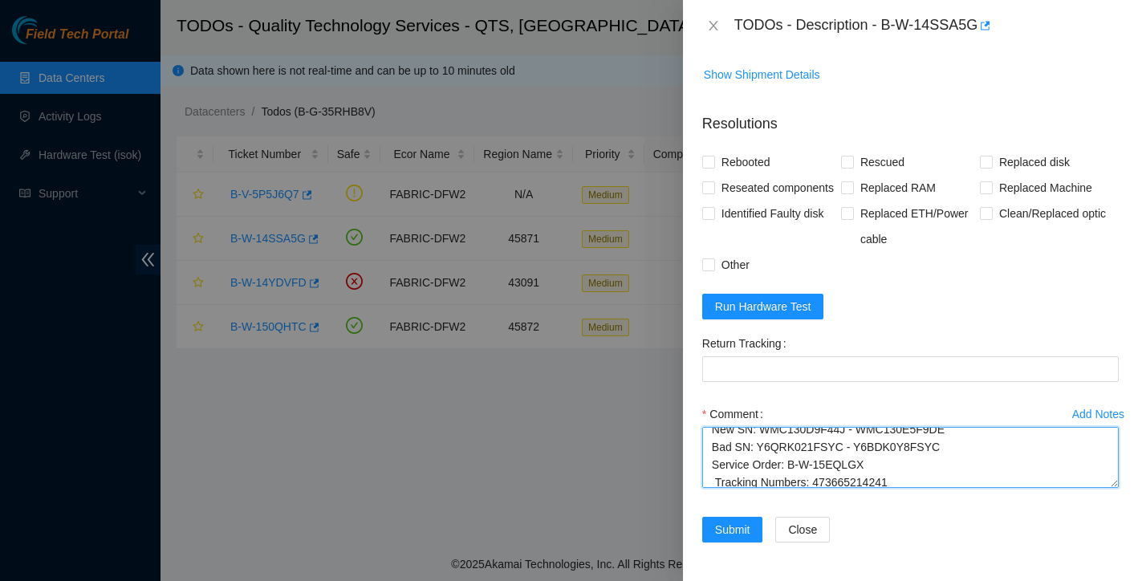
click at [732, 478] on textarea "Ticket: B-W-14SSA5G New SN: WMC130D9F44J - WMC130E5F9DE Bad SN: Y6QRK021FSYC - …" at bounding box center [910, 457] width 417 height 61
click at [711, 482] on textarea "Ticket: B-W-14SSA5G New SN: WMC130D9F44J - WMC130E5F9DE Bad SN: Y6QRK021FSYC - …" at bounding box center [910, 457] width 417 height 61
click at [902, 480] on textarea "Ticket: B-W-14SSA5G New SN: WMC130D9F44J - WMC130E5F9DE Bad SN: Y6QRK021FSYC - …" at bounding box center [910, 457] width 417 height 61
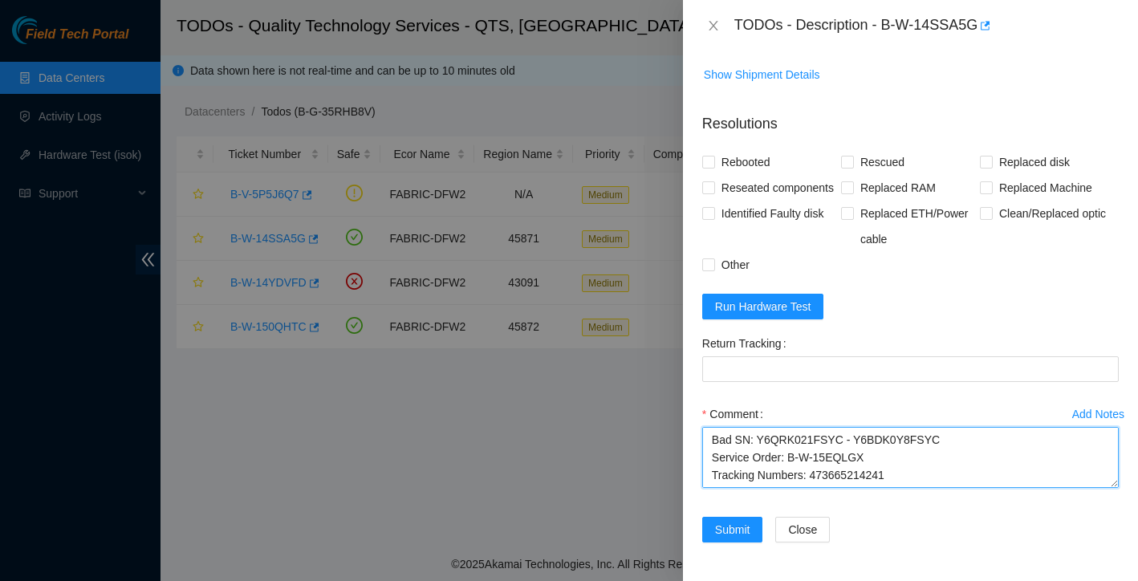
paste textarea "RMA Return: B-W-15EQLH6 Return tracking number: 473665214252"
drag, startPoint x: 930, startPoint y: 461, endPoint x: 860, endPoint y: 406, distance: 89.3
click at [860, 406] on div "Comment Ticket: B-W-14SSA5G New SN: WMC130D9F44J - WMC130E5F9DE Bad SN: Y6QRK02…" at bounding box center [910, 449] width 417 height 96
type textarea "Ticket: B-W-14SSA5G New SN: WMC130D9F44J - WMC130E5F9DE Bad SN: Y6QRK021FSYC - …"
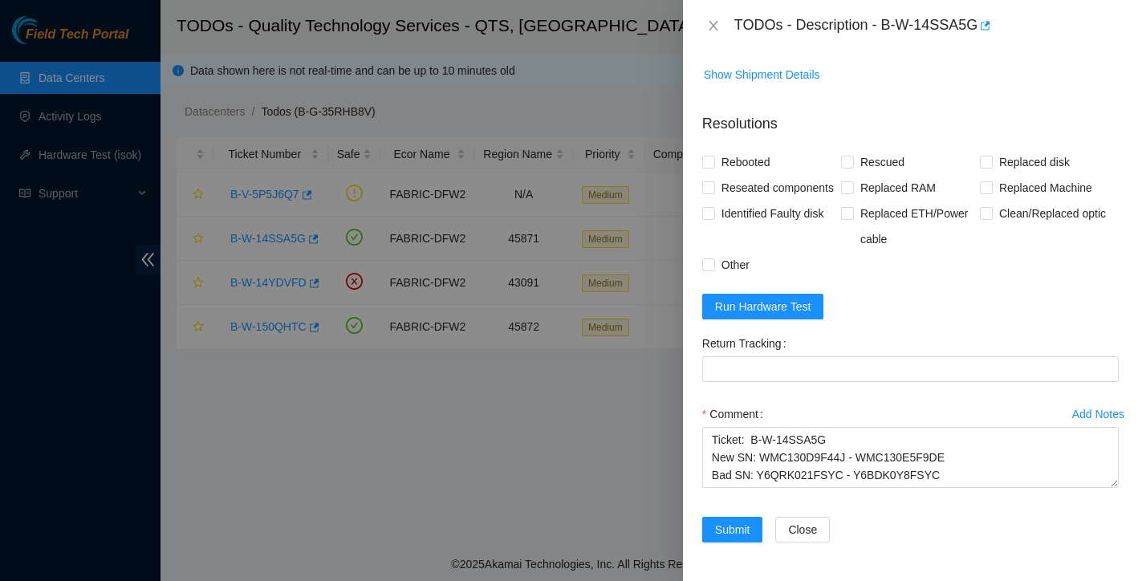
click at [894, 311] on form "Resolutions Rebooted Rescued Replaced disk Reseated components Replaced RAM Rep…" at bounding box center [910, 331] width 417 height 462
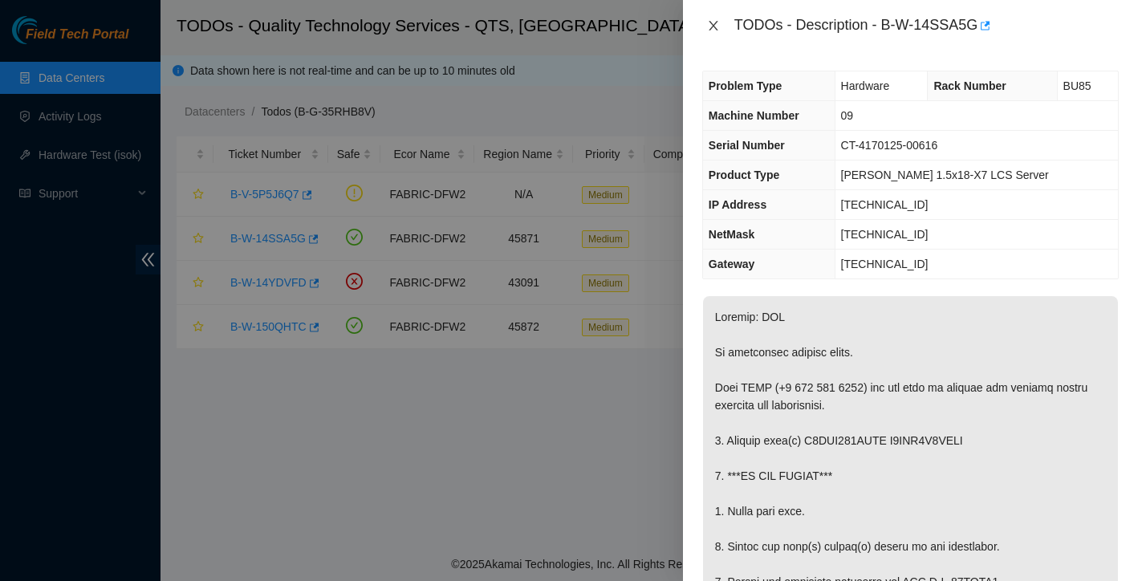
click at [718, 25] on icon "close" at bounding box center [713, 25] width 13 height 13
click at [718, 25] on body "Field Tech Portal Data Centers Activity Logs Hardware Test (isok) Support TODOs…" at bounding box center [569, 290] width 1138 height 581
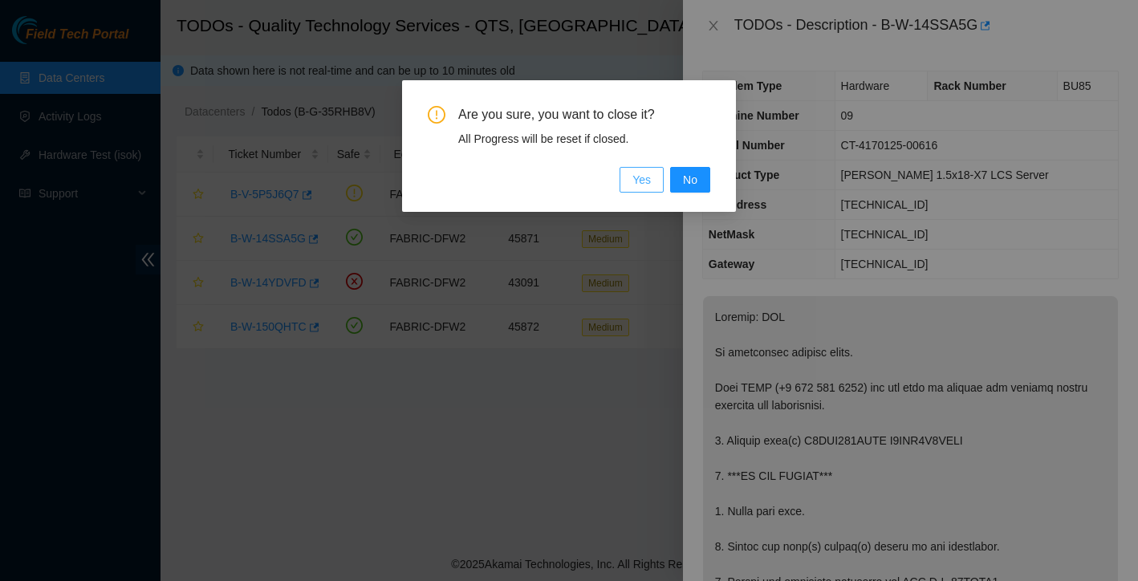
click at [647, 185] on span "Yes" at bounding box center [642, 180] width 18 height 18
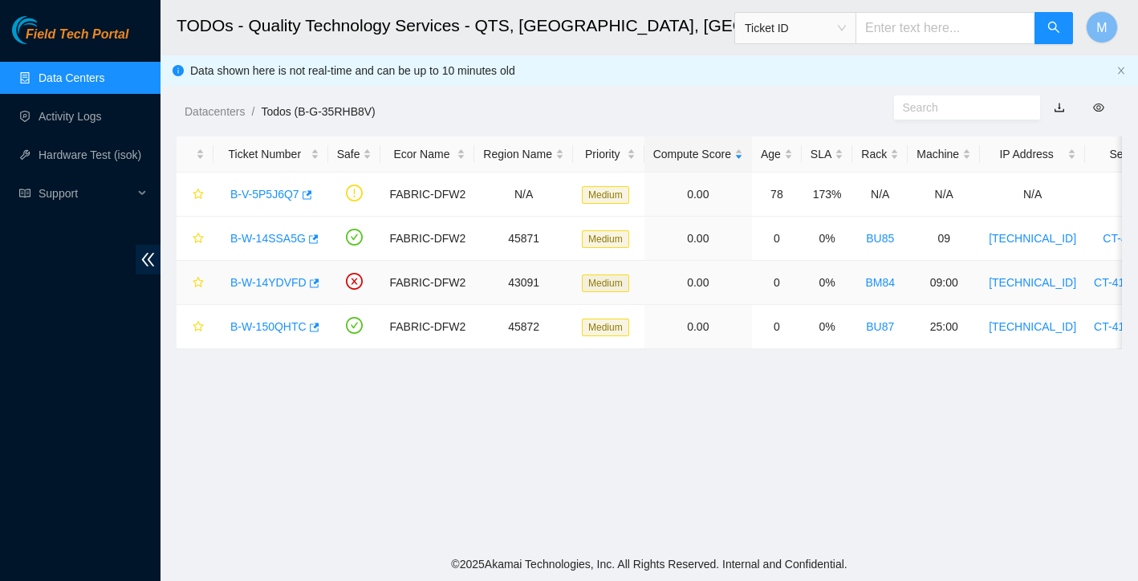
click at [259, 279] on link "B-W-14YDVFD" at bounding box center [268, 282] width 76 height 13
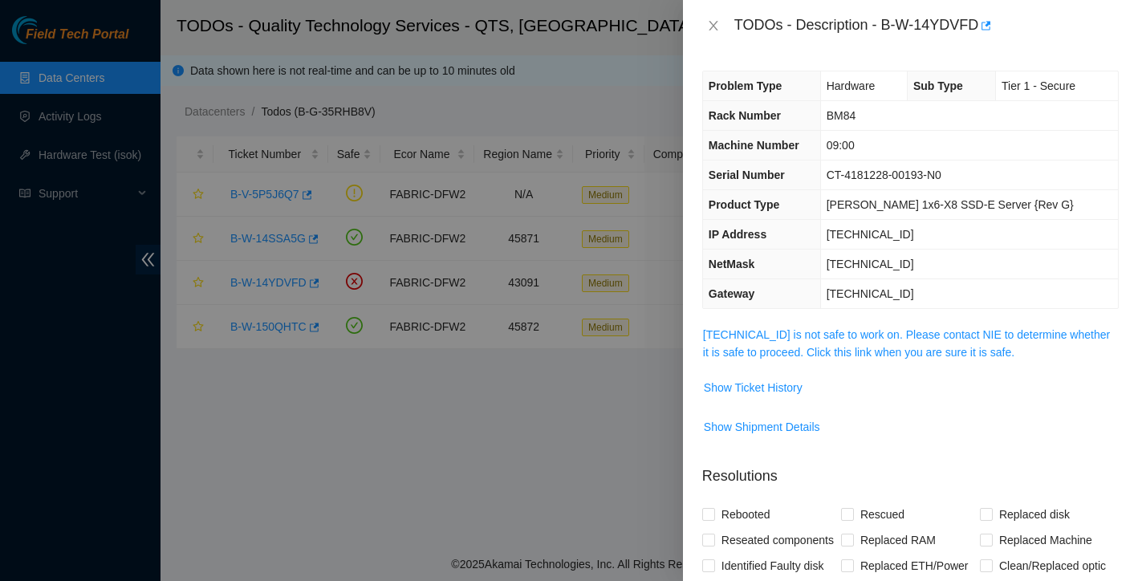
scroll to position [16, 0]
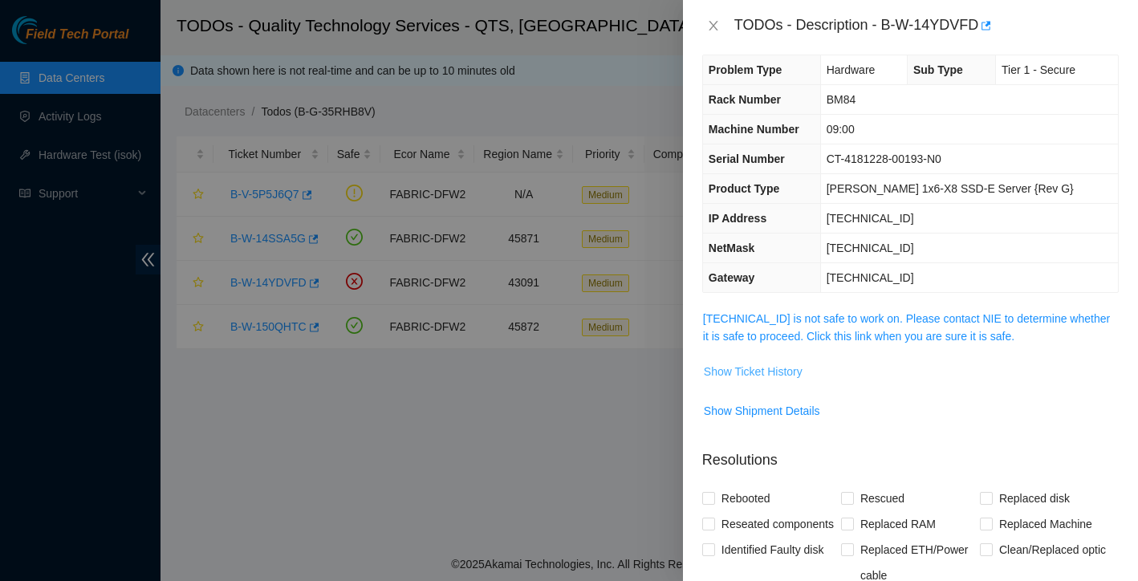
click at [788, 373] on span "Show Ticket History" at bounding box center [753, 372] width 99 height 18
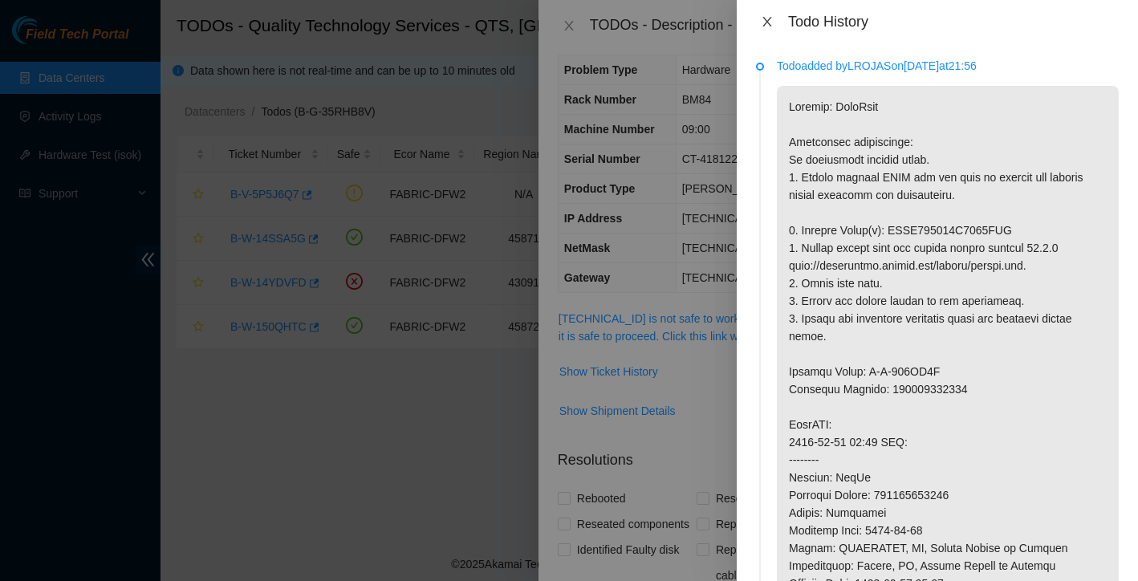
click at [768, 25] on icon "close" at bounding box center [767, 21] width 13 height 13
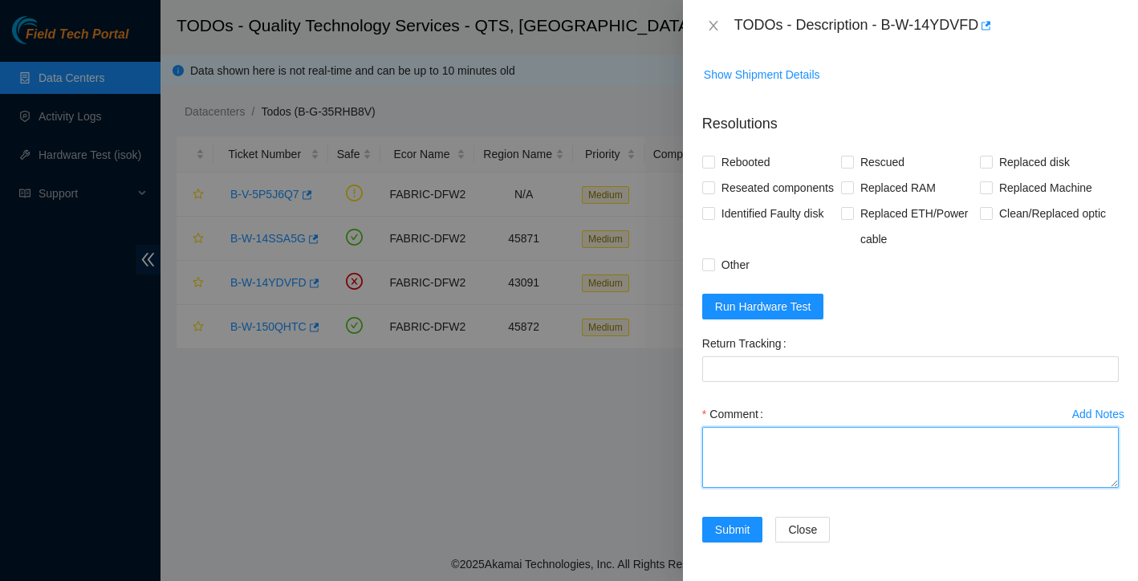
click at [762, 442] on textarea "Comment" at bounding box center [910, 457] width 417 height 61
paste textarea "Ticket: New SN: Bad SN:"
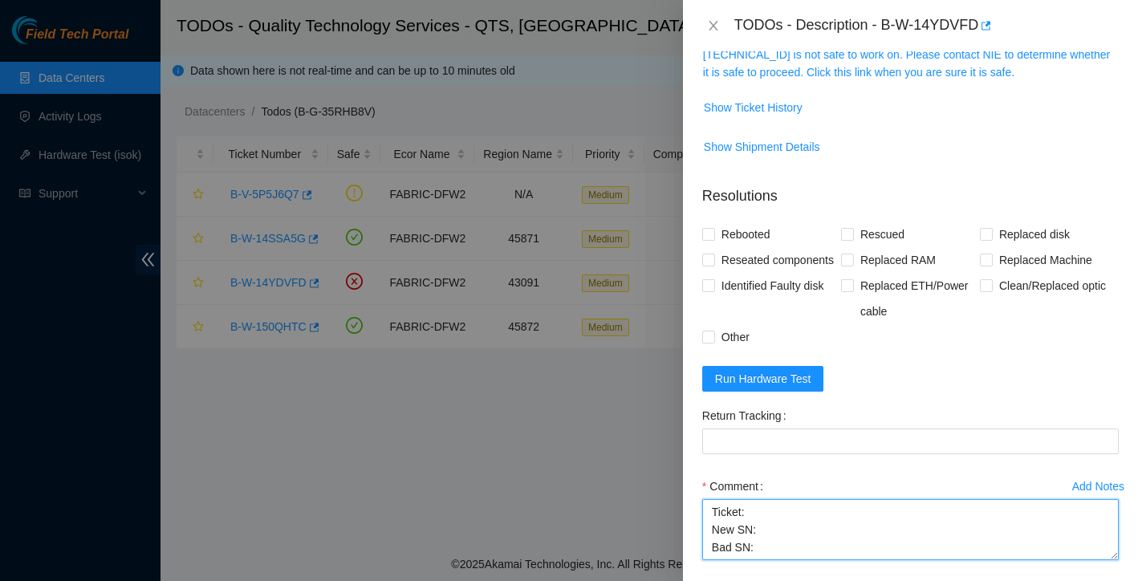
scroll to position [182, 0]
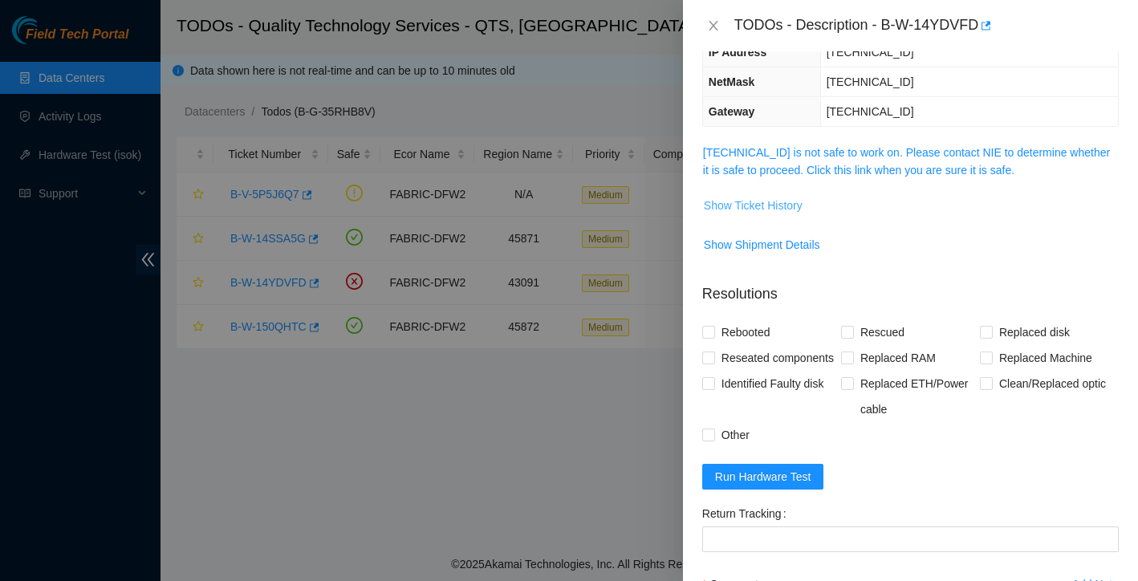
click at [796, 205] on span "Show Ticket History" at bounding box center [753, 206] width 99 height 18
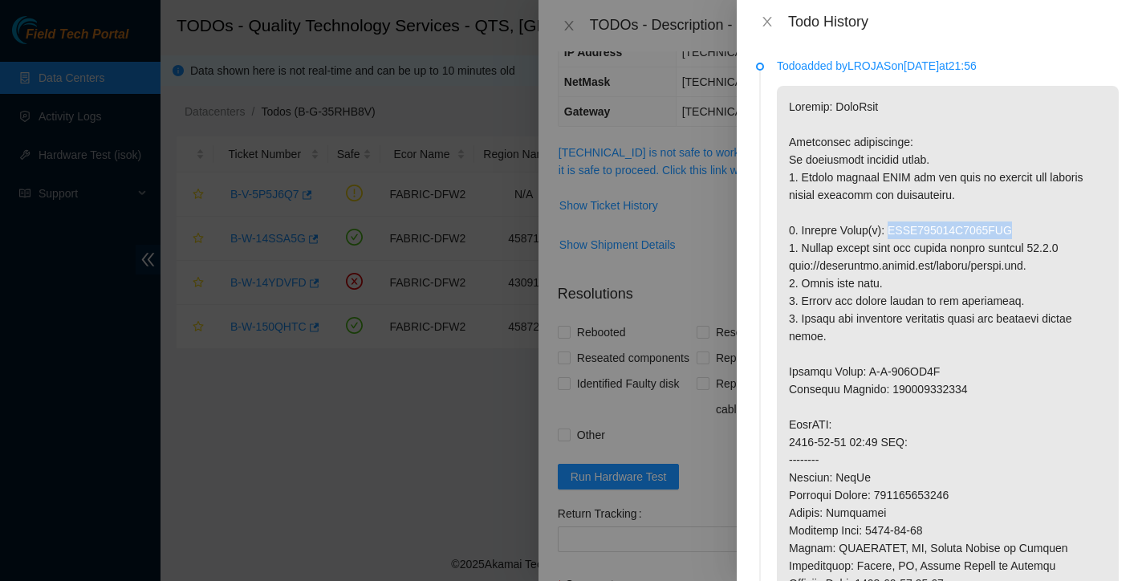
drag, startPoint x: 893, startPoint y: 226, endPoint x: 1027, endPoint y: 228, distance: 134.1
click at [1027, 228] on p at bounding box center [948, 486] width 342 height 801
copy p "BTYF834208M9480BGN"
click at [677, 449] on div at bounding box center [569, 290] width 1138 height 581
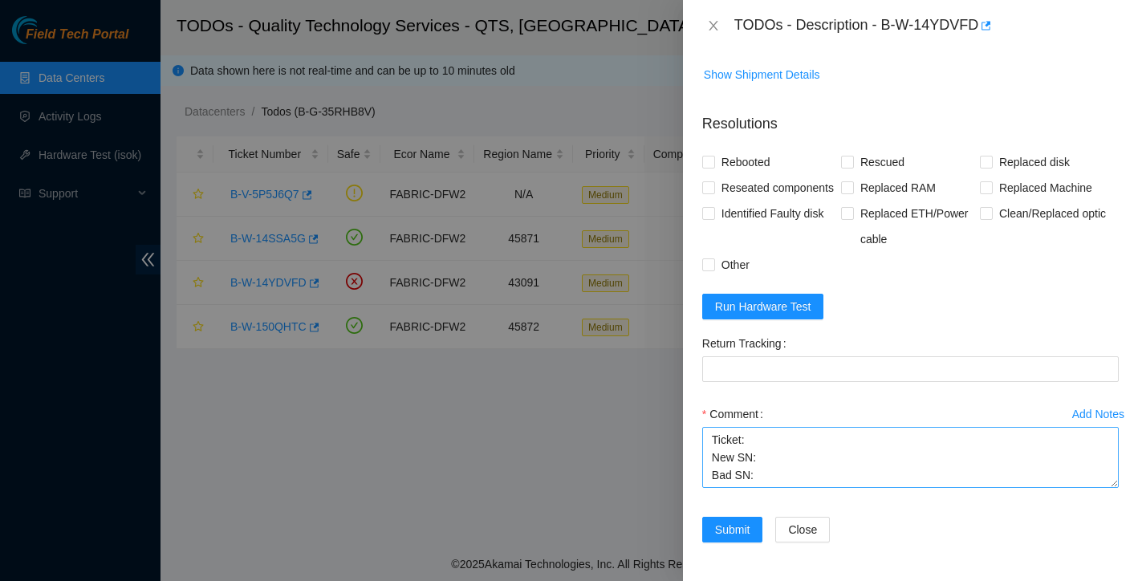
scroll to position [378, 0]
click at [769, 474] on textarea "Ticket: New SN: Bad SN:" at bounding box center [910, 457] width 417 height 61
paste textarea "BTYF834208M9480BGN"
click at [794, 447] on textarea "Ticket: New SN: Bad SN: BTYF834208M9480BGN" at bounding box center [910, 457] width 417 height 61
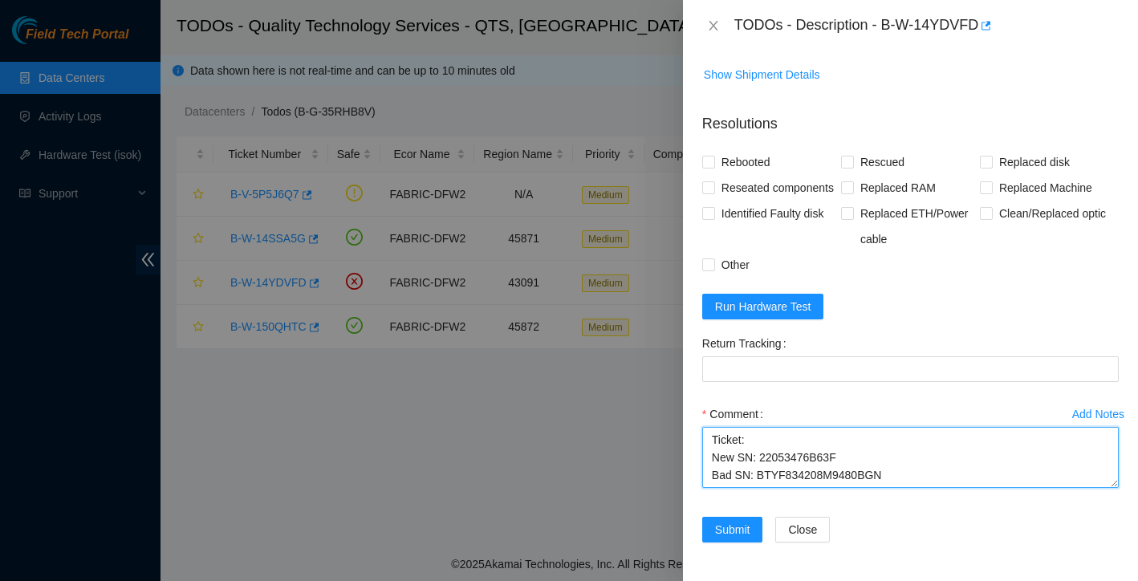
scroll to position [0, 0]
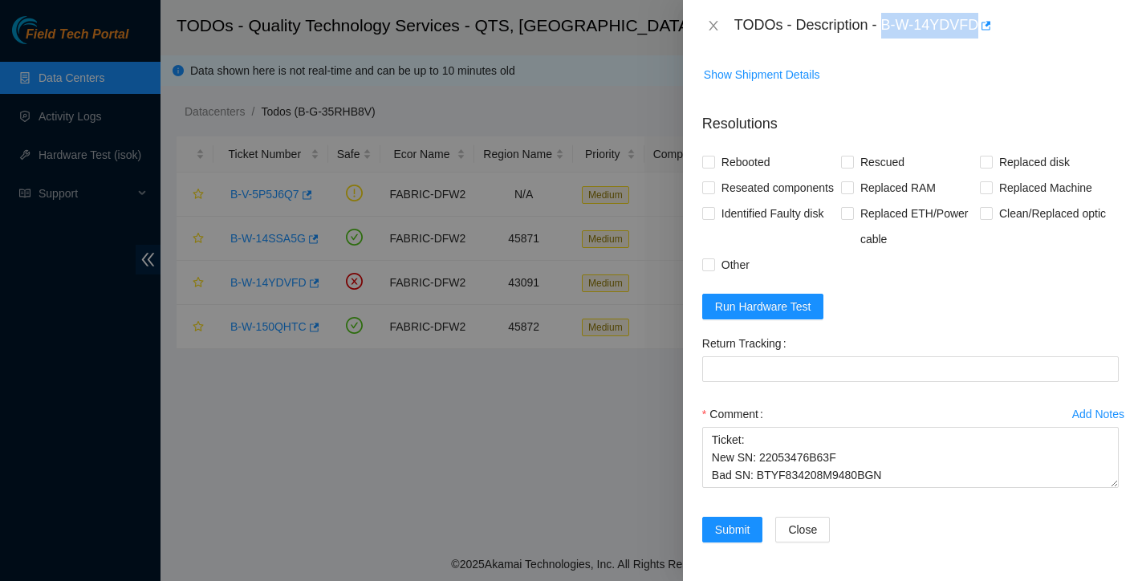
drag, startPoint x: 887, startPoint y: 26, endPoint x: 984, endPoint y: 25, distance: 97.1
click at [984, 25] on div "TODOs - Description - B-W-14YDVFD" at bounding box center [927, 26] width 385 height 26
copy div "B-W-14YDVFD"
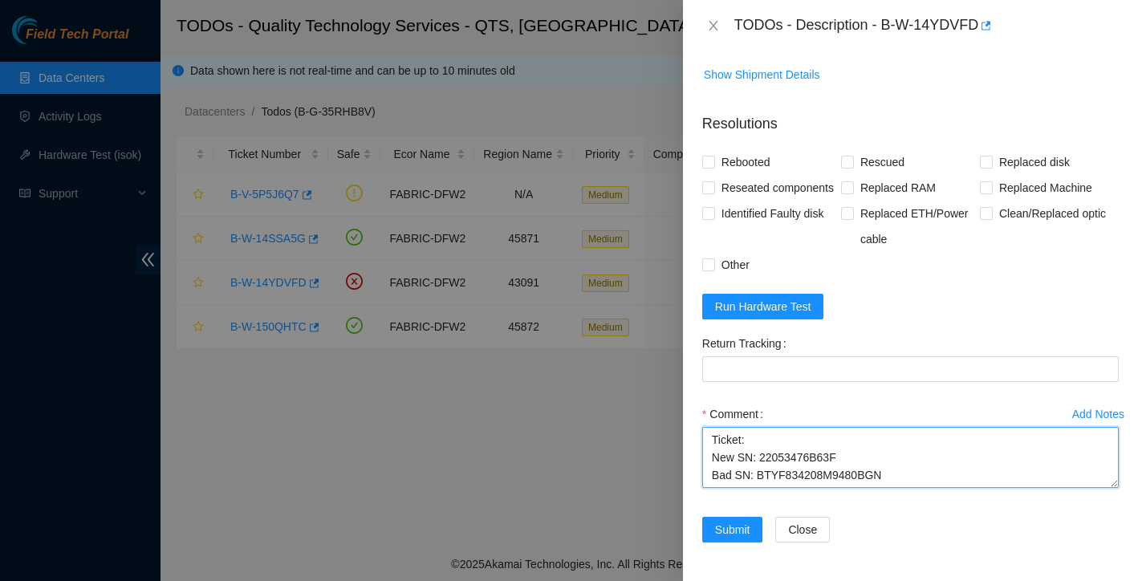
click at [763, 435] on textarea "Ticket: New SN: 22053476B63F Bad SN: BTYF834208M9480BGN" at bounding box center [910, 457] width 417 height 61
paste textarea "B-W-14YDVFD"
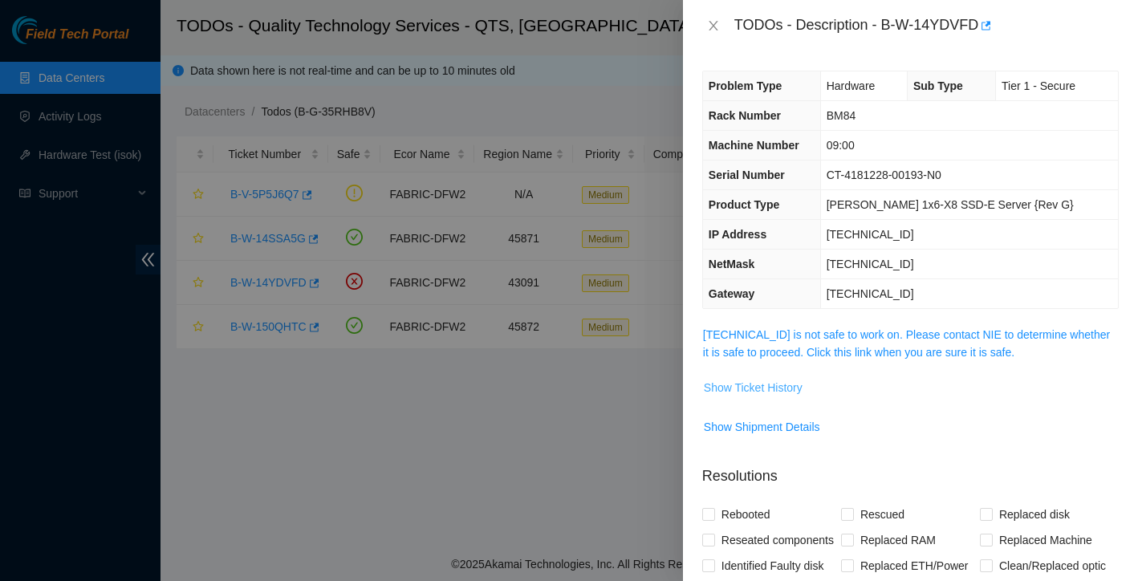
click at [792, 385] on span "Show Ticket History" at bounding box center [753, 388] width 99 height 18
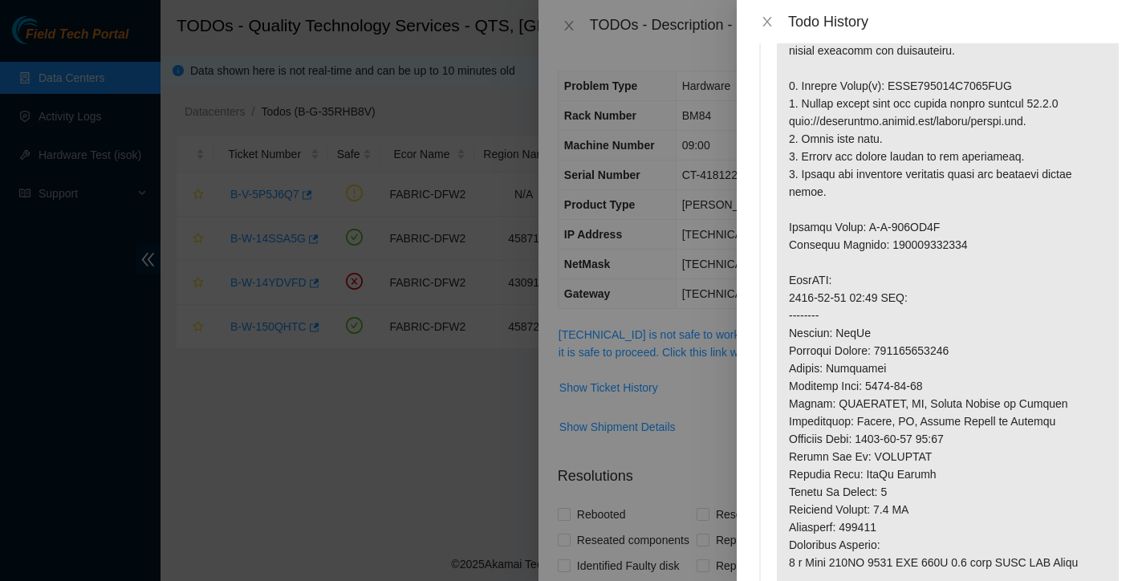
scroll to position [162, 0]
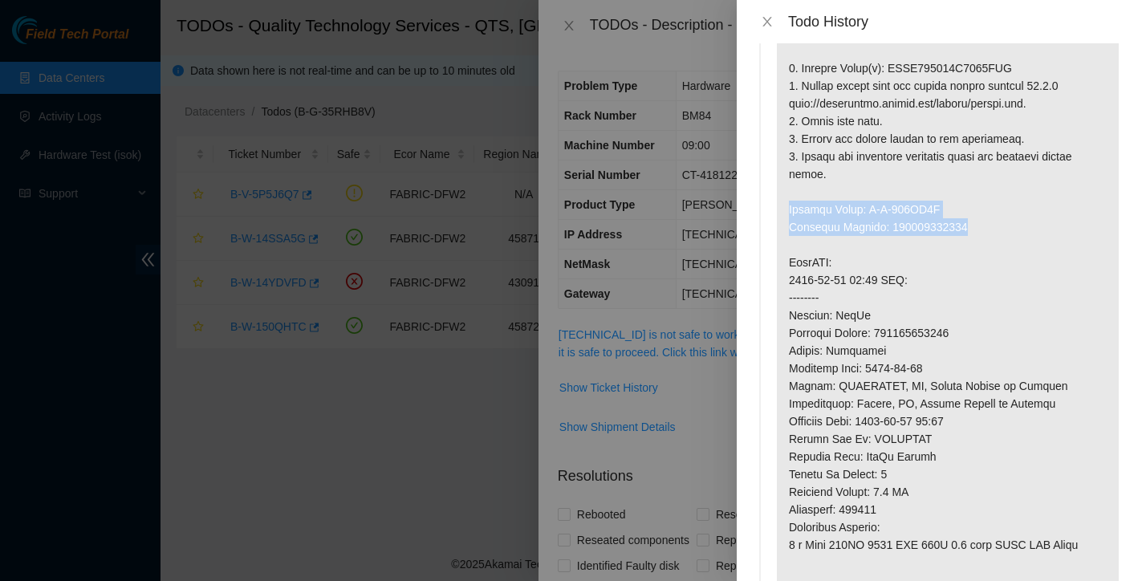
drag, startPoint x: 789, startPoint y: 209, endPoint x: 979, endPoint y: 222, distance: 190.0
click at [979, 222] on p at bounding box center [948, 324] width 342 height 801
copy p "Service Order: B-W-154CG6M Tracking Numbers: 463470049151"
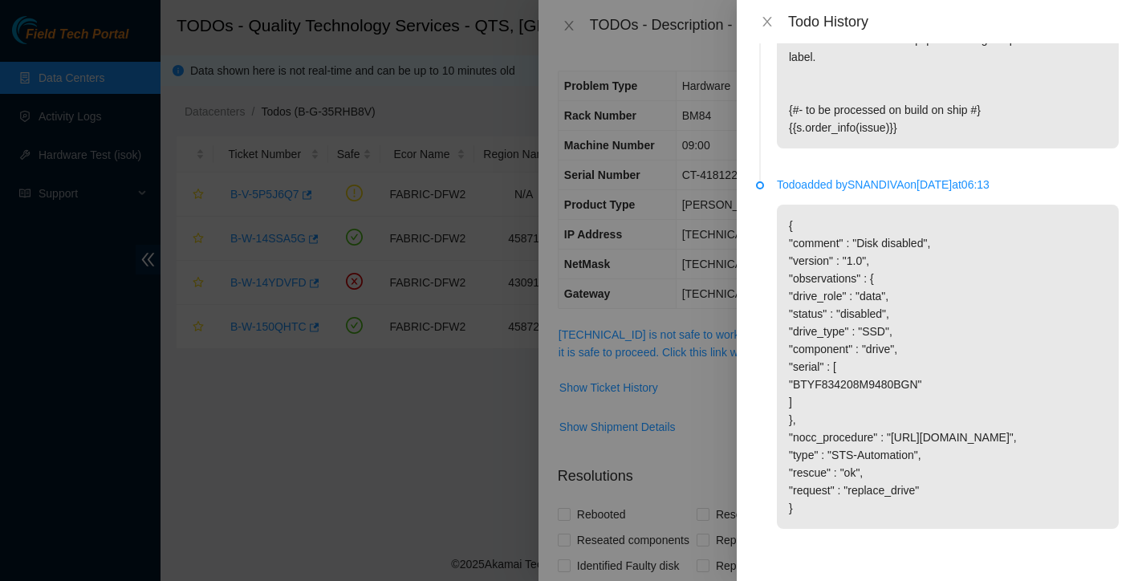
scroll to position [1694, 0]
click at [699, 398] on div at bounding box center [569, 290] width 1138 height 581
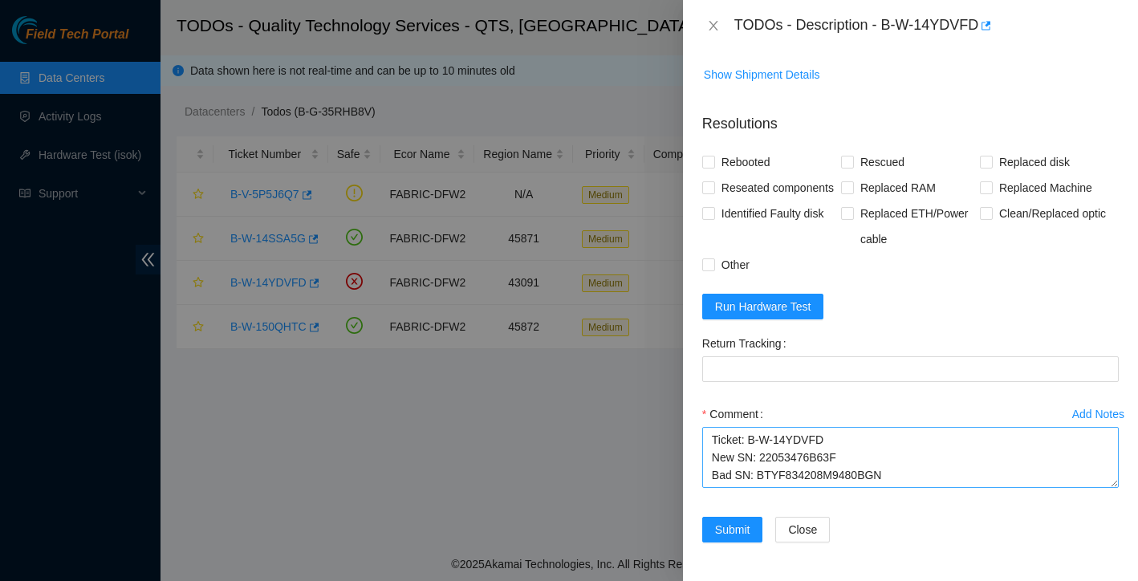
scroll to position [378, 0]
click at [918, 461] on textarea "Ticket: B-W-14YDVFD New SN: 22053476B63F Bad SN: BTYF834208M9480BGN" at bounding box center [910, 457] width 417 height 61
paste textarea "Service Order: B-W-154CG6M Tracking Numbers: 463470049151"
click at [716, 459] on textarea "Ticket: B-W-14YDVFD New SN: 22053476B63F Bad SN: BTYF834208M9480BGN Service Ord…" at bounding box center [910, 457] width 417 height 61
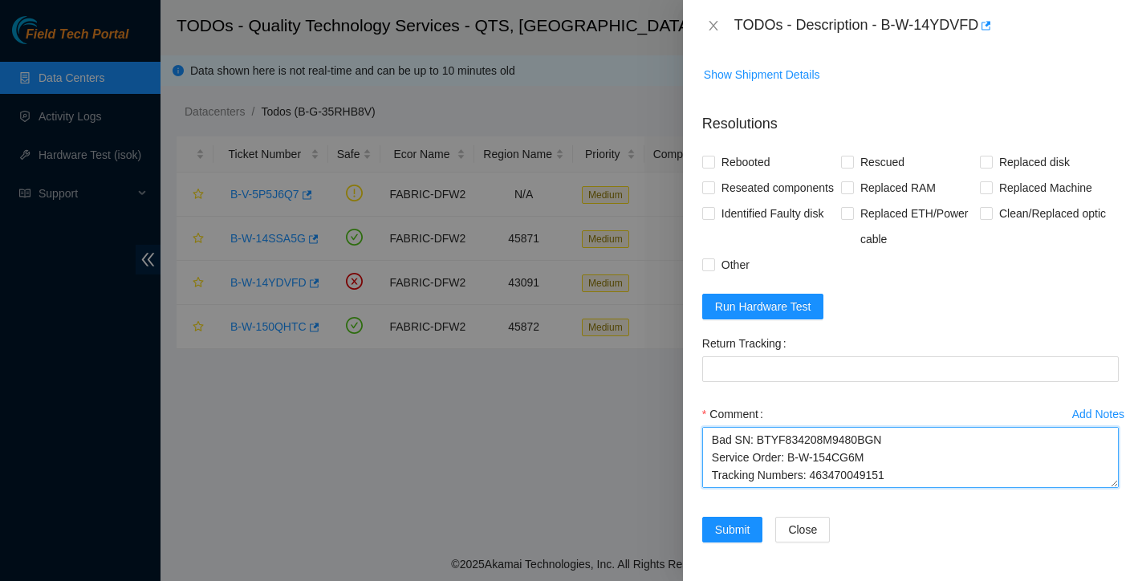
click at [901, 458] on textarea "Ticket: B-W-14YDVFD New SN: 22053476B63F Bad SN: BTYF834208M9480BGN Service Ord…" at bounding box center [910, 457] width 417 height 61
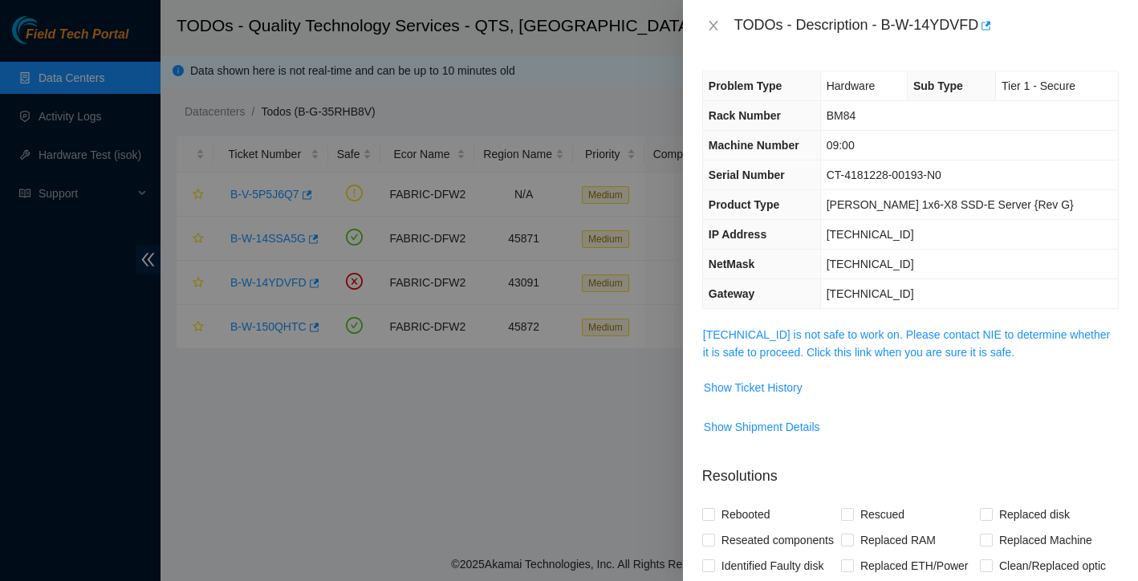
scroll to position [3, 0]
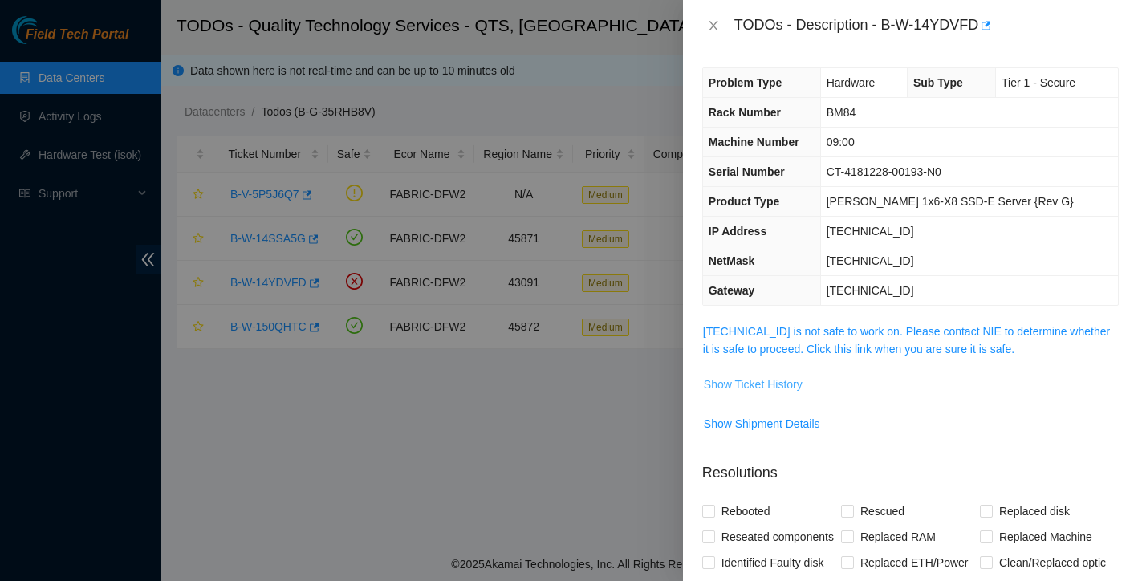
click at [785, 387] on span "Show Ticket History" at bounding box center [753, 385] width 99 height 18
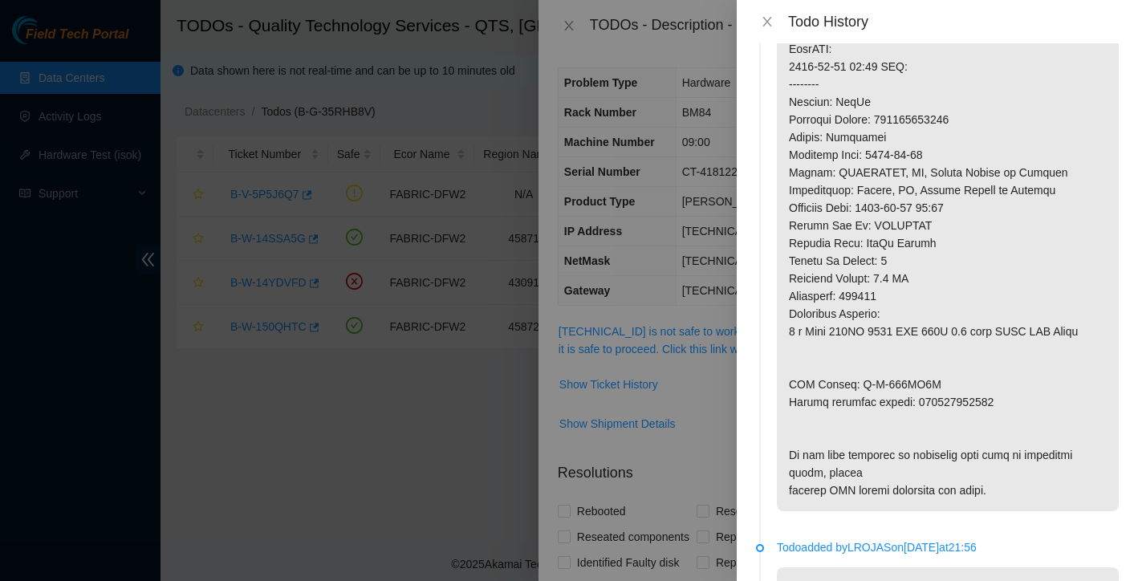
scroll to position [451, 0]
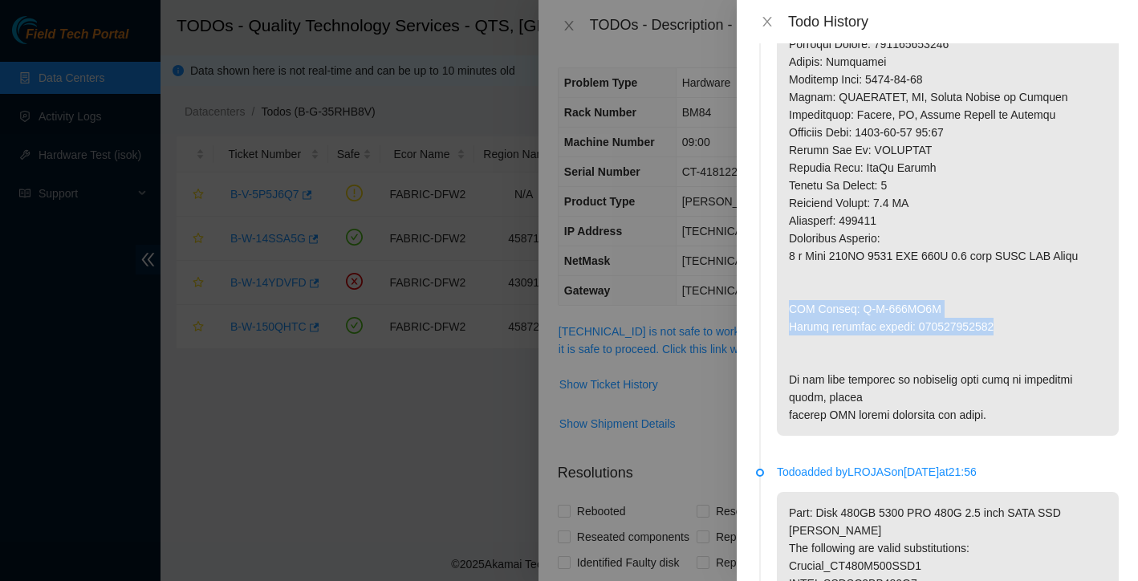
drag, startPoint x: 791, startPoint y: 308, endPoint x: 1000, endPoint y: 327, distance: 210.3
click at [1000, 327] on p at bounding box center [948, 35] width 342 height 801
copy p "RMA Return: B-W-154CG6V Return tracking number: 463470049162"
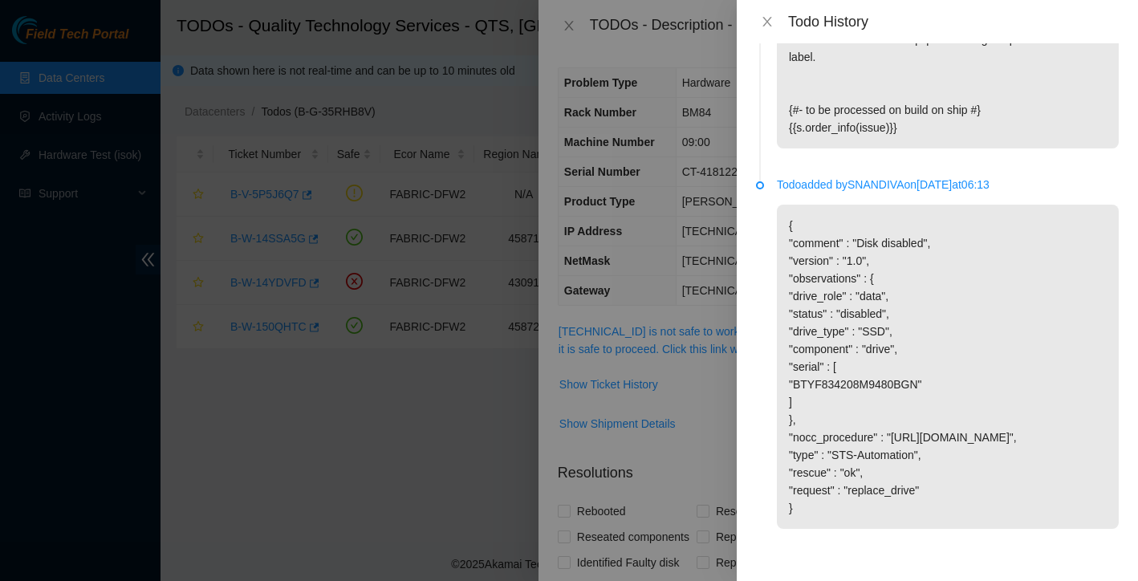
scroll to position [1694, 0]
click at [708, 405] on div at bounding box center [569, 290] width 1138 height 581
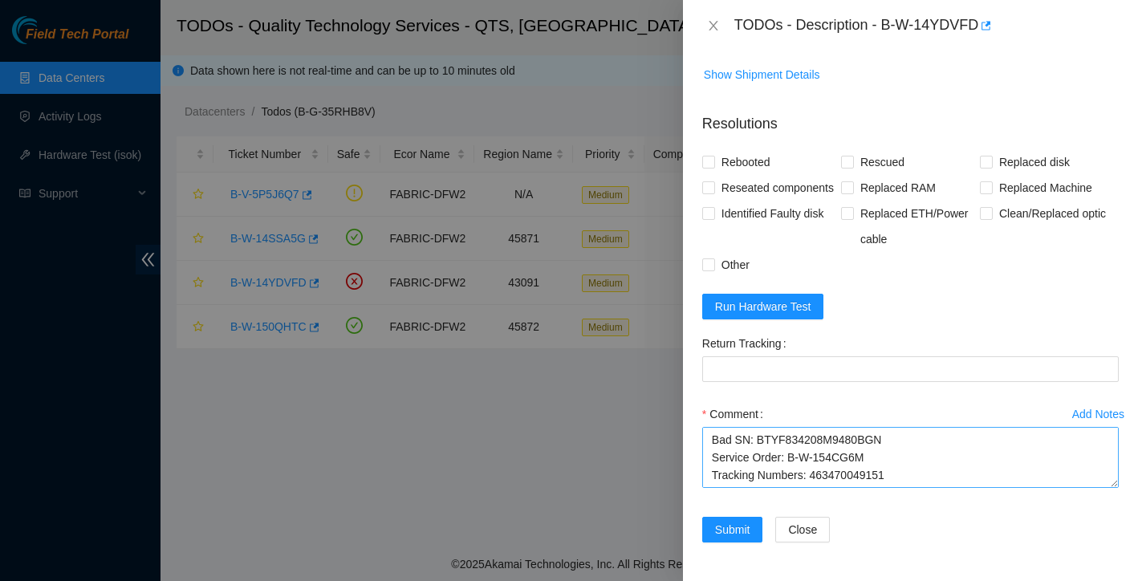
scroll to position [378, 0]
click at [810, 470] on textarea "Ticket: B-W-14YDVFD New SN: 22053476B63F Bad SN: BTYF834208M9480BGN Service Ord…" at bounding box center [910, 457] width 417 height 61
paste textarea "RMA Return: B-W-154CG6V Return tracking number: 463470049162"
click at [716, 481] on textarea "Ticket: B-W-14YDVFD New SN: 22053476B63F Bad SN: BTYF834208M9480BGN Service Ord…" at bounding box center [910, 457] width 417 height 61
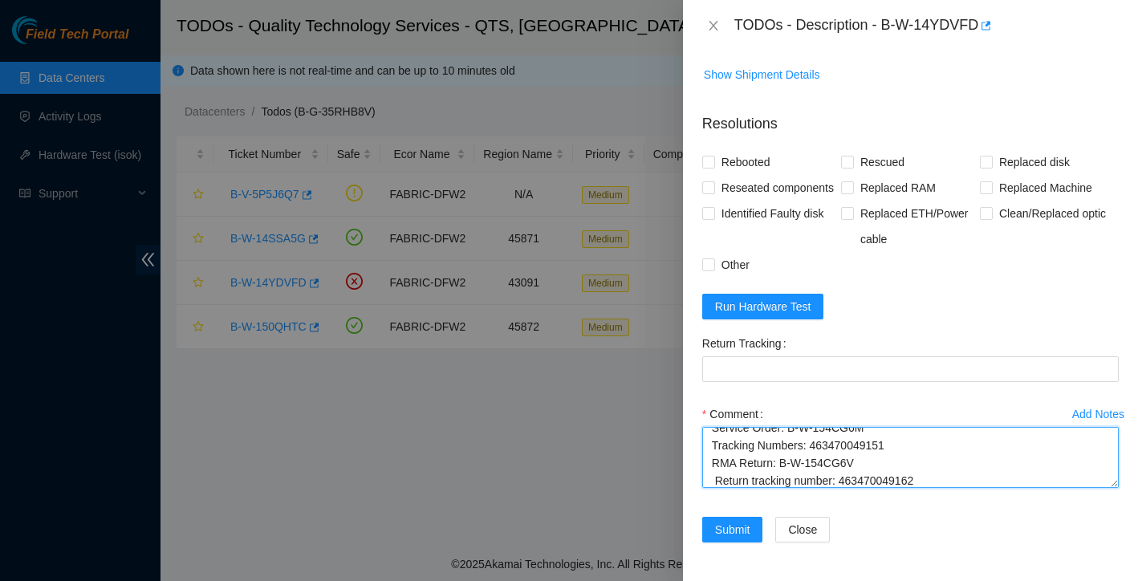
type textarea "Ticket: B-W-14YDVFD New SN: 22053476B63F Bad SN: BTYF834208M9480BGN Service Ord…"
click at [930, 450] on textarea "Ticket: B-W-14YDVFD New SN: 22053476B63F Bad SN: BTYF834208M9480BGN Service Ord…" at bounding box center [910, 457] width 417 height 61
drag, startPoint x: 930, startPoint y: 450, endPoint x: 843, endPoint y: 391, distance: 105.1
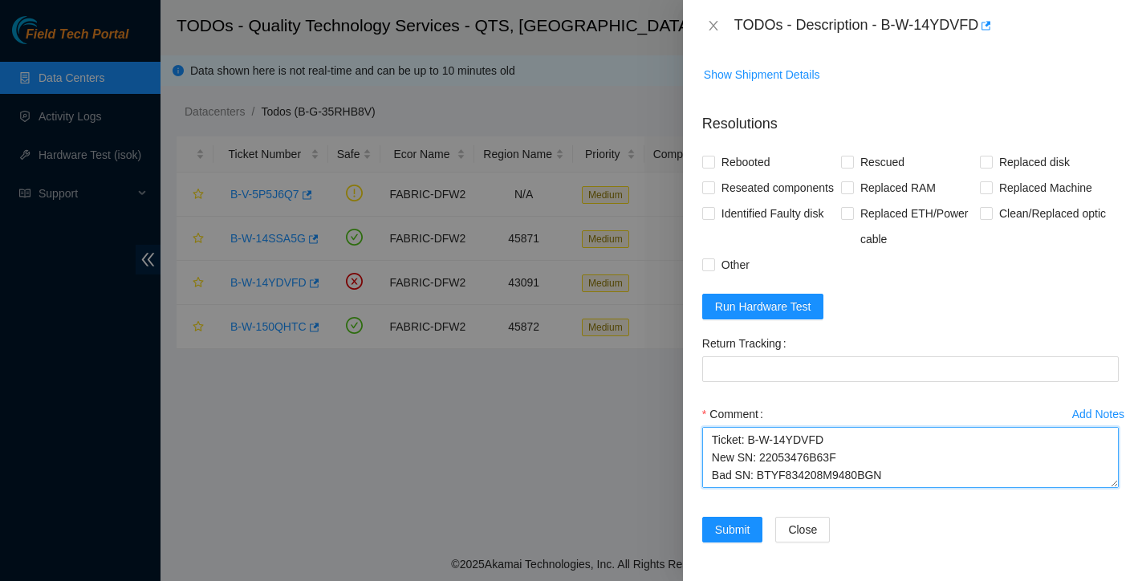
click at [843, 391] on form "Resolutions Rebooted Rescued Replaced disk Reseated components Replaced RAM Rep…" at bounding box center [910, 331] width 417 height 462
